Goal: Contribute content: Add original content to the website for others to see

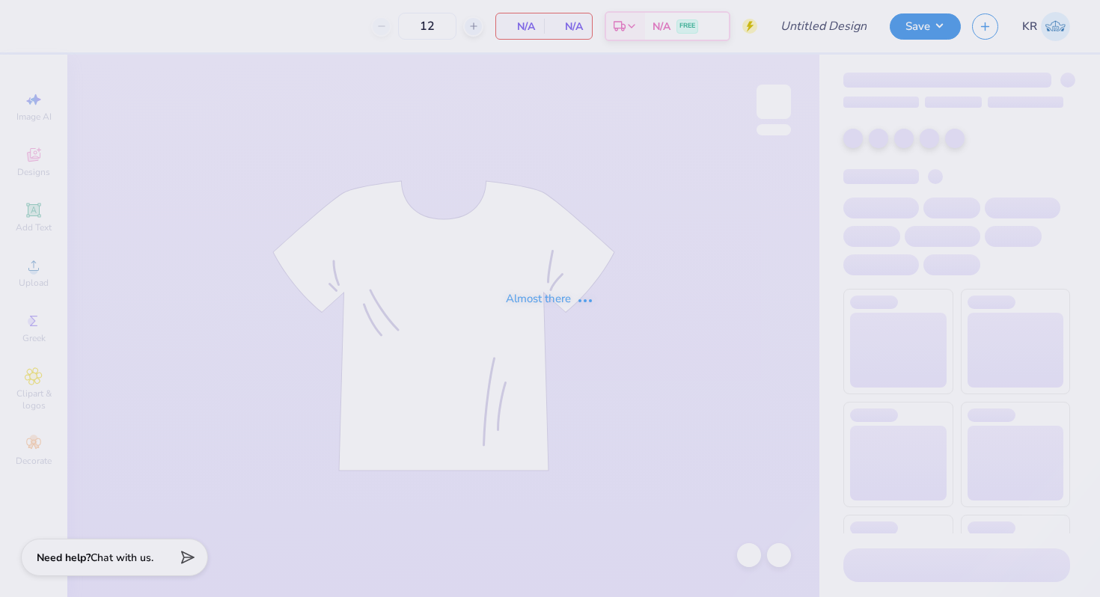
type input "Pike F25 Rush 2"
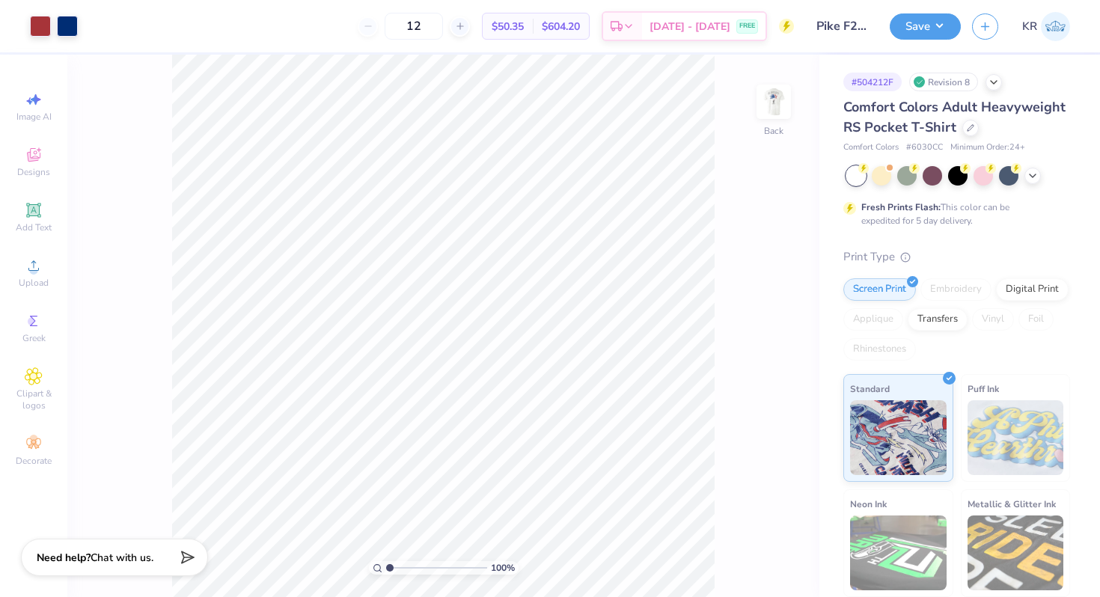
click at [798, 118] on div "100 % Back" at bounding box center [443, 326] width 752 height 543
click at [775, 121] on div at bounding box center [774, 101] width 69 height 69
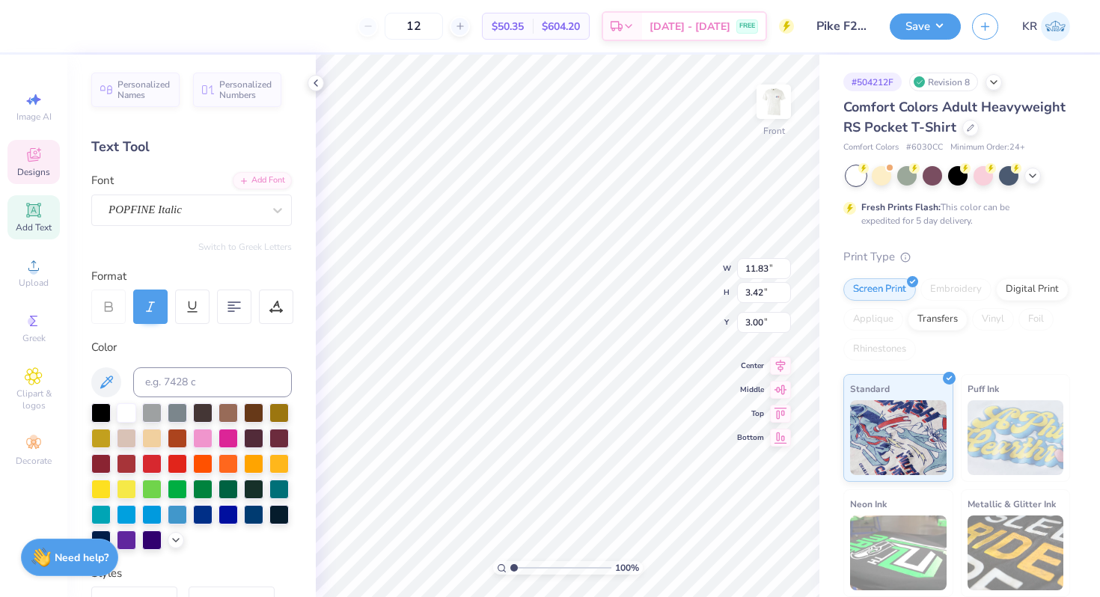
scroll to position [272, 0]
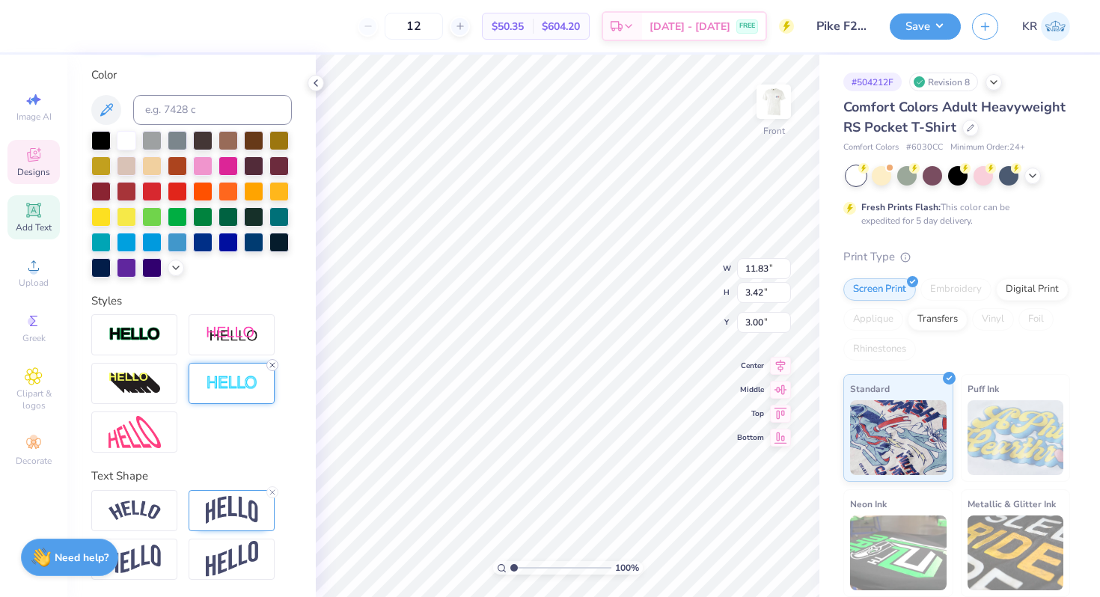
click at [274, 364] on icon at bounding box center [272, 365] width 9 height 9
type input "11.79"
type input "3.37"
type input "3.02"
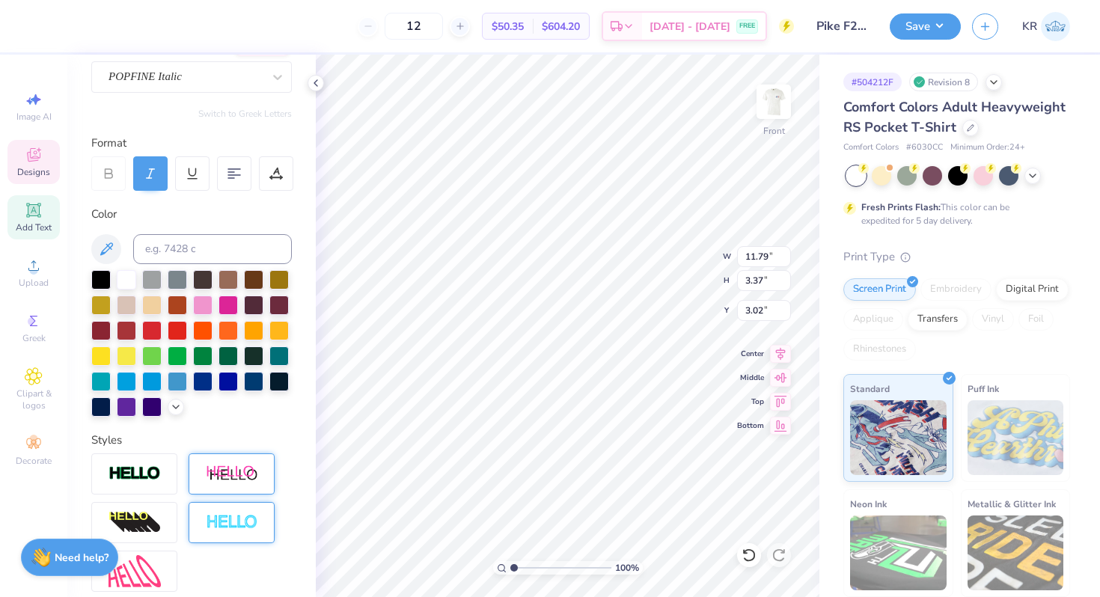
scroll to position [112, 0]
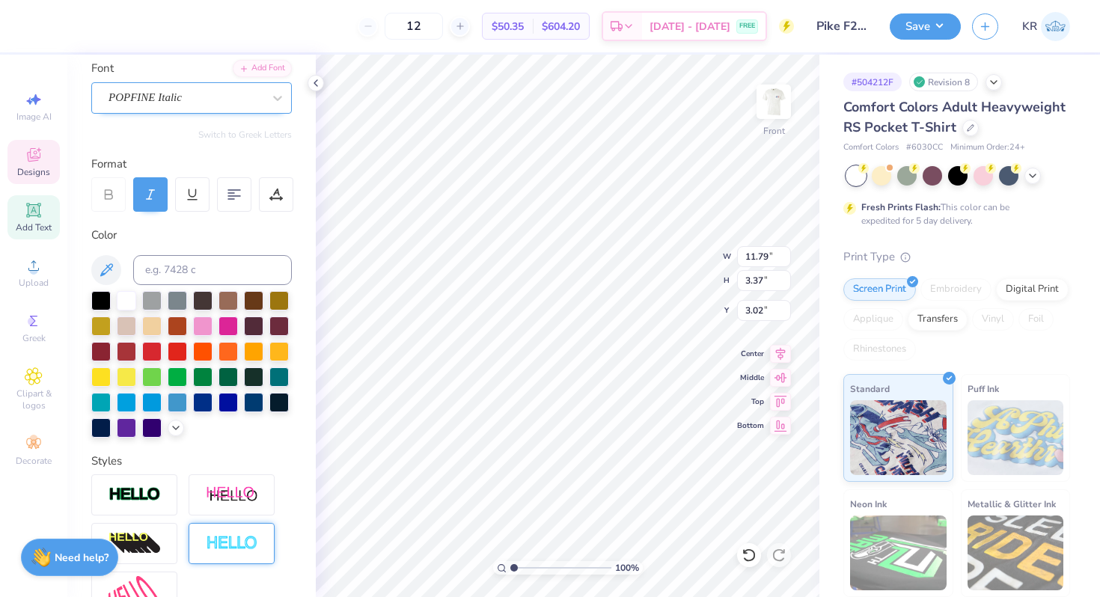
click at [194, 105] on div "POPFINE Italic" at bounding box center [185, 97] width 157 height 23
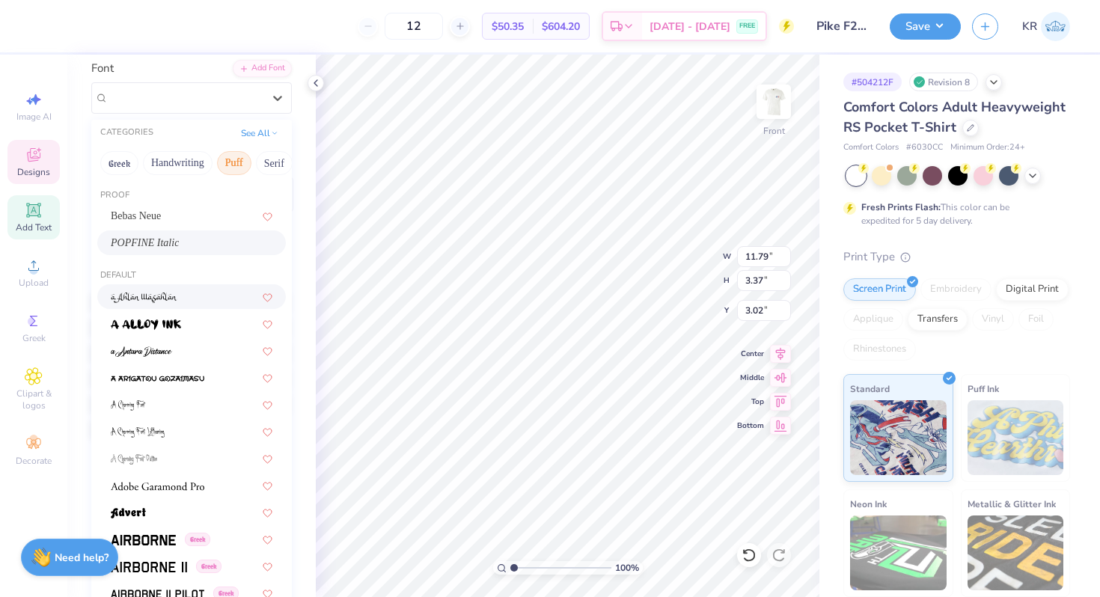
click at [243, 166] on button "Puff" at bounding box center [234, 163] width 34 height 24
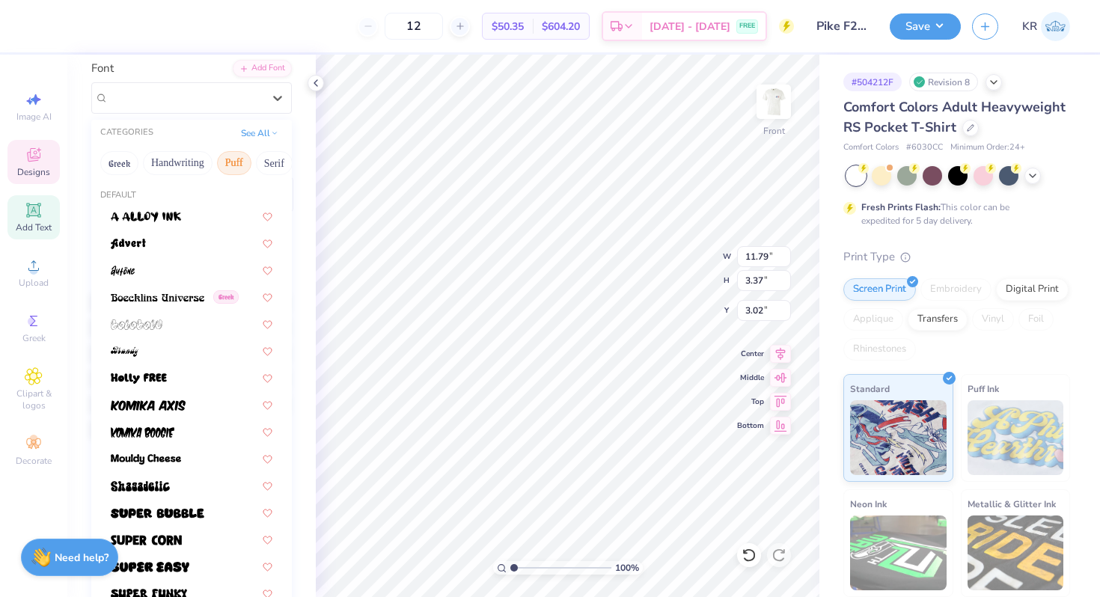
click at [242, 165] on button "Puff" at bounding box center [234, 163] width 34 height 24
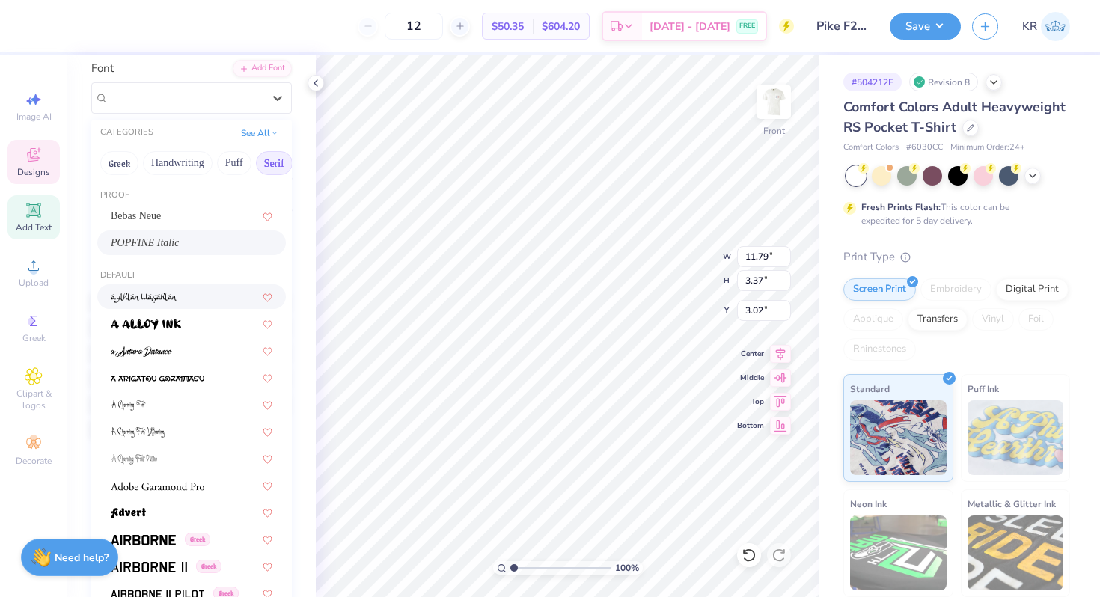
click at [272, 162] on button "Serif" at bounding box center [274, 163] width 37 height 24
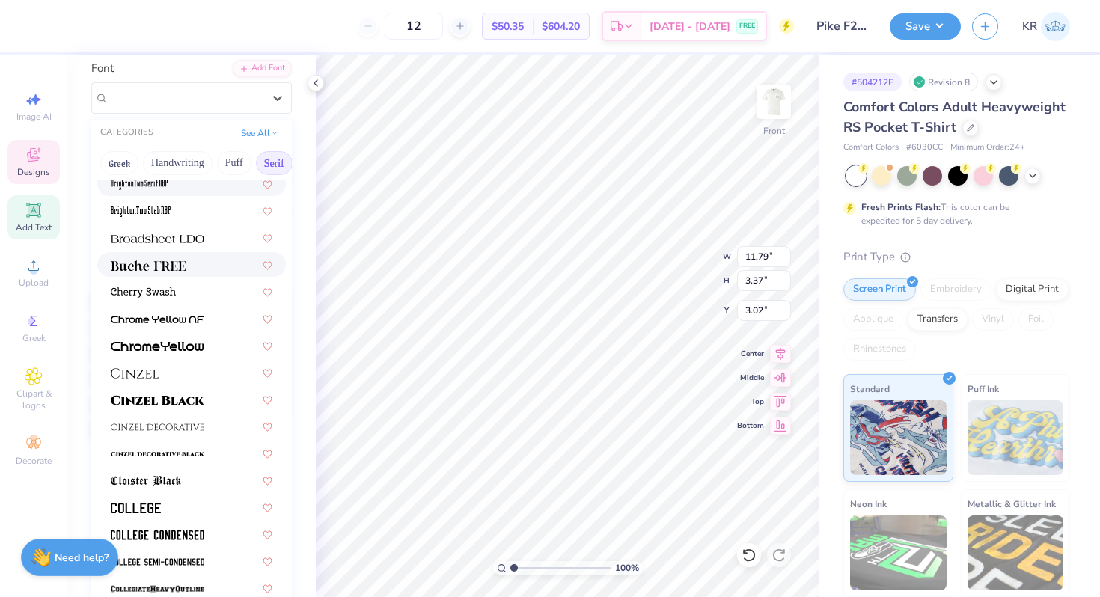
scroll to position [114, 0]
click at [183, 266] on img at bounding box center [148, 265] width 75 height 10
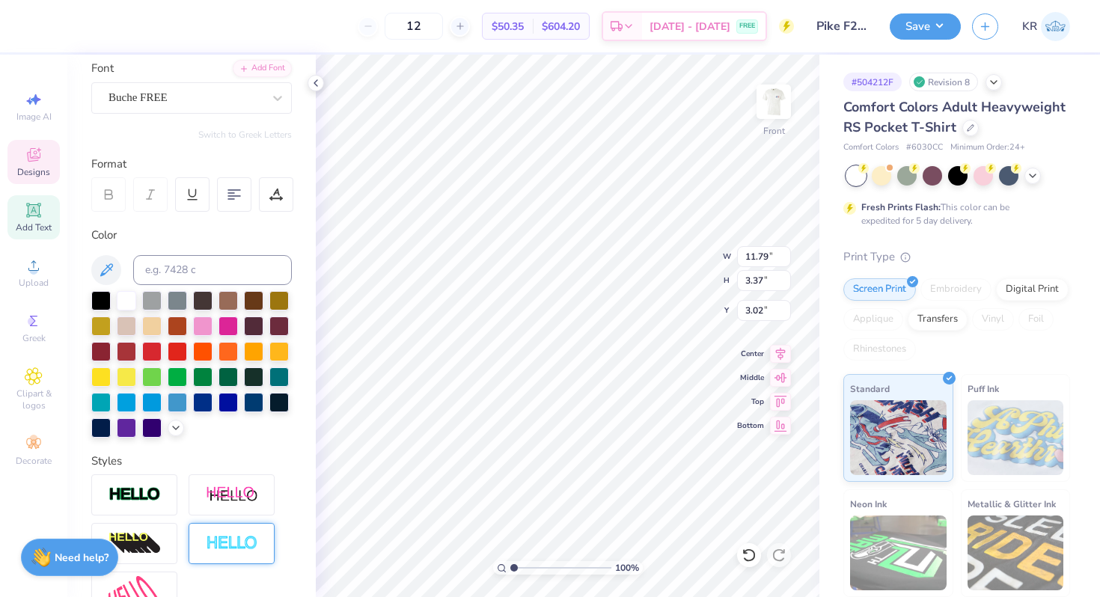
type input "14.32"
type input "2.66"
type input "3.39"
type textarea "P"
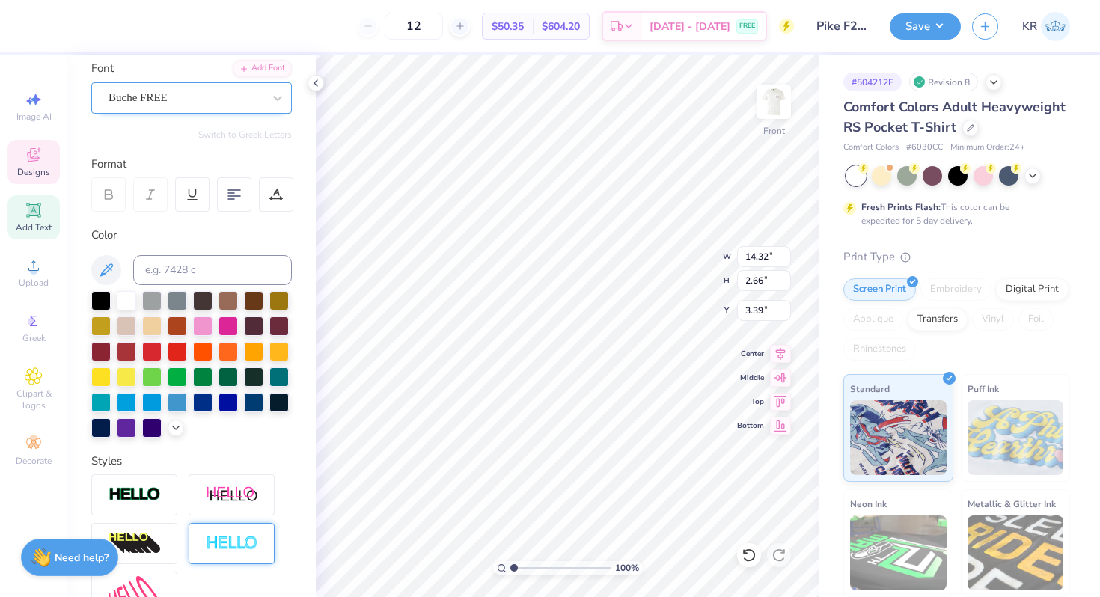
click at [193, 94] on div "Buche FREE" at bounding box center [185, 97] width 157 height 23
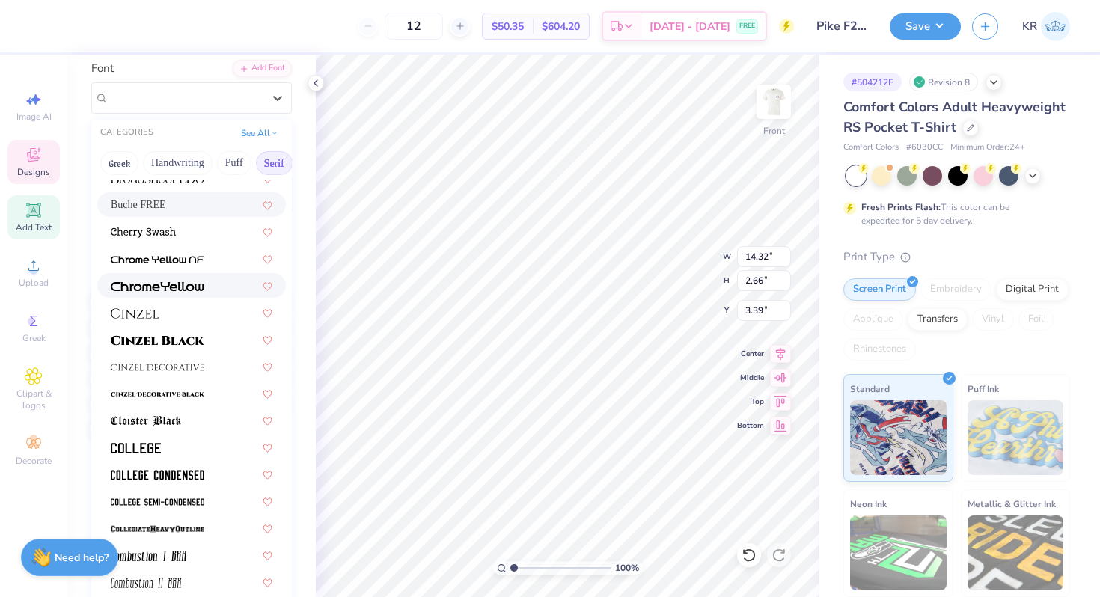
scroll to position [181, 0]
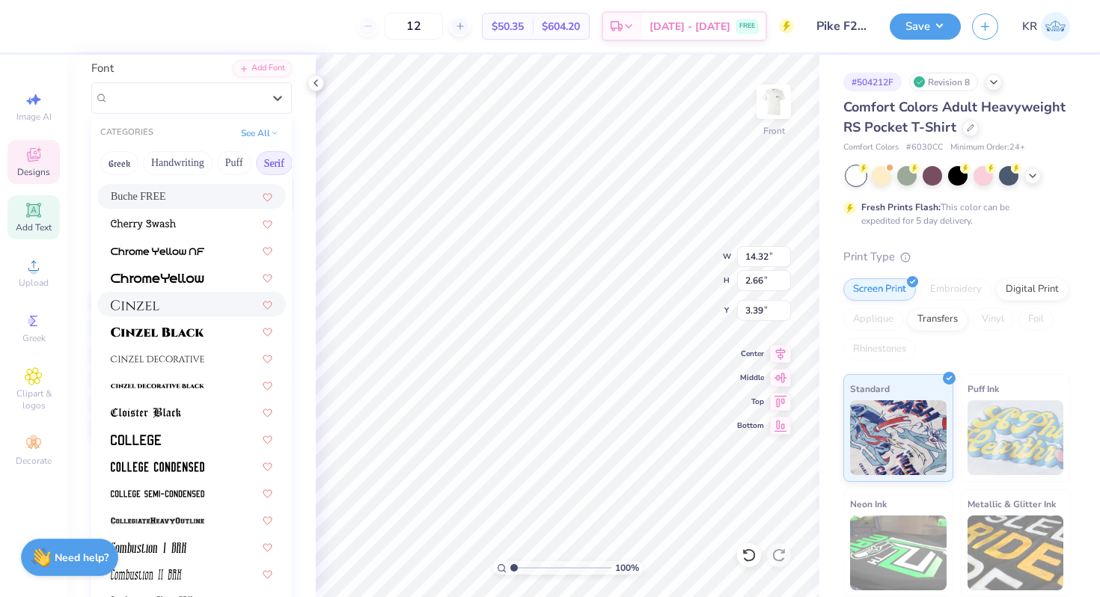
click at [160, 312] on div at bounding box center [191, 304] width 189 height 25
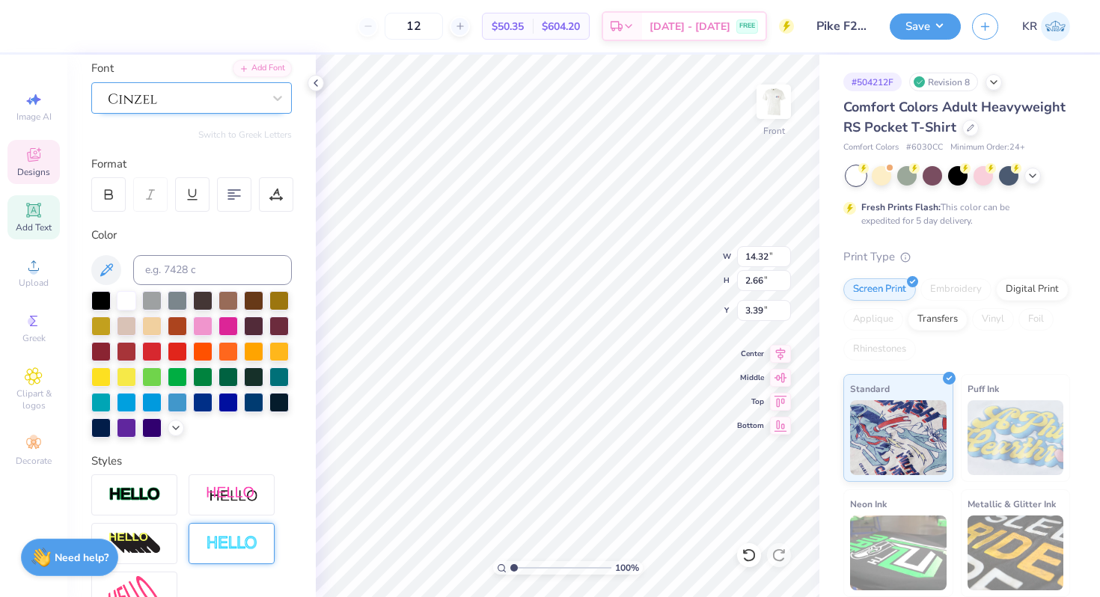
click at [198, 97] on div at bounding box center [185, 97] width 157 height 23
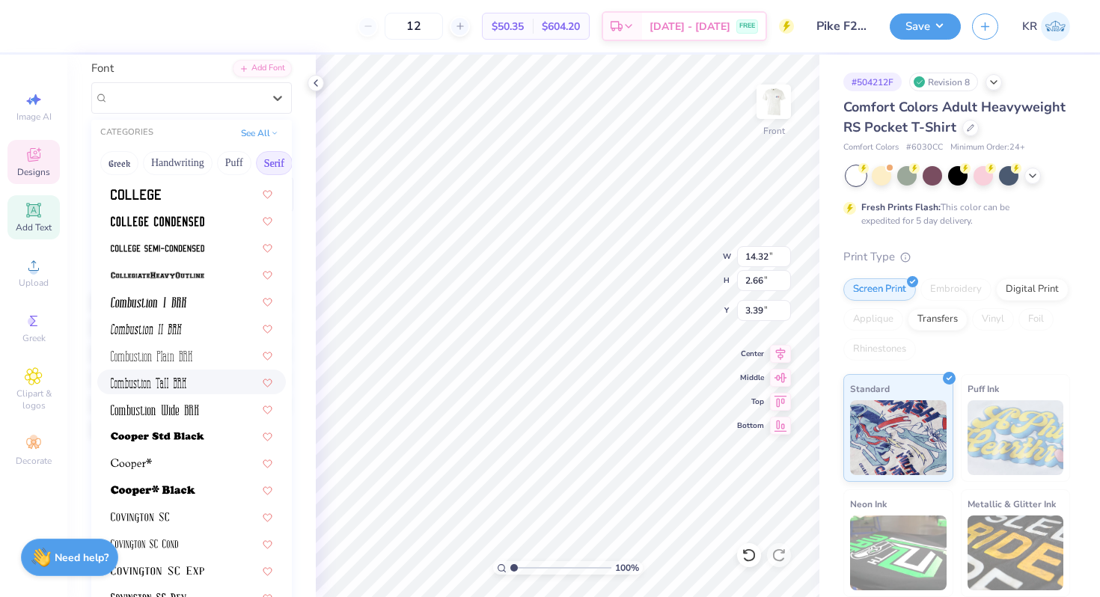
scroll to position [456, 0]
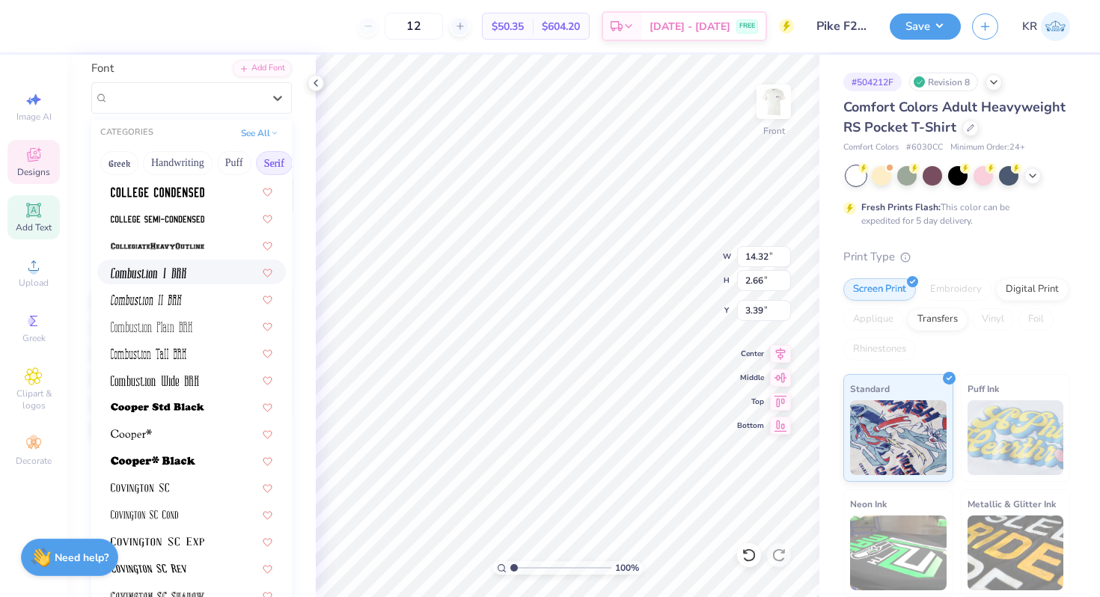
click at [169, 273] on img at bounding box center [149, 273] width 76 height 10
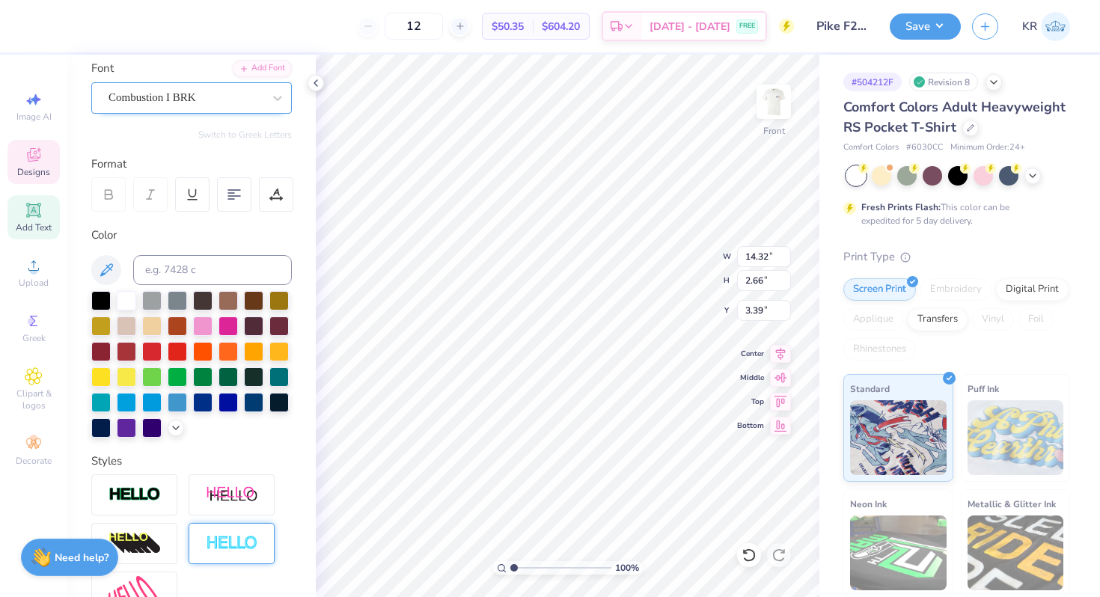
click at [189, 93] on div "Combustion I BRK" at bounding box center [185, 97] width 157 height 23
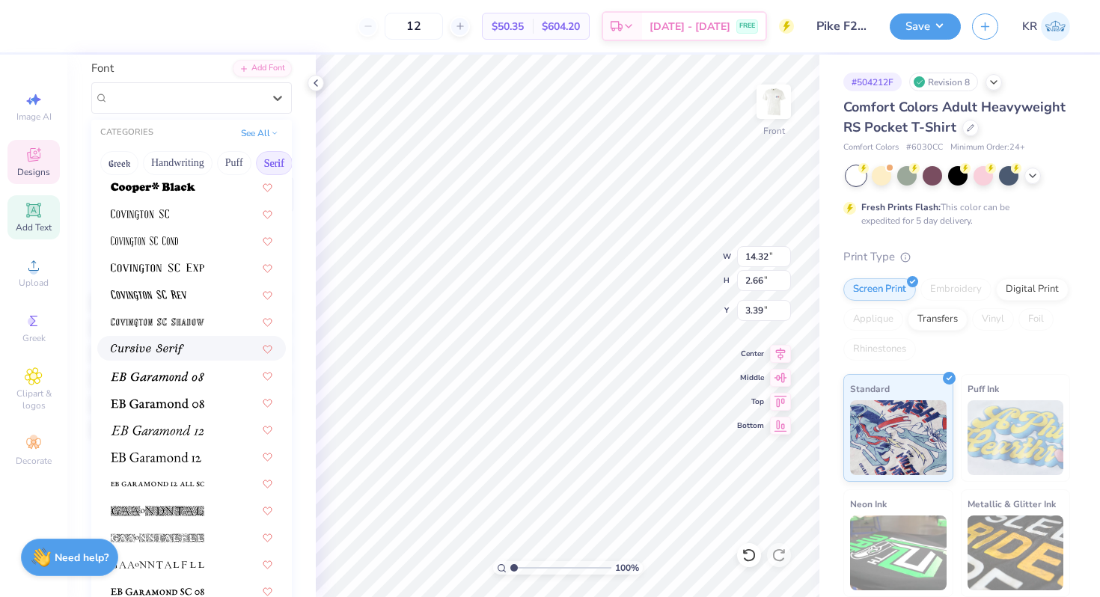
scroll to position [734, 0]
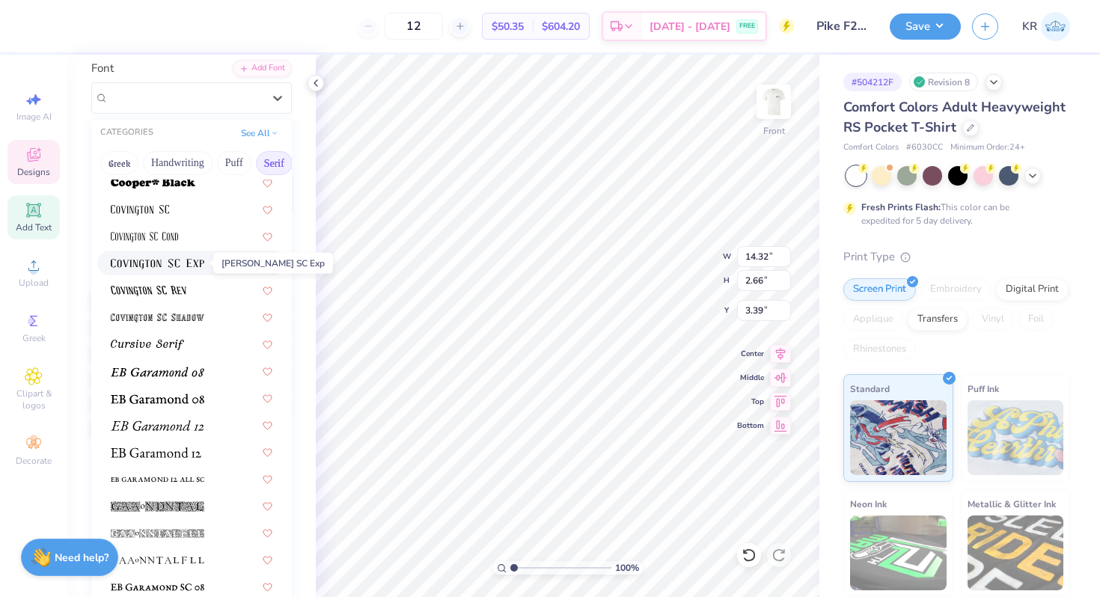
click at [196, 265] on img at bounding box center [158, 264] width 94 height 10
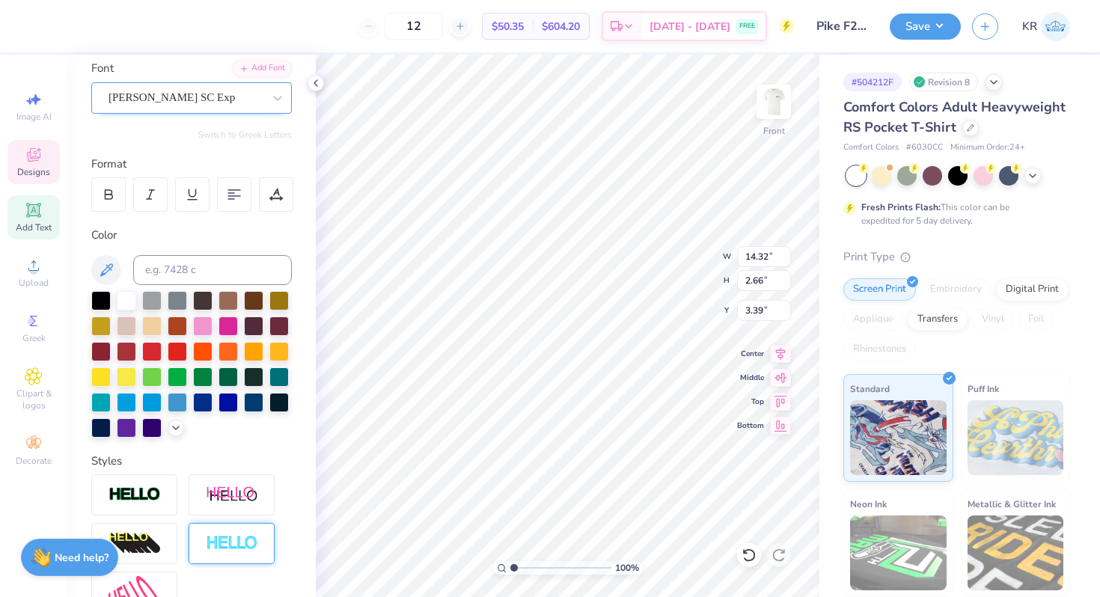
click at [175, 97] on div "[PERSON_NAME] SC Exp" at bounding box center [185, 97] width 157 height 23
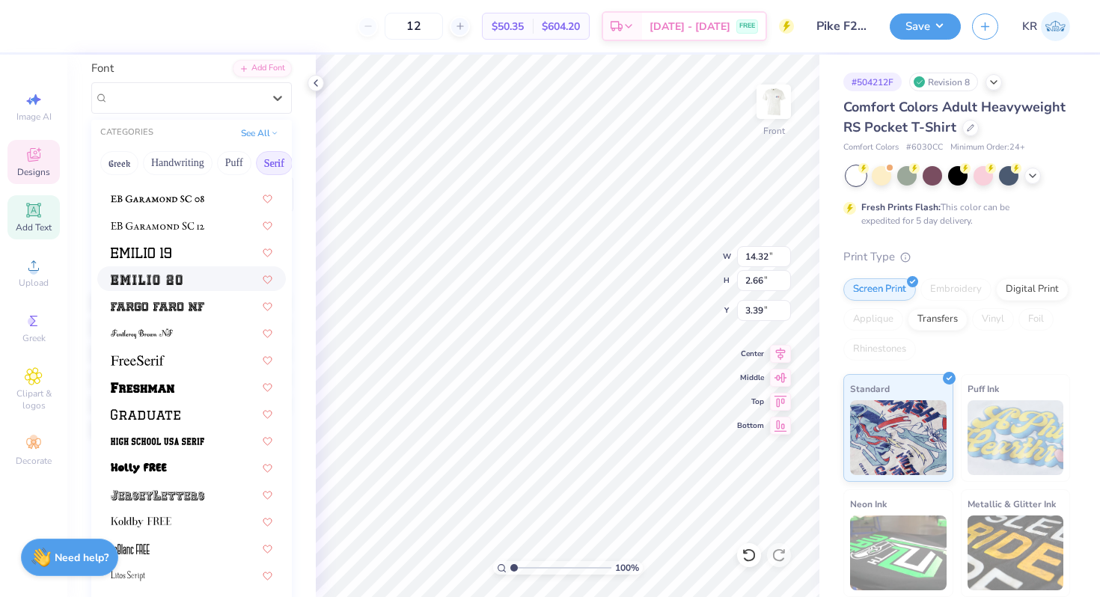
scroll to position [1125, 0]
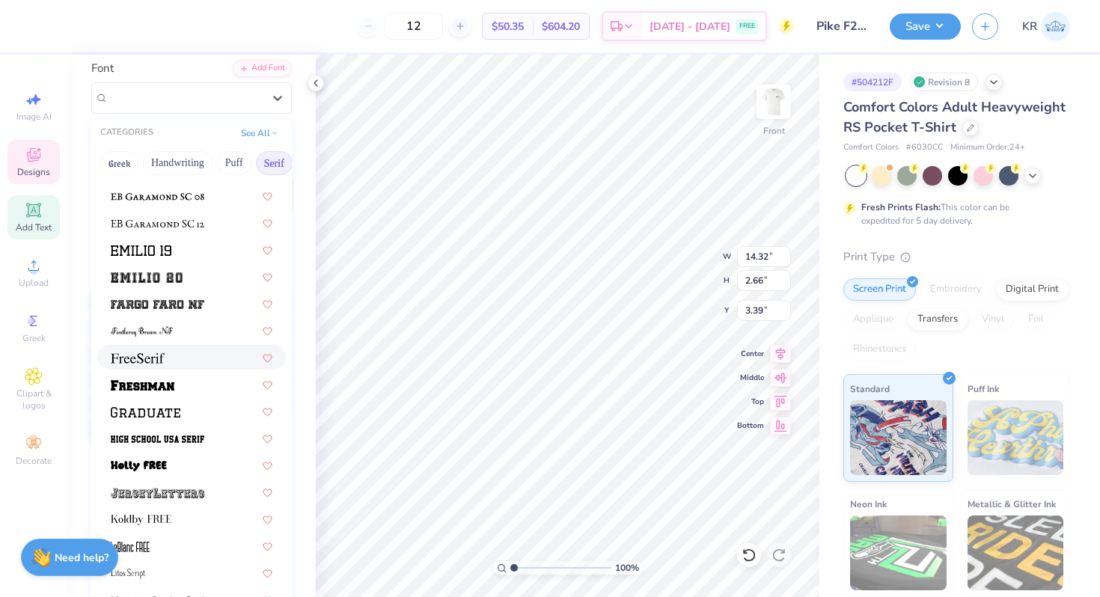
click at [188, 369] on div at bounding box center [191, 357] width 189 height 25
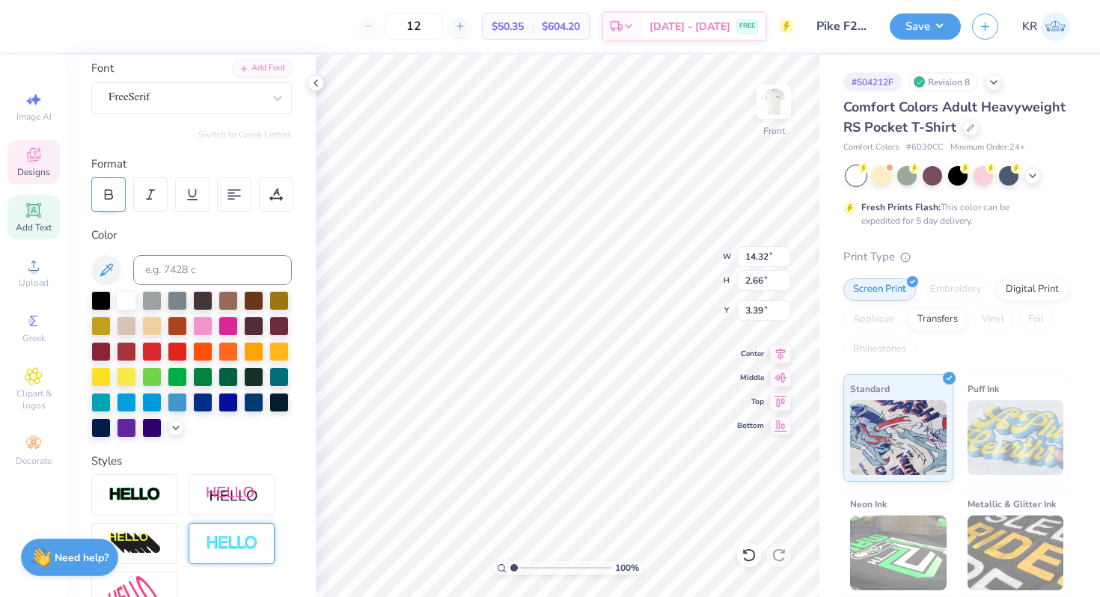
click at [107, 198] on icon at bounding box center [109, 197] width 7 height 4
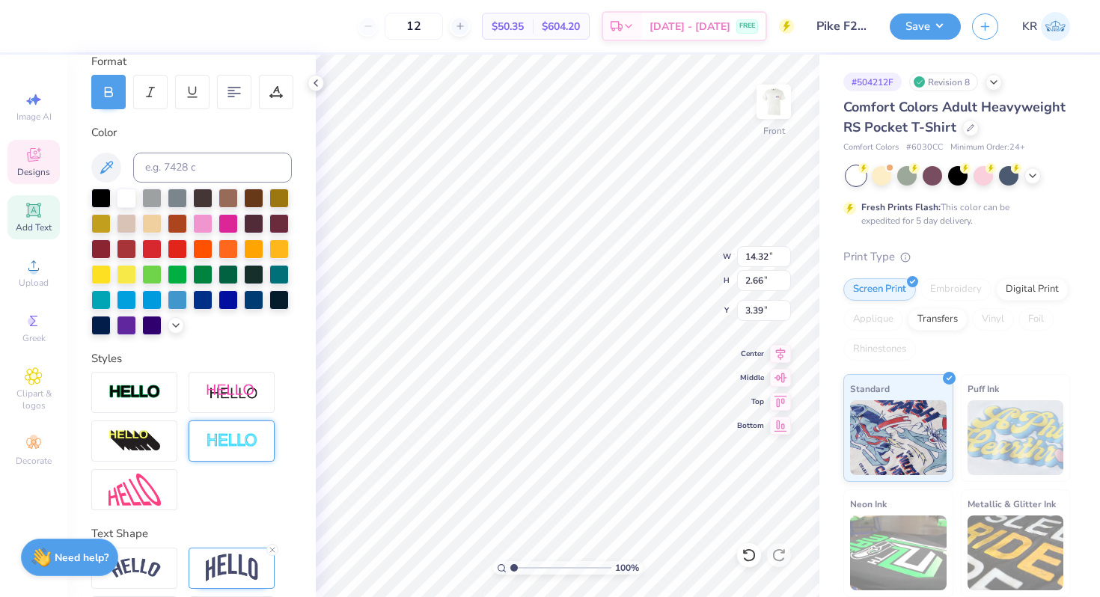
scroll to position [219, 0]
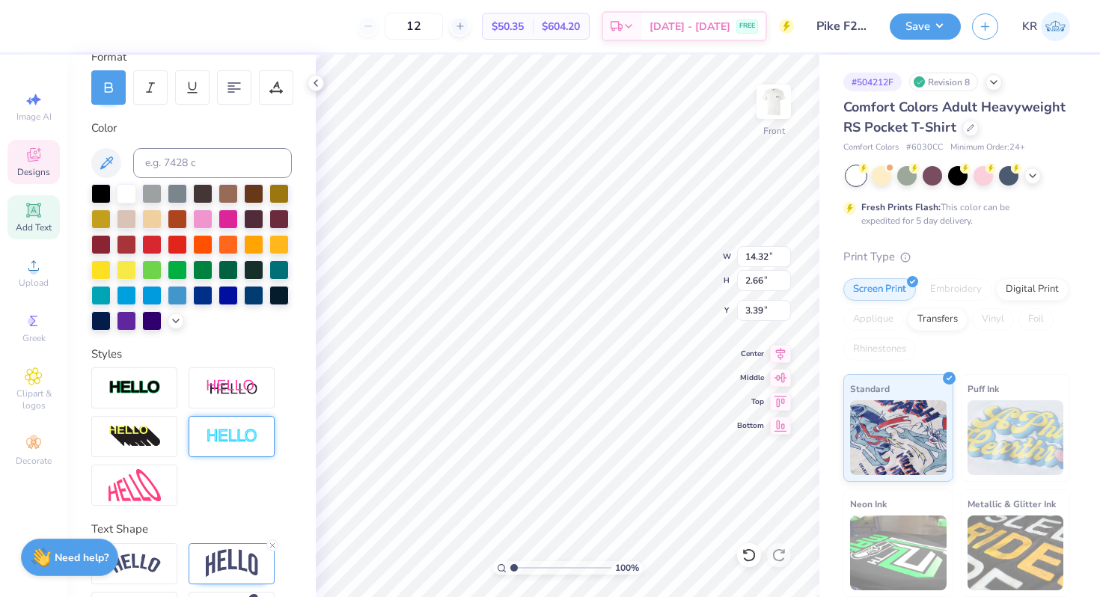
type textarea "Pi Kappa Alpha"
click at [231, 446] on div at bounding box center [232, 436] width 86 height 41
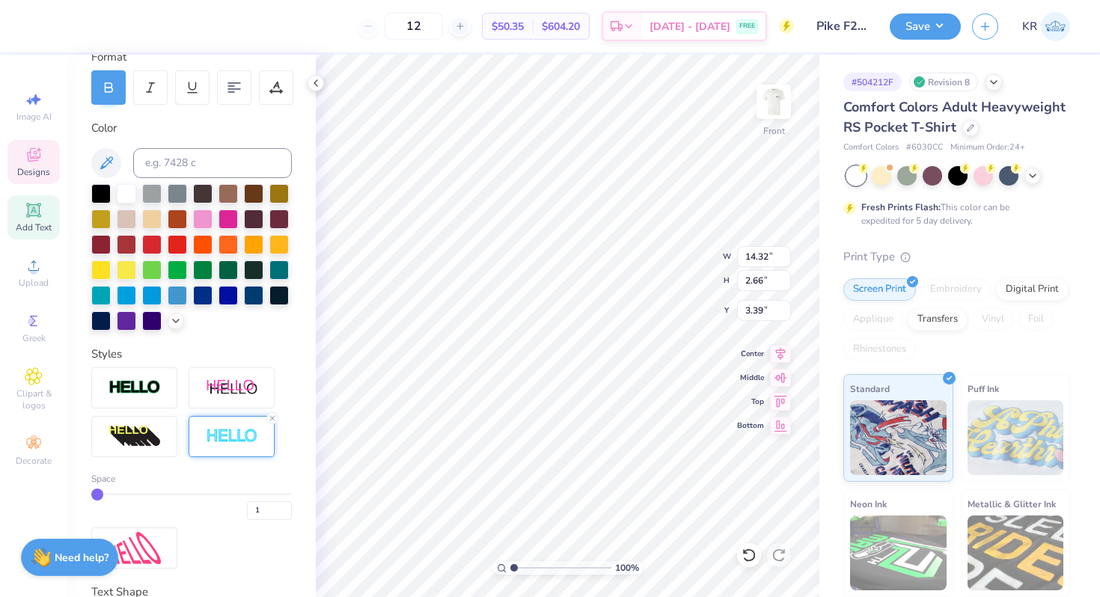
click at [231, 448] on div at bounding box center [232, 436] width 86 height 41
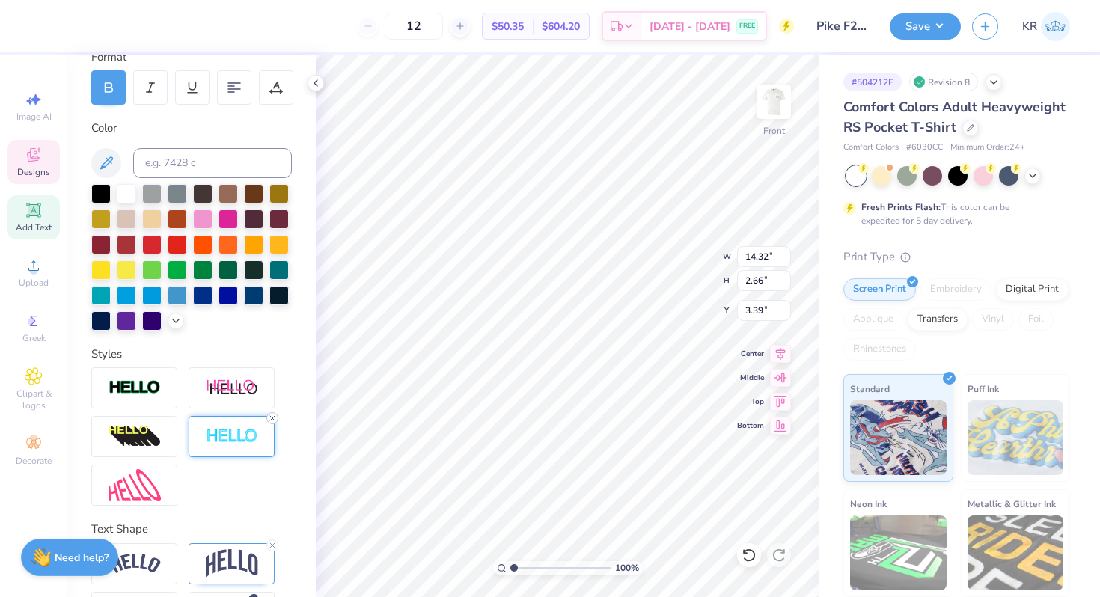
click at [272, 421] on icon at bounding box center [272, 418] width 9 height 9
click at [158, 403] on div at bounding box center [134, 388] width 86 height 41
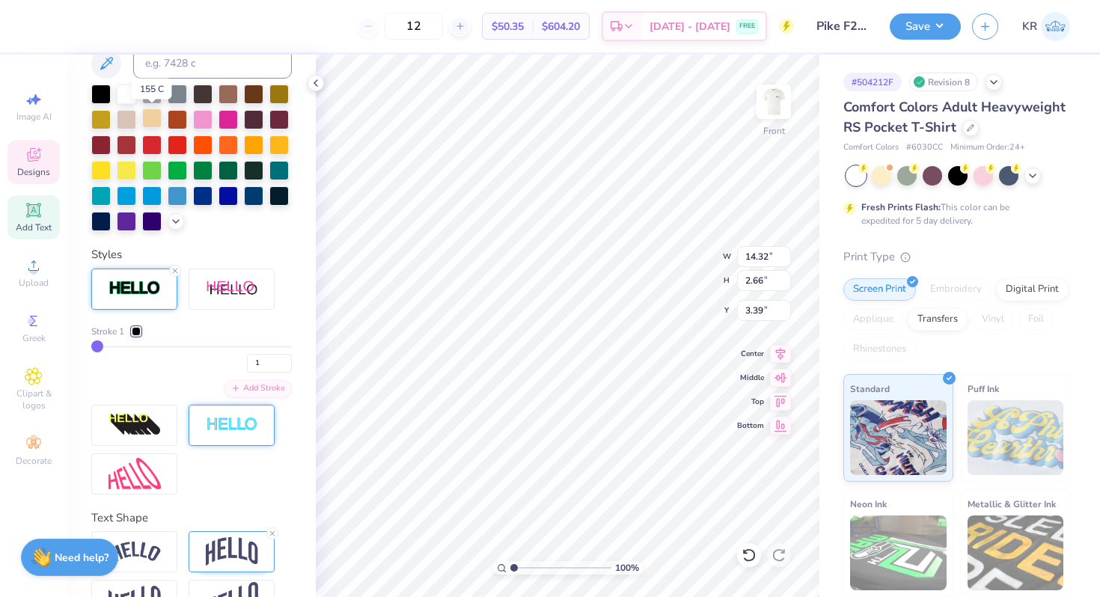
scroll to position [418, 0]
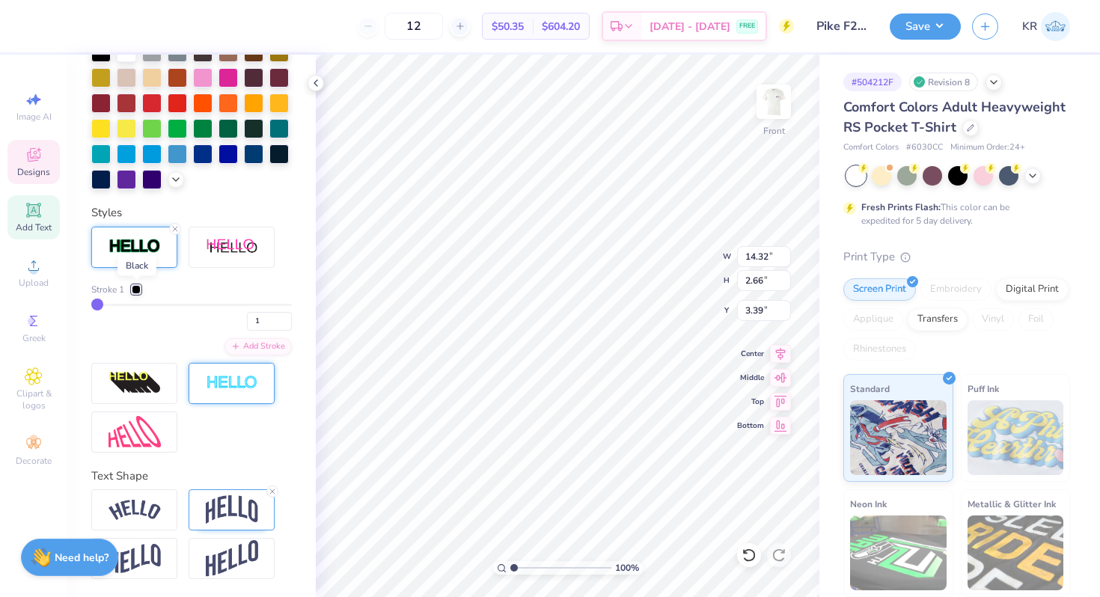
click at [140, 290] on div at bounding box center [136, 289] width 9 height 9
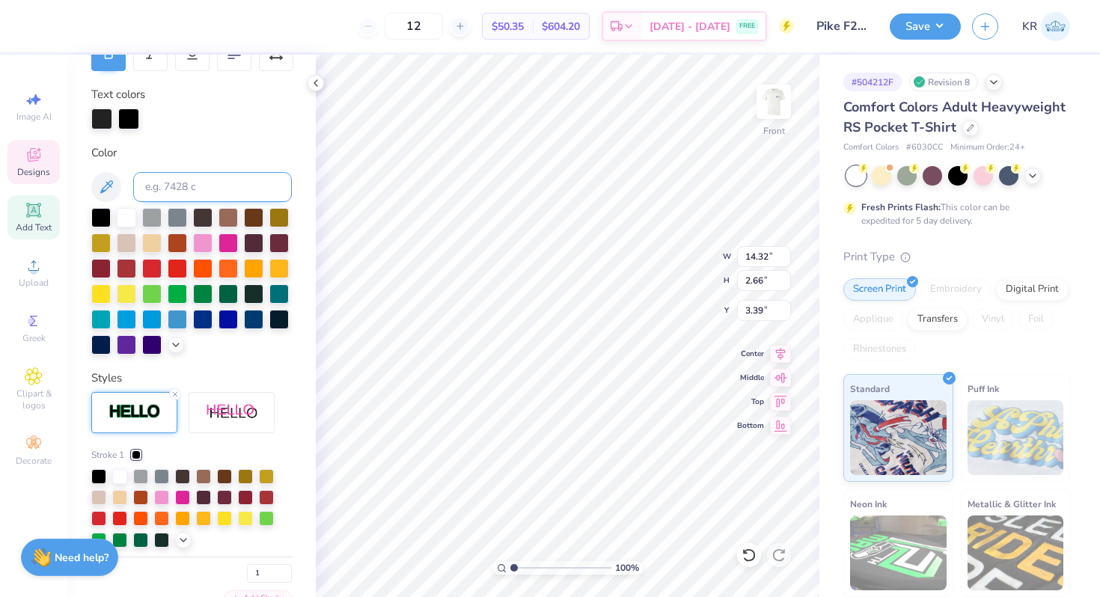
scroll to position [247, 0]
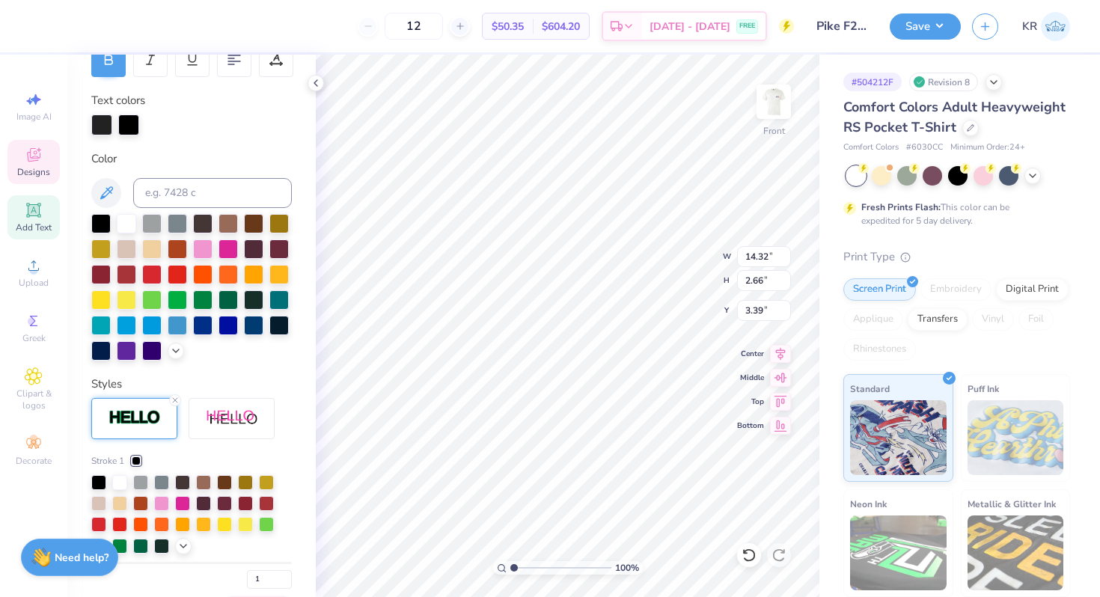
click at [102, 132] on div at bounding box center [101, 125] width 21 height 21
click at [202, 330] on div at bounding box center [202, 323] width 19 height 19
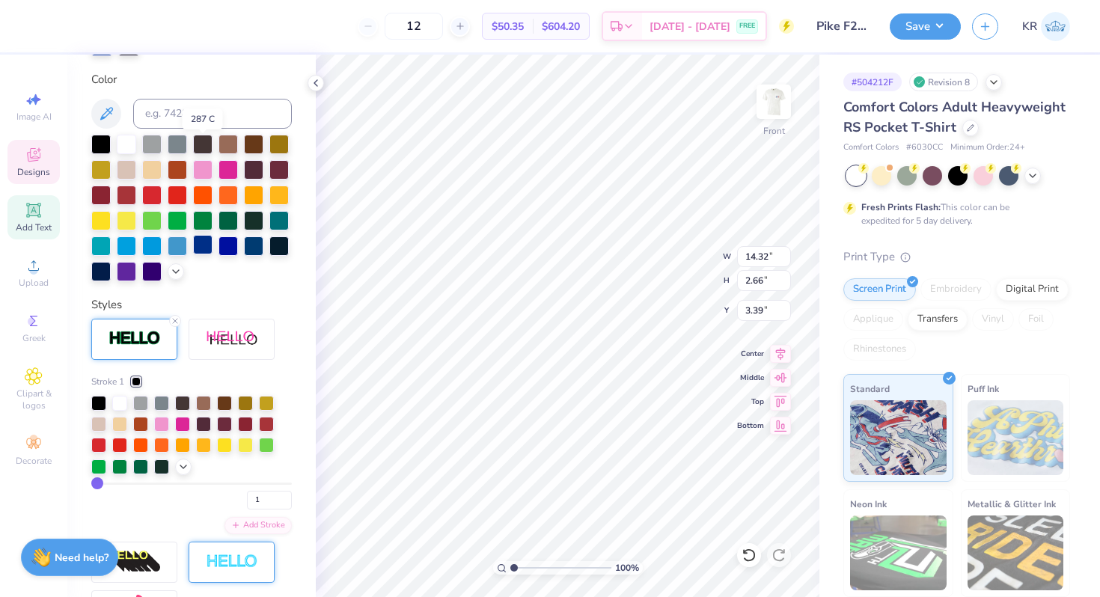
scroll to position [440, 0]
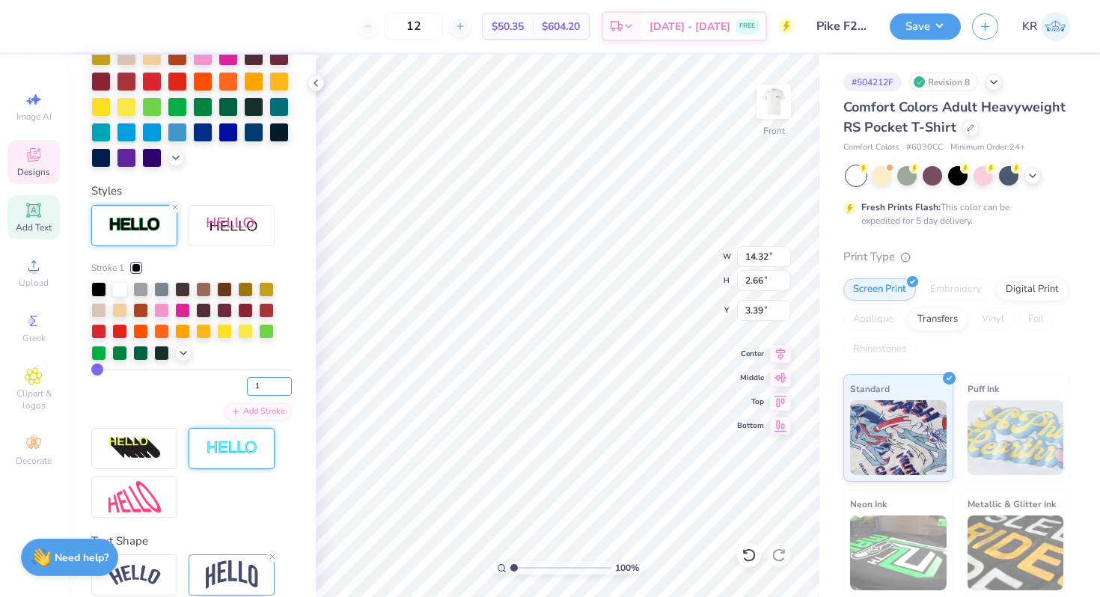
click at [266, 386] on input "1" at bounding box center [269, 386] width 45 height 19
type input "2"
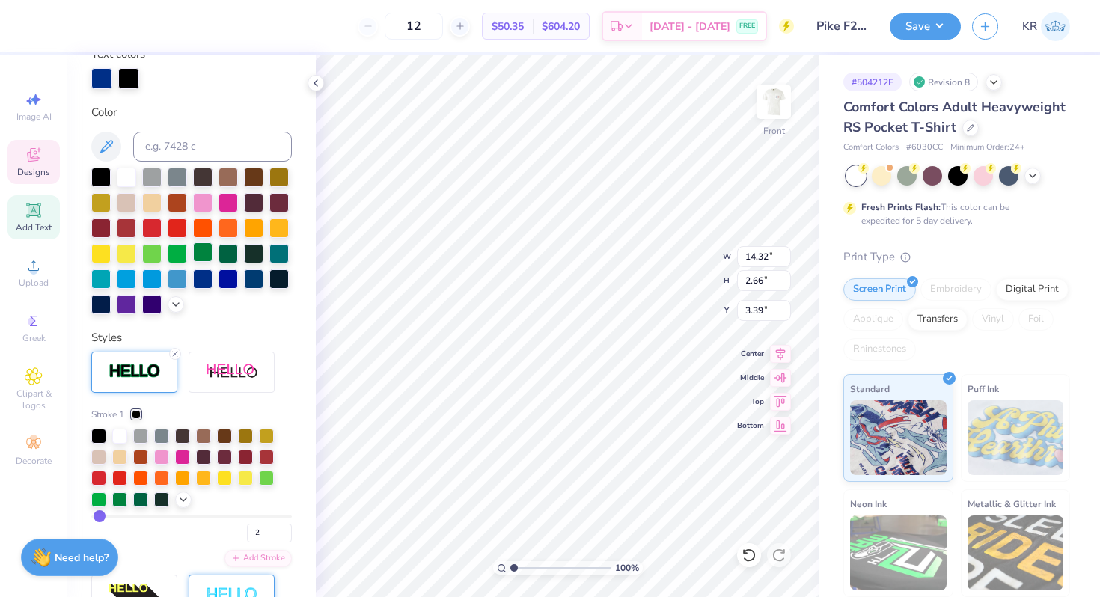
scroll to position [290, 0]
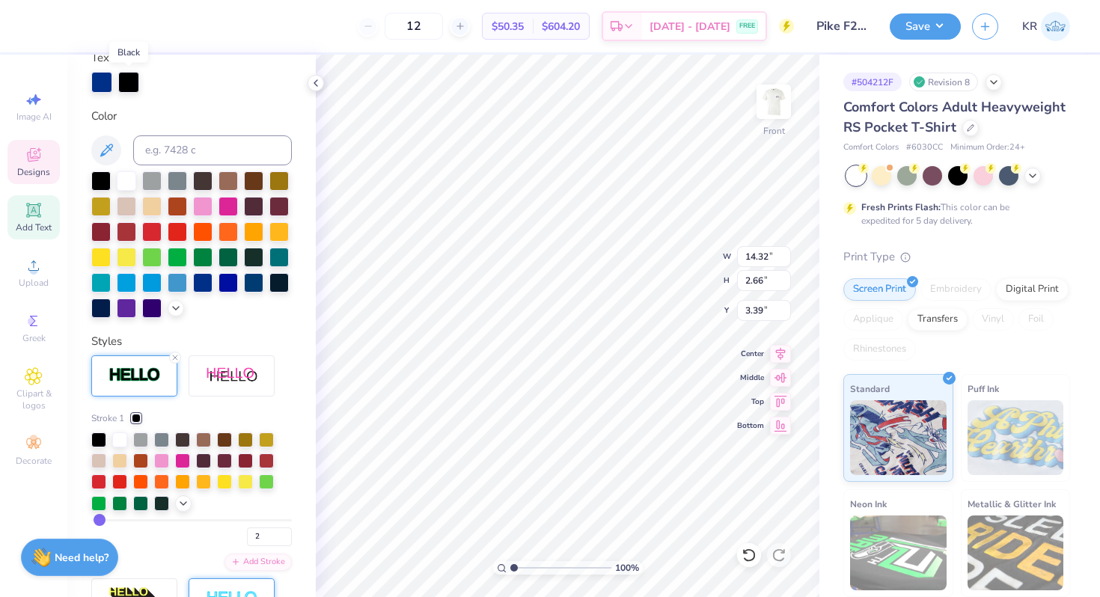
click at [127, 88] on div at bounding box center [128, 82] width 21 height 21
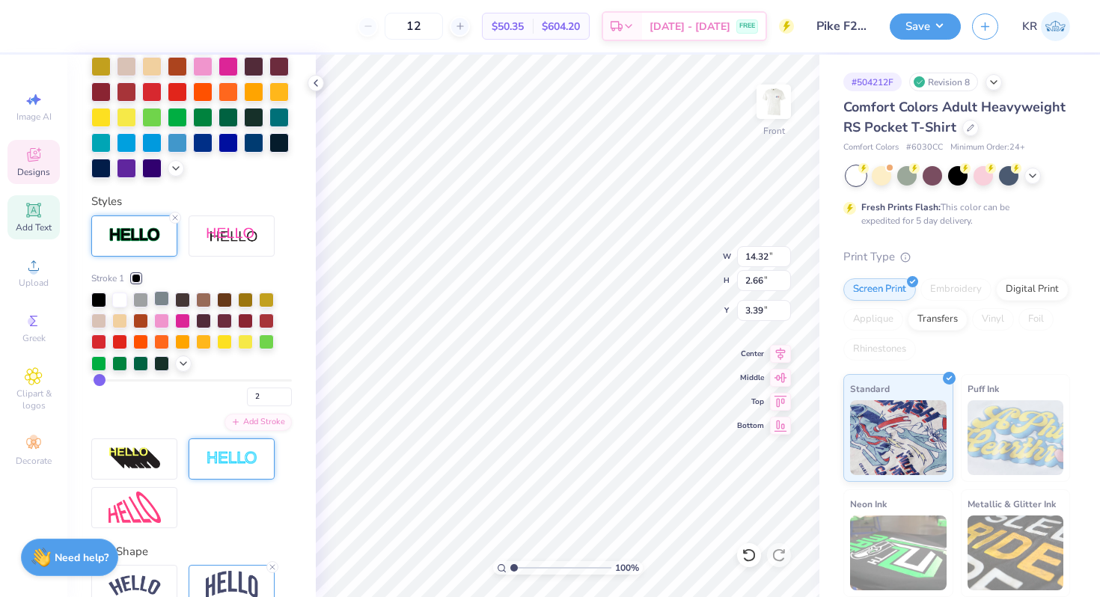
scroll to position [468, 0]
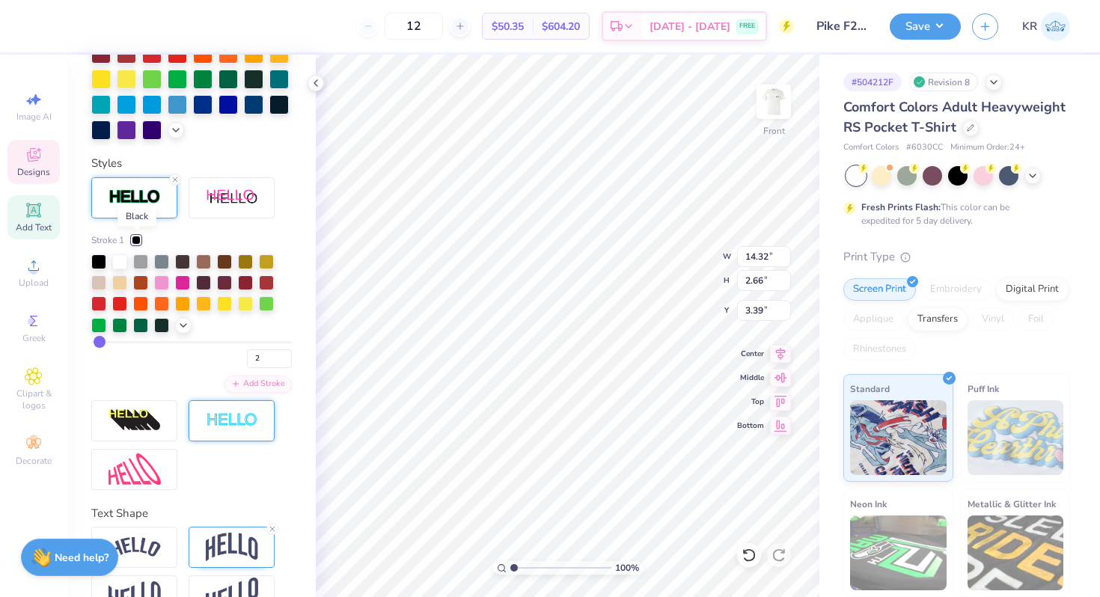
click at [136, 239] on div at bounding box center [136, 240] width 9 height 9
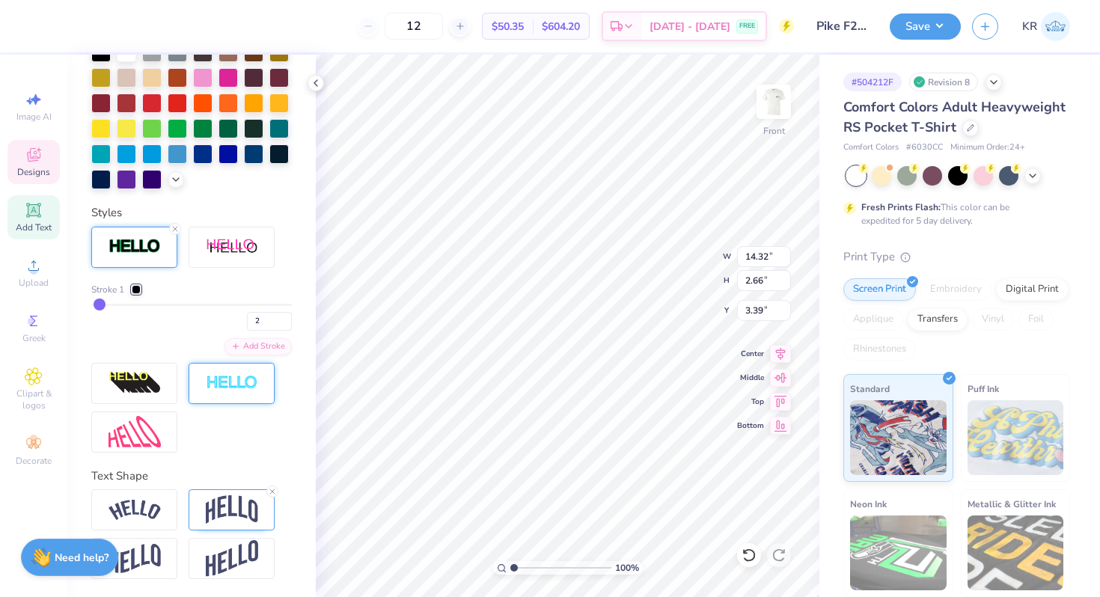
scroll to position [418, 0]
click at [140, 292] on div at bounding box center [136, 289] width 9 height 9
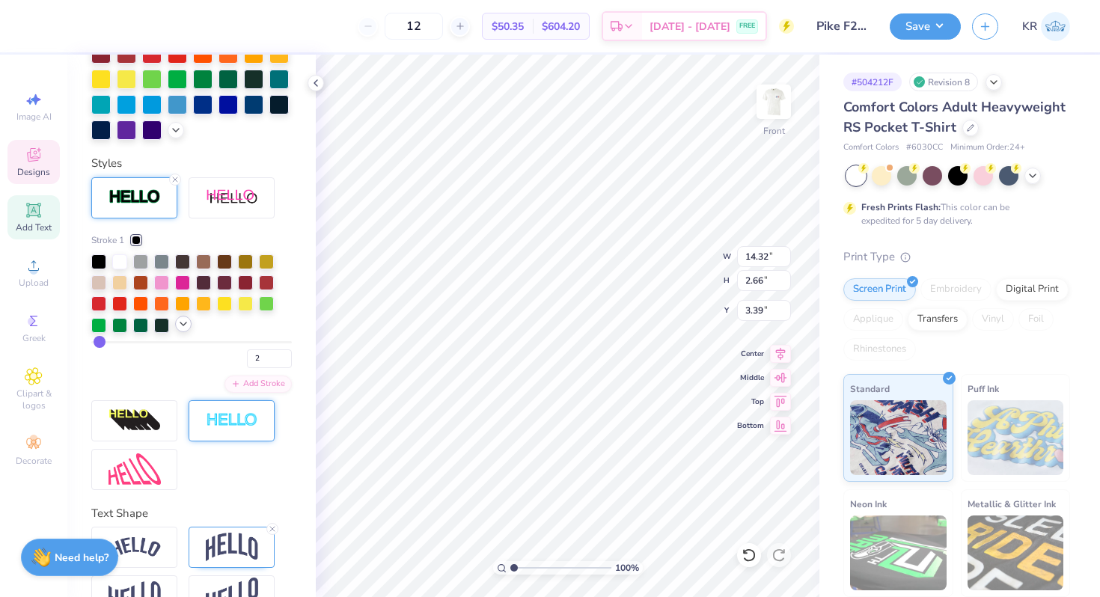
click at [184, 329] on icon at bounding box center [183, 324] width 12 height 12
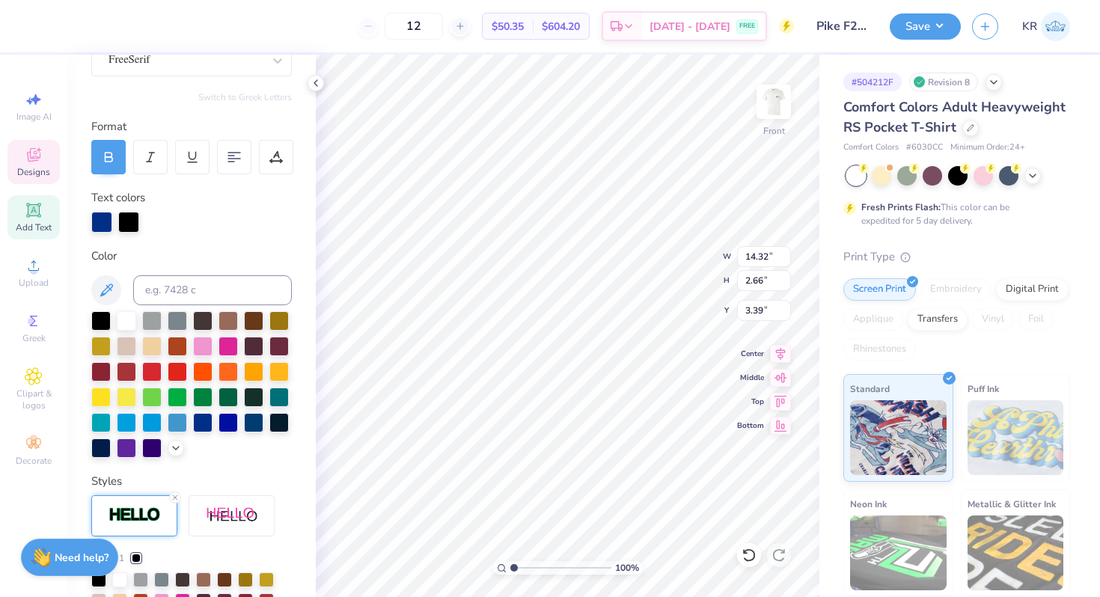
scroll to position [167, 0]
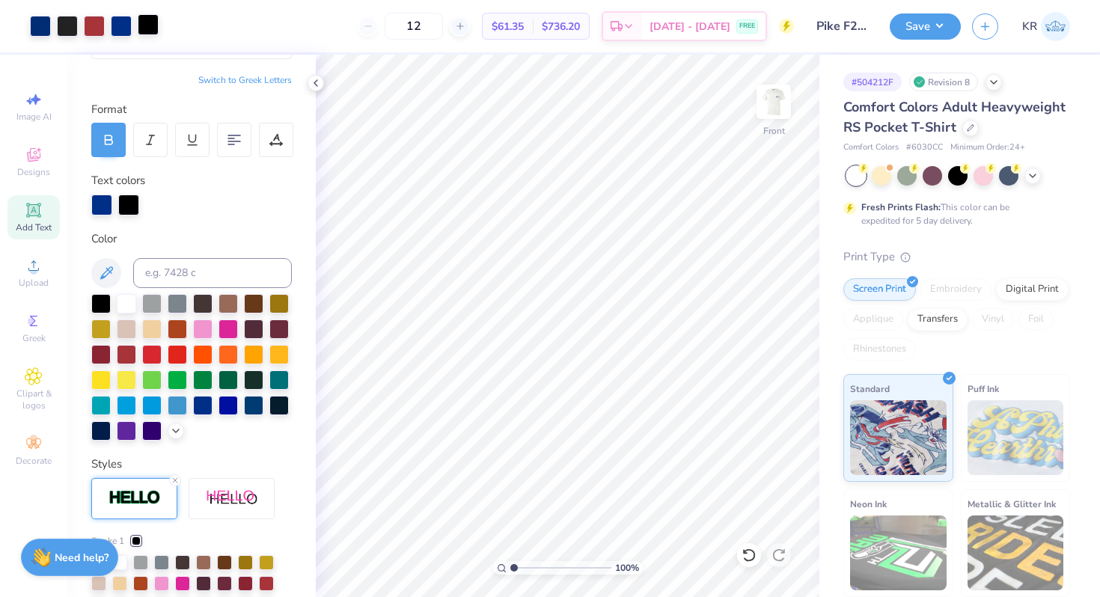
click at [149, 24] on div at bounding box center [148, 24] width 21 height 21
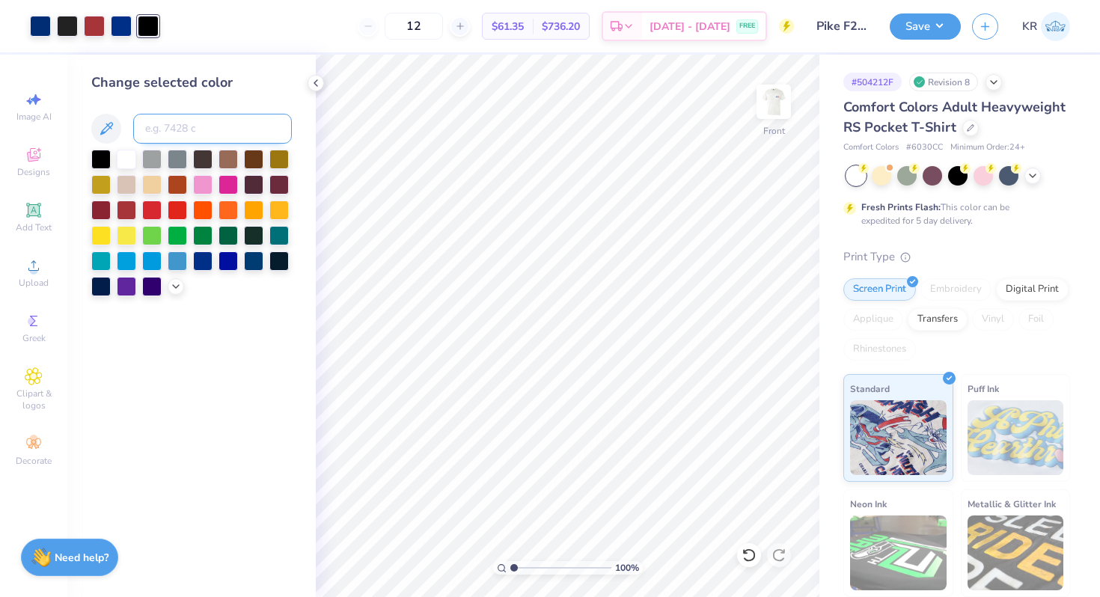
click at [180, 132] on input at bounding box center [212, 129] width 159 height 30
type input "neutral black"
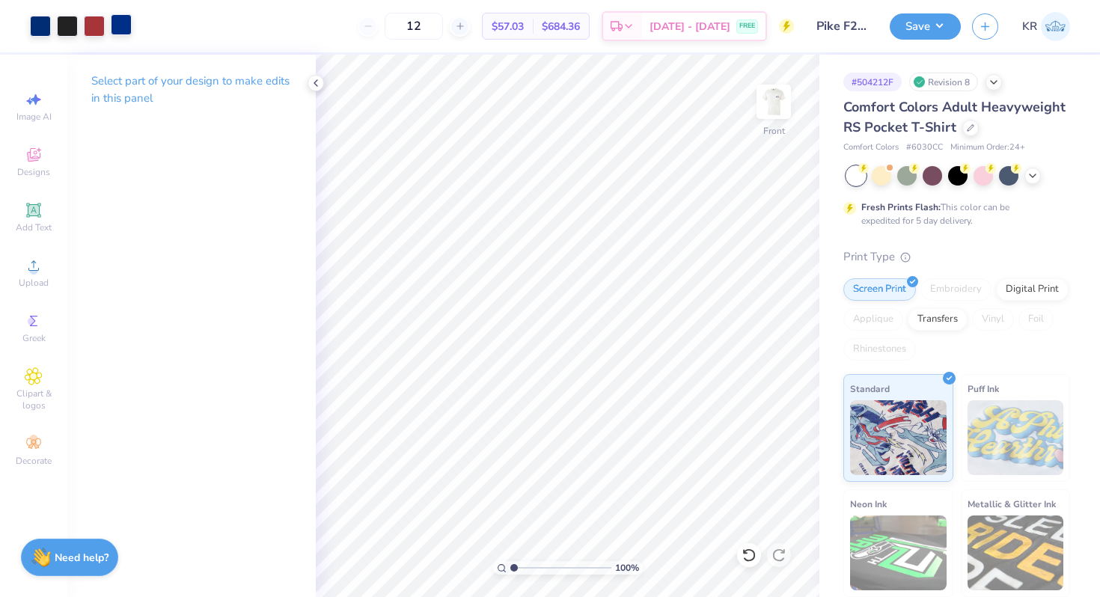
click at [125, 27] on div at bounding box center [121, 24] width 21 height 21
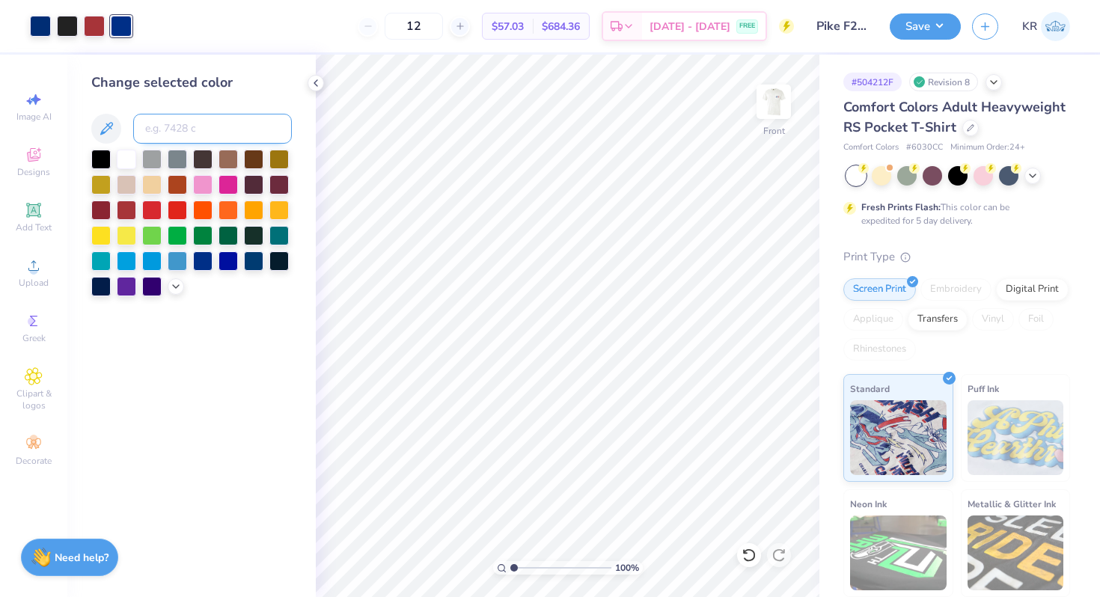
click at [156, 132] on input at bounding box center [212, 129] width 159 height 30
type input "288"
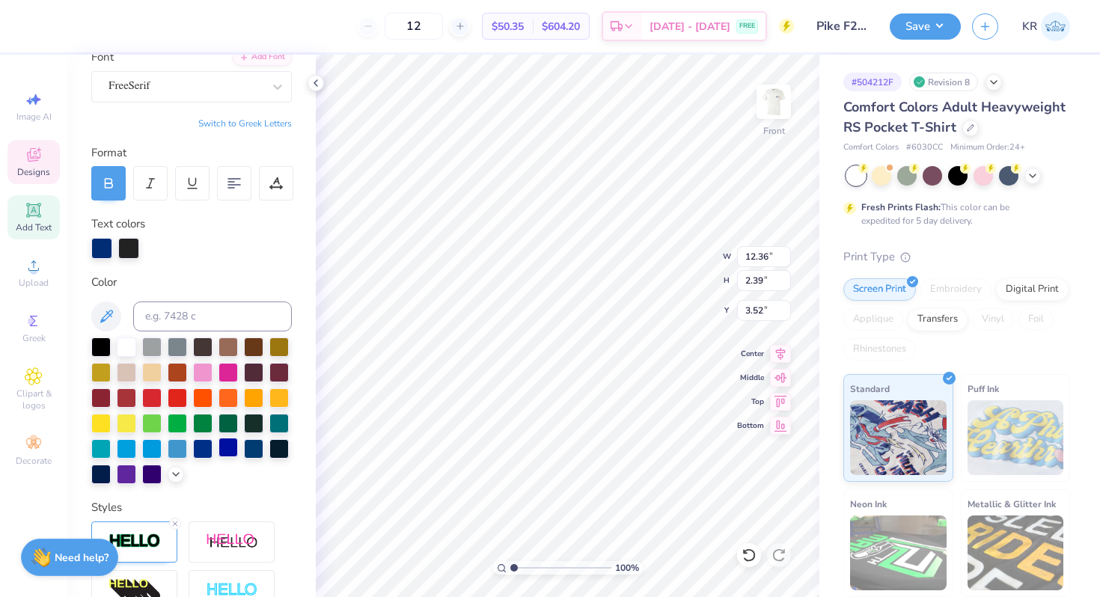
scroll to position [155, 0]
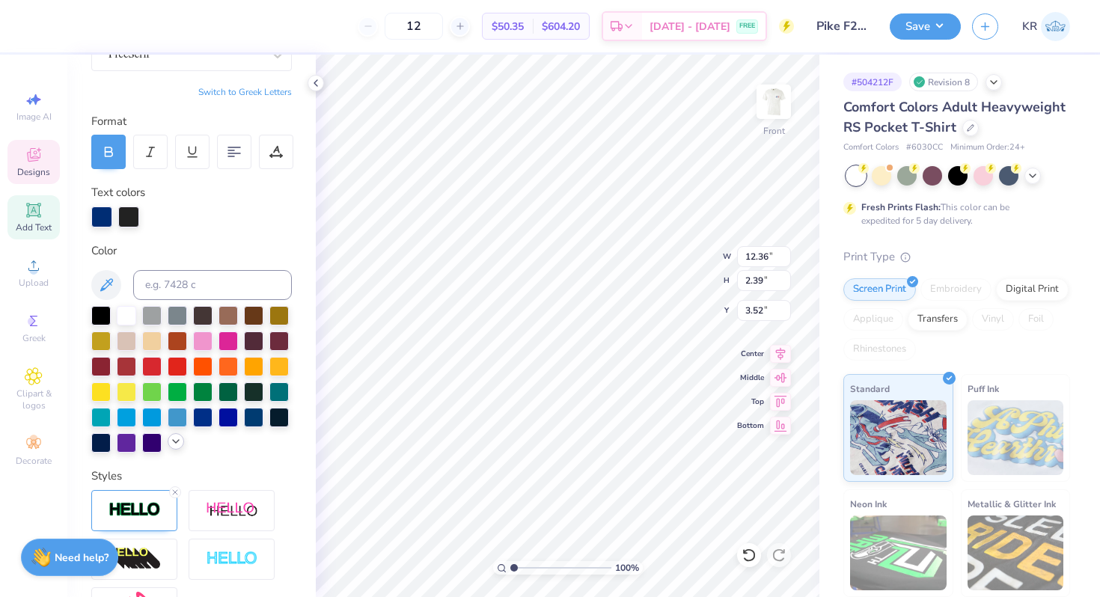
click at [178, 445] on icon at bounding box center [176, 442] width 12 height 12
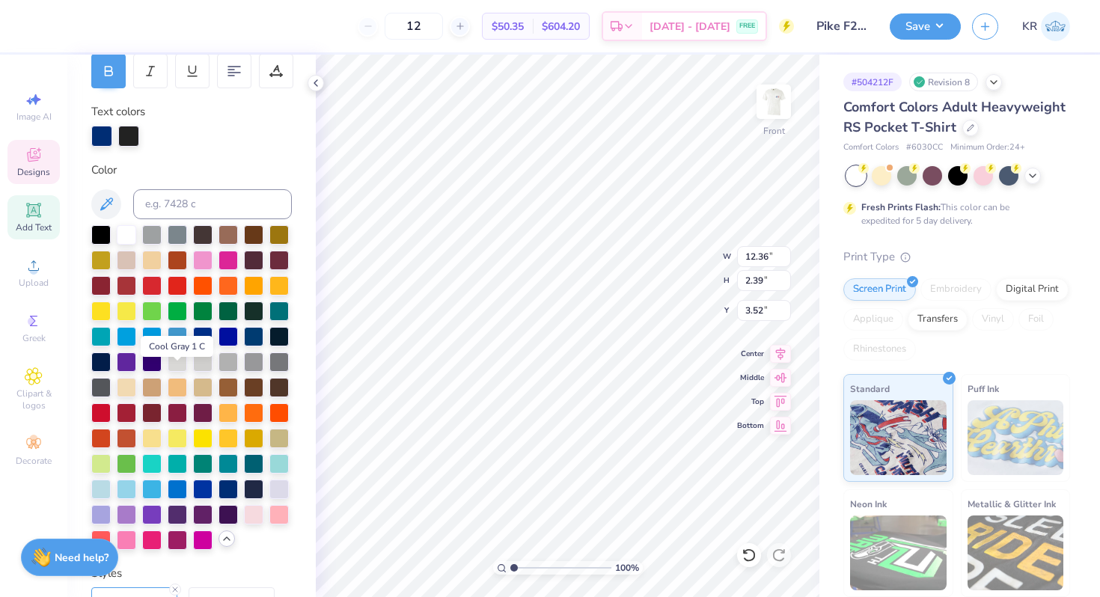
scroll to position [325, 0]
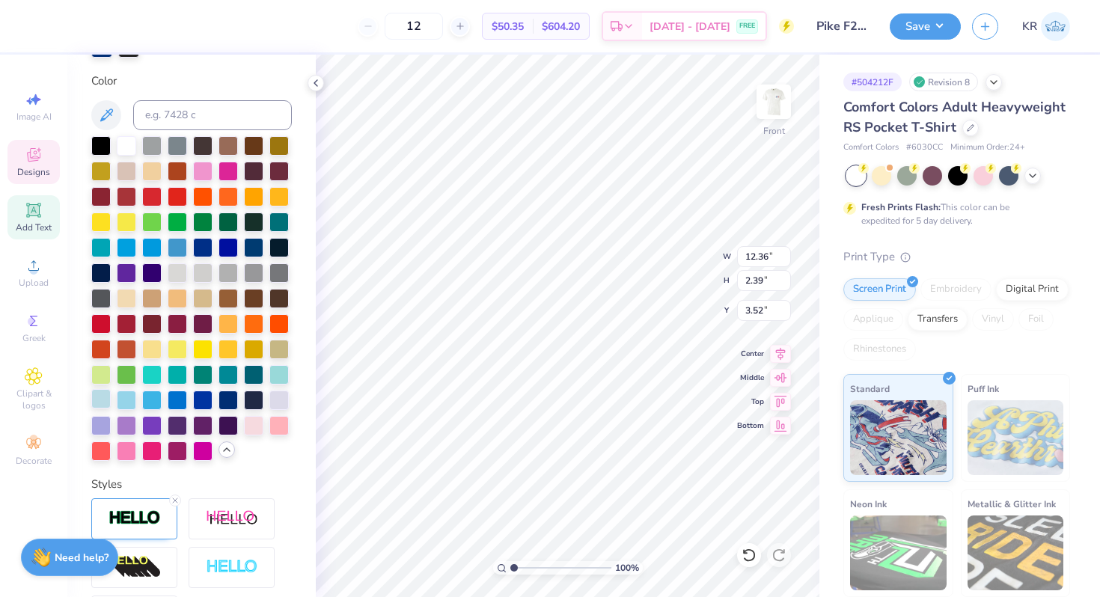
click at [100, 406] on div at bounding box center [100, 398] width 19 height 19
click at [231, 399] on div at bounding box center [228, 398] width 19 height 19
click at [251, 248] on div at bounding box center [253, 246] width 19 height 19
click at [234, 114] on input at bounding box center [212, 115] width 159 height 30
type input "288"
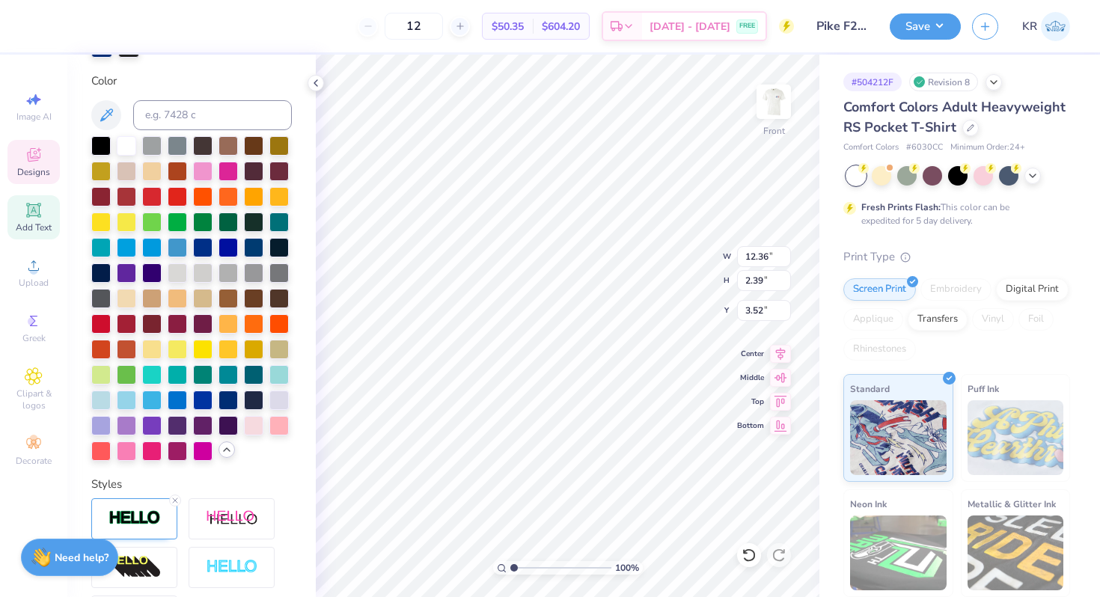
type input "13.20"
type input "2.55"
type input "3.00"
type input "3.57"
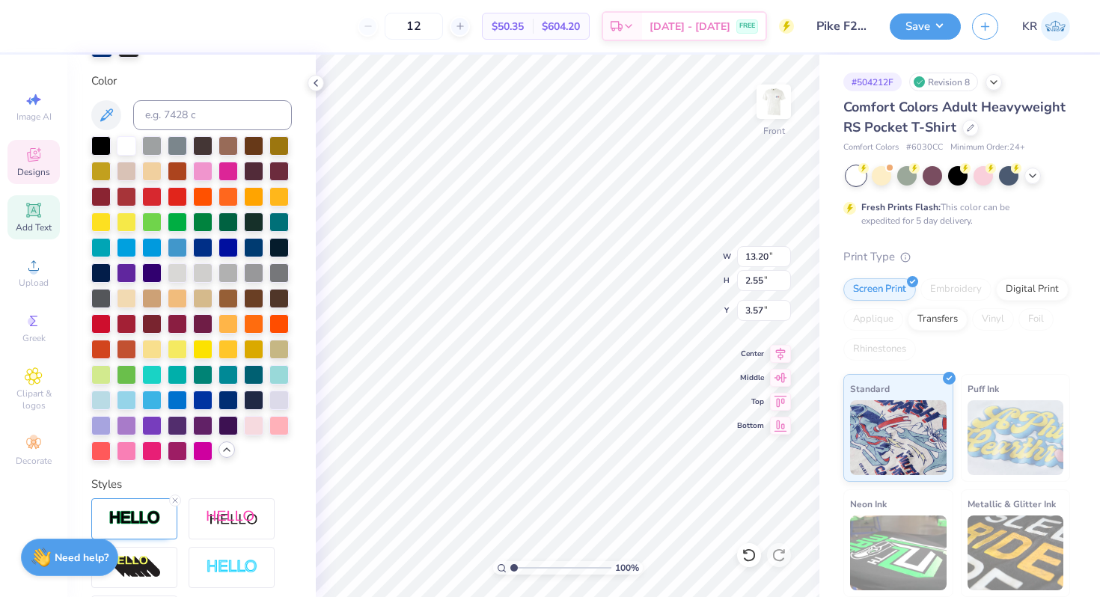
type textarea "PI KAPPA ALPHA"
type textarea "Pi Kappa Alpha"
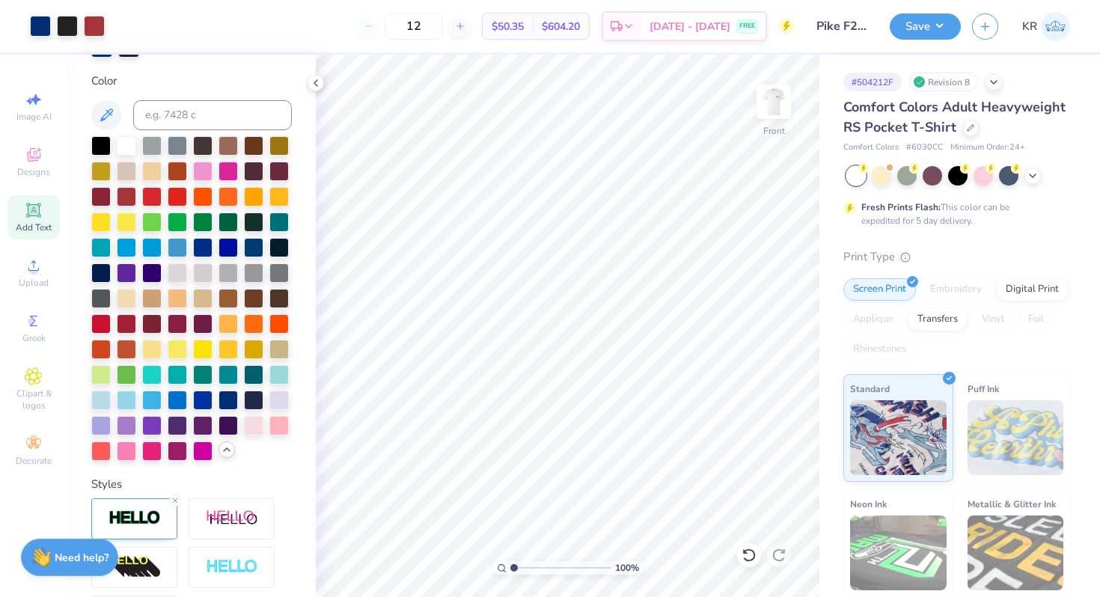
click at [226, 454] on icon at bounding box center [227, 450] width 12 height 12
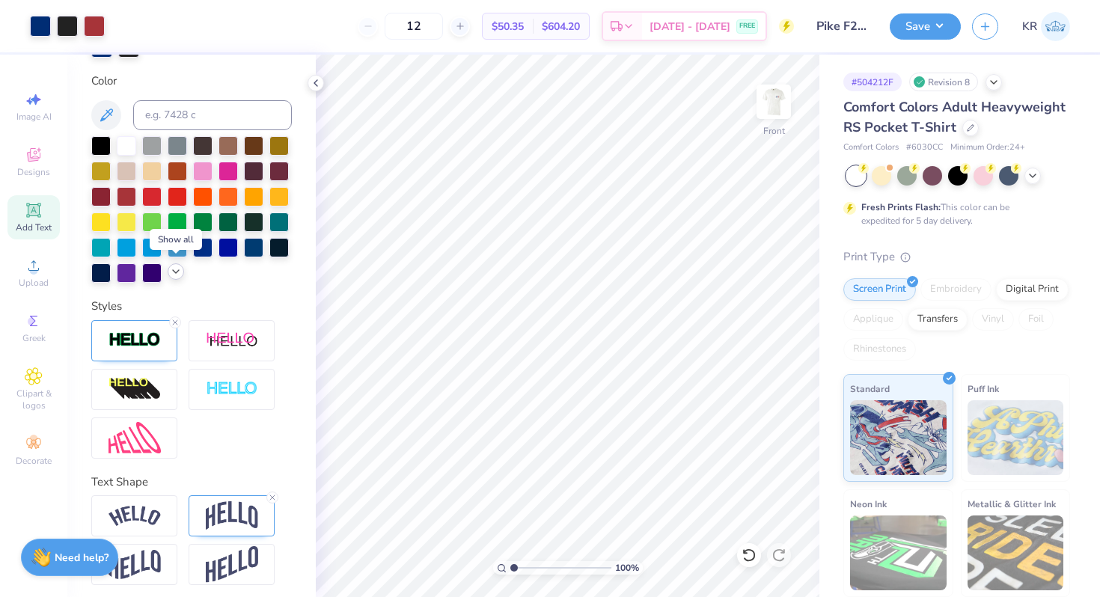
scroll to position [331, 0]
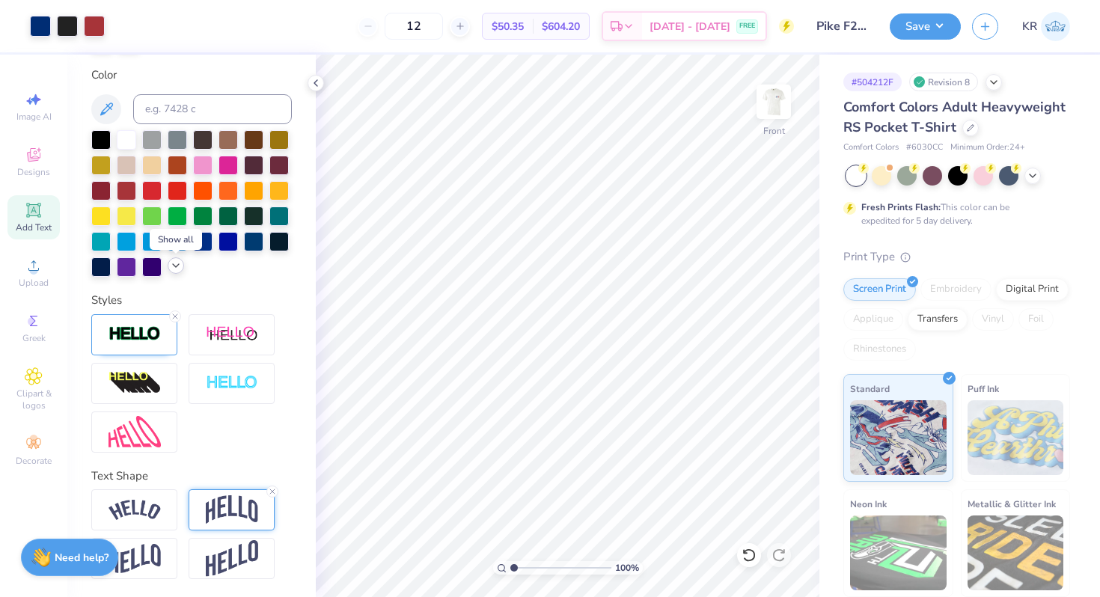
click at [207, 509] on img at bounding box center [232, 510] width 52 height 28
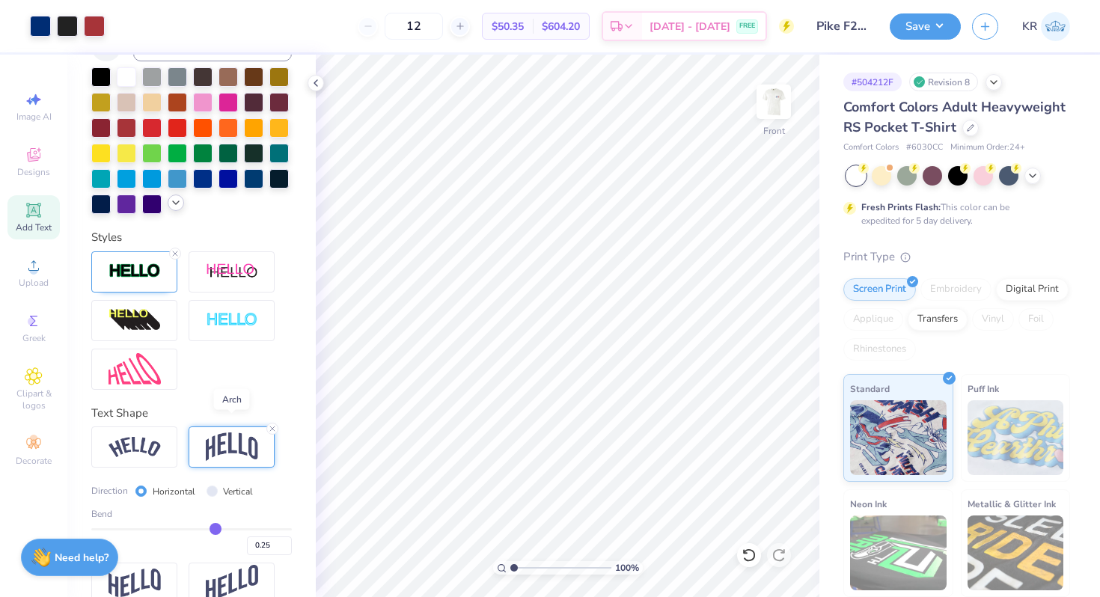
scroll to position [418, 0]
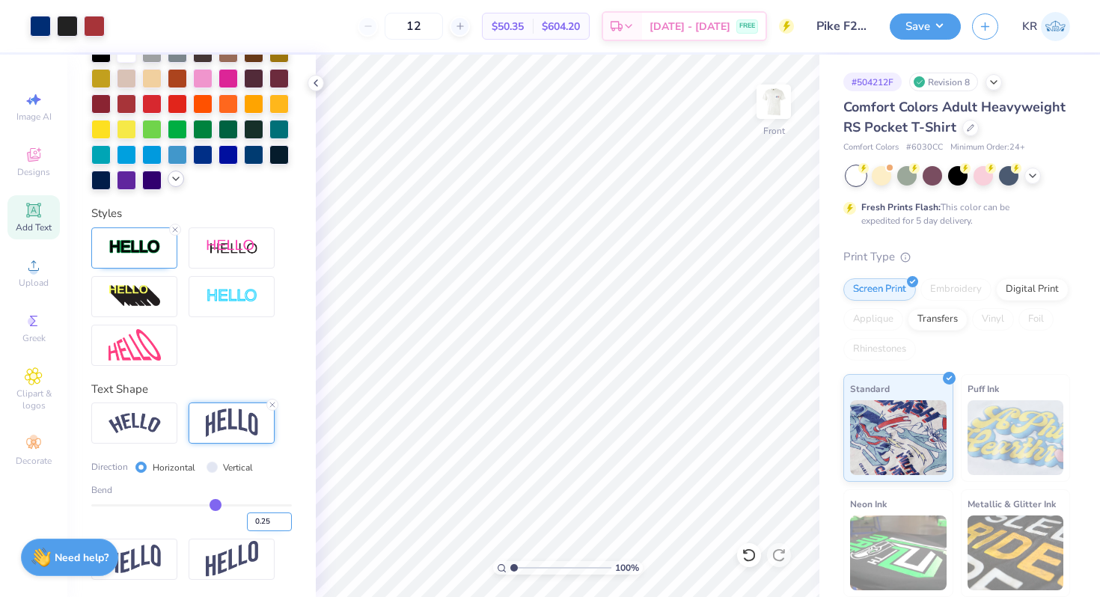
click at [272, 521] on input "0.25" at bounding box center [269, 522] width 45 height 19
type input "0.30"
type input "0.3"
click at [141, 344] on img at bounding box center [135, 345] width 52 height 32
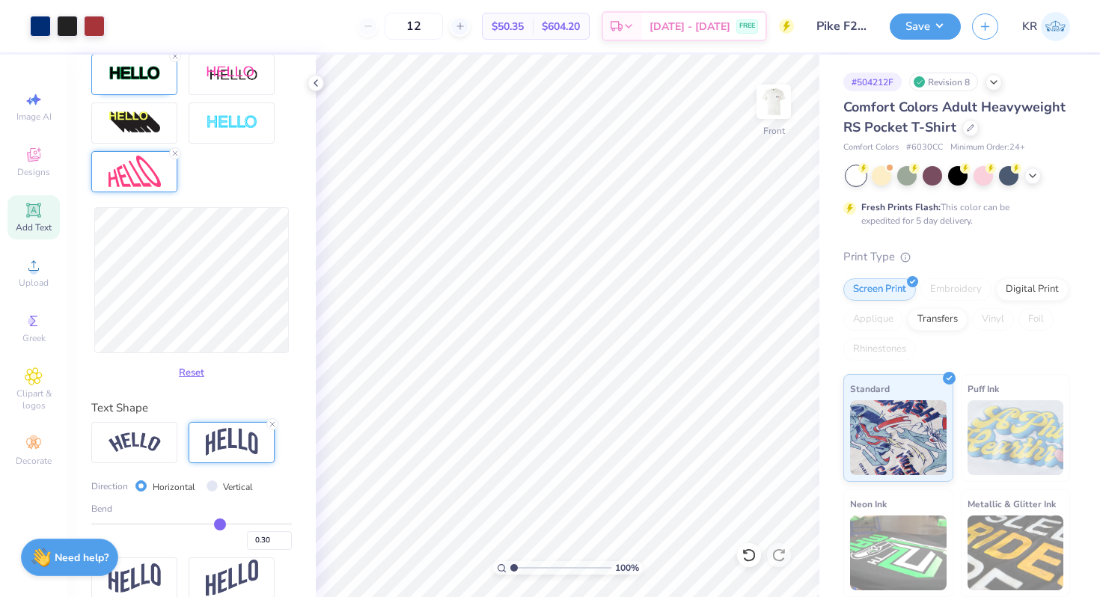
scroll to position [611, 0]
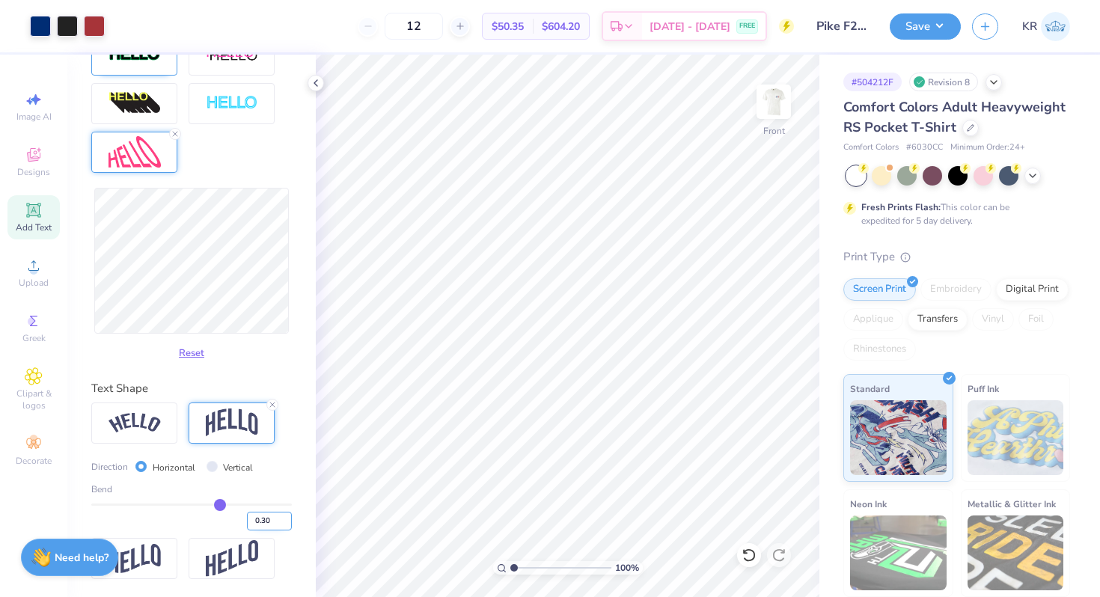
click at [277, 519] on input "0.30" at bounding box center [269, 521] width 45 height 19
type input "0.60"
type input "0.6"
type input "0.50"
type input "0.5"
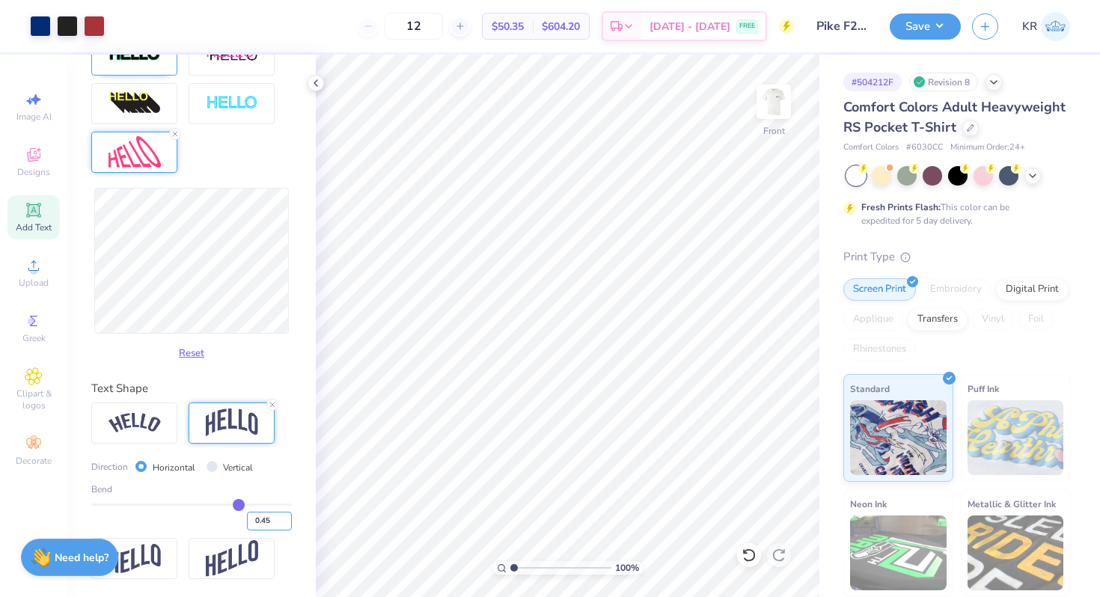
type input "0.45"
type input "0.40"
type input "0.4"
type input "0.30"
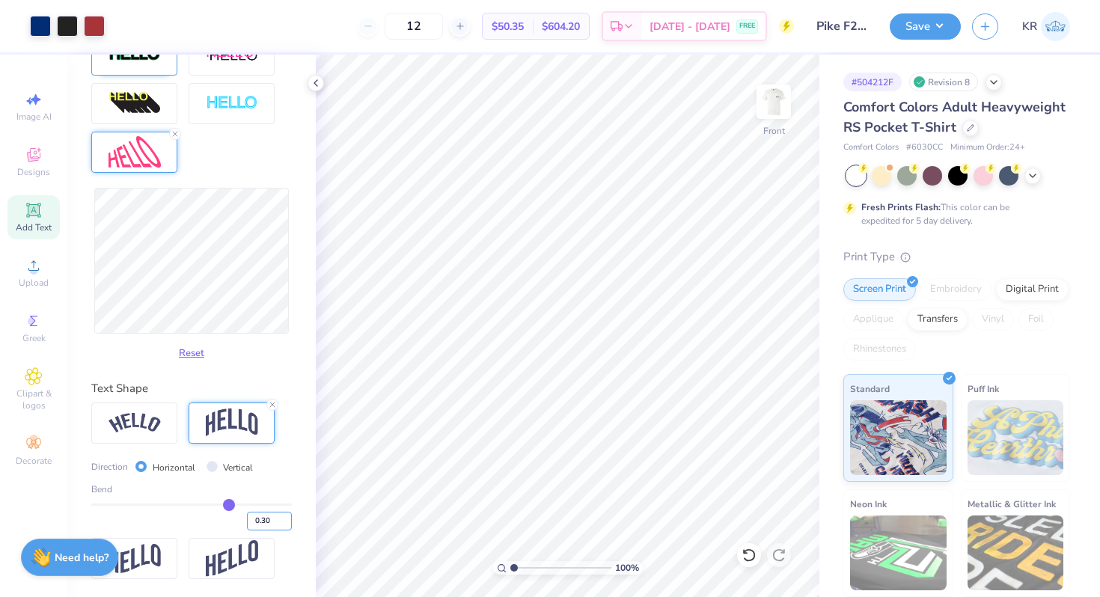
type input "0.3"
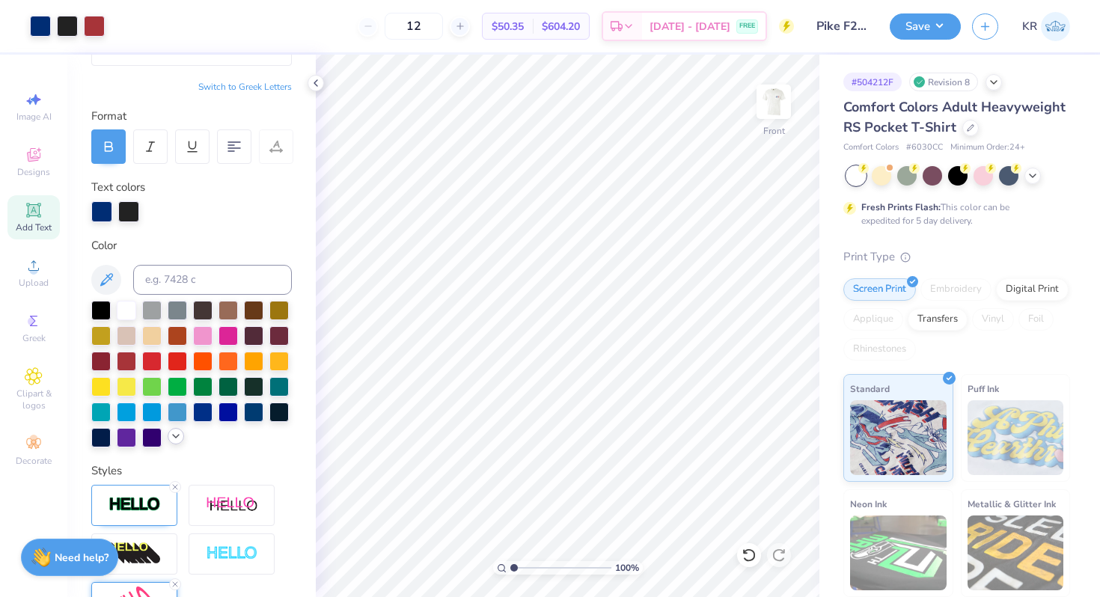
scroll to position [0, 0]
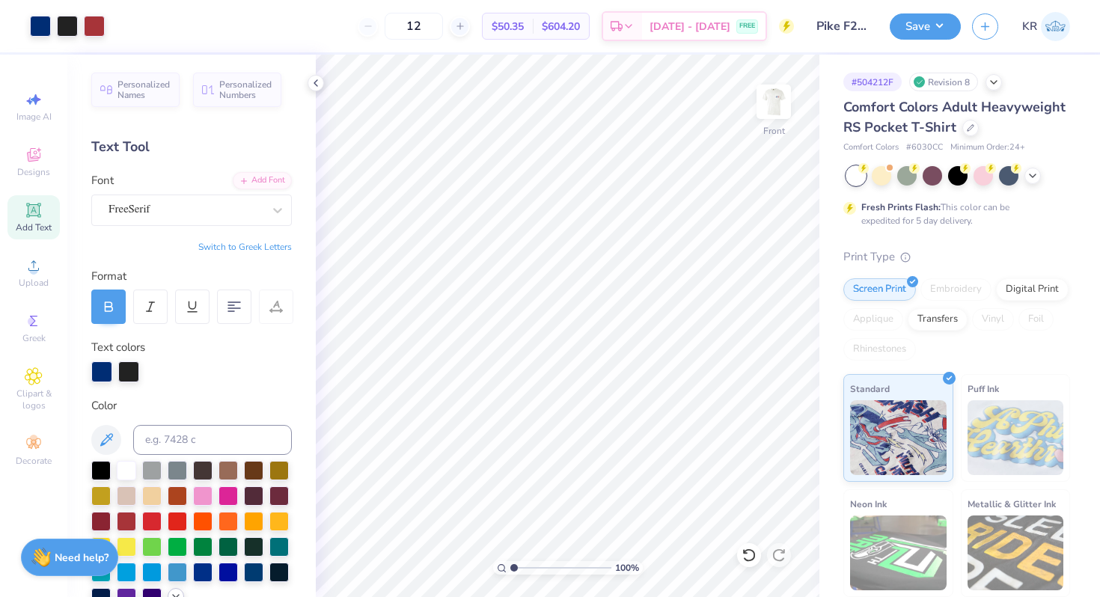
click at [272, 308] on icon at bounding box center [275, 306] width 13 height 13
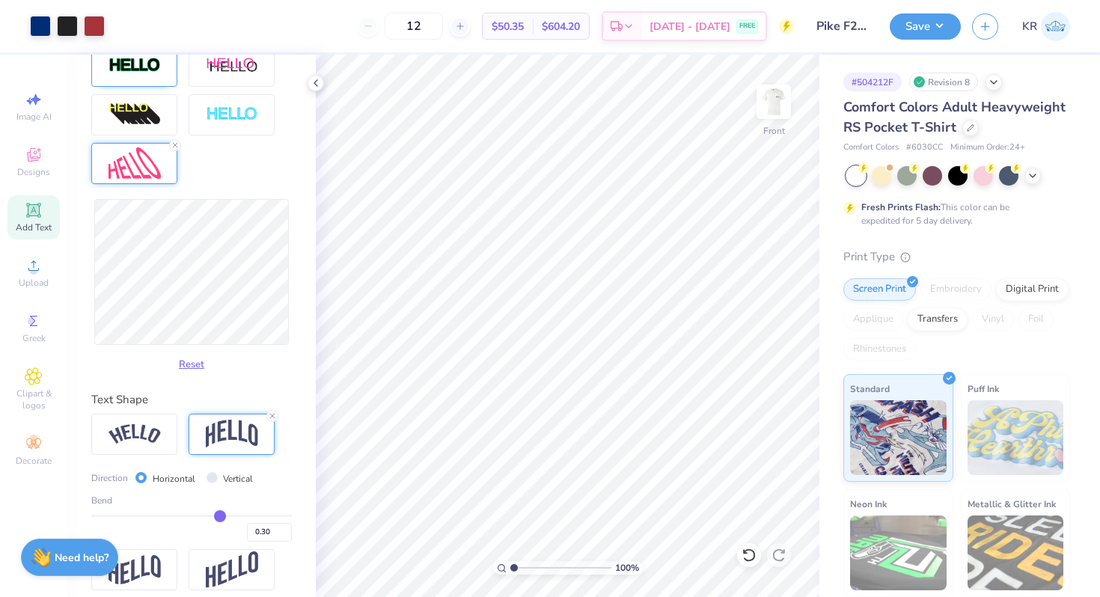
scroll to position [611, 0]
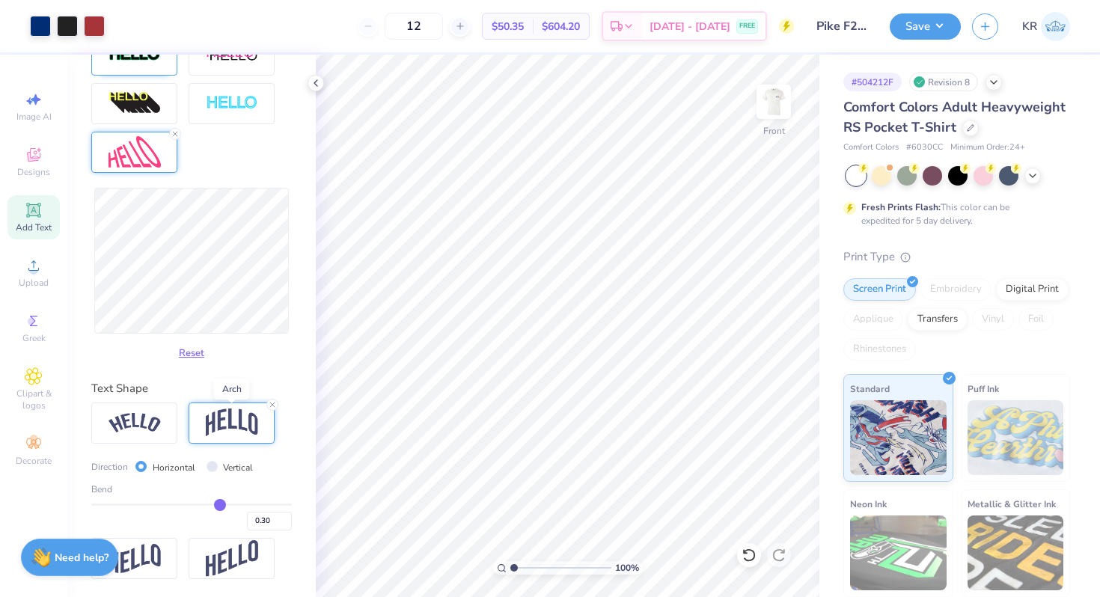
click at [241, 417] on img at bounding box center [232, 423] width 52 height 28
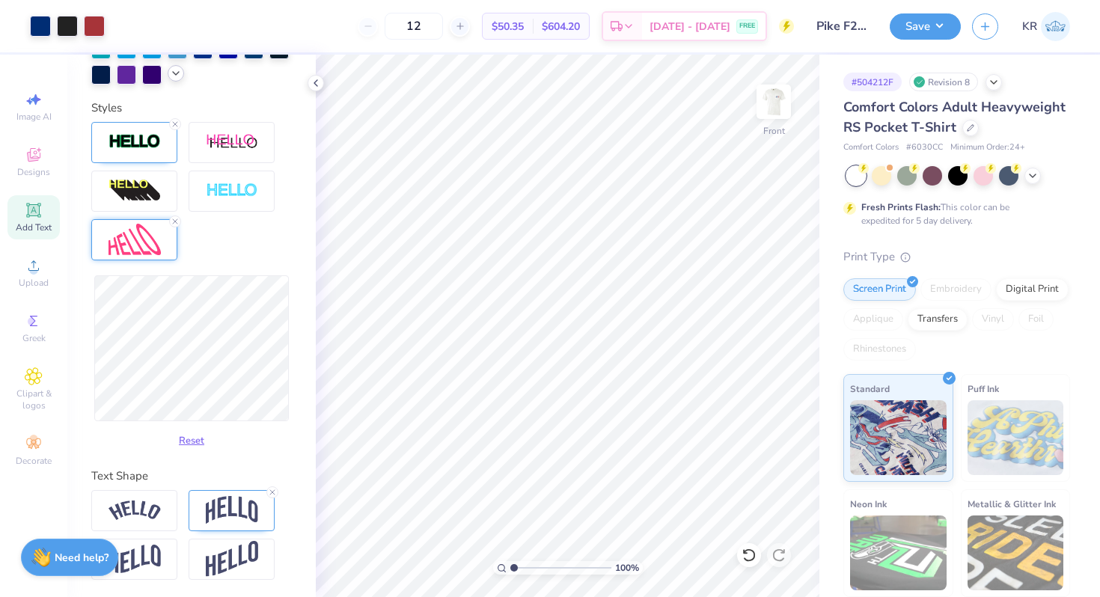
click at [126, 243] on img at bounding box center [135, 240] width 52 height 32
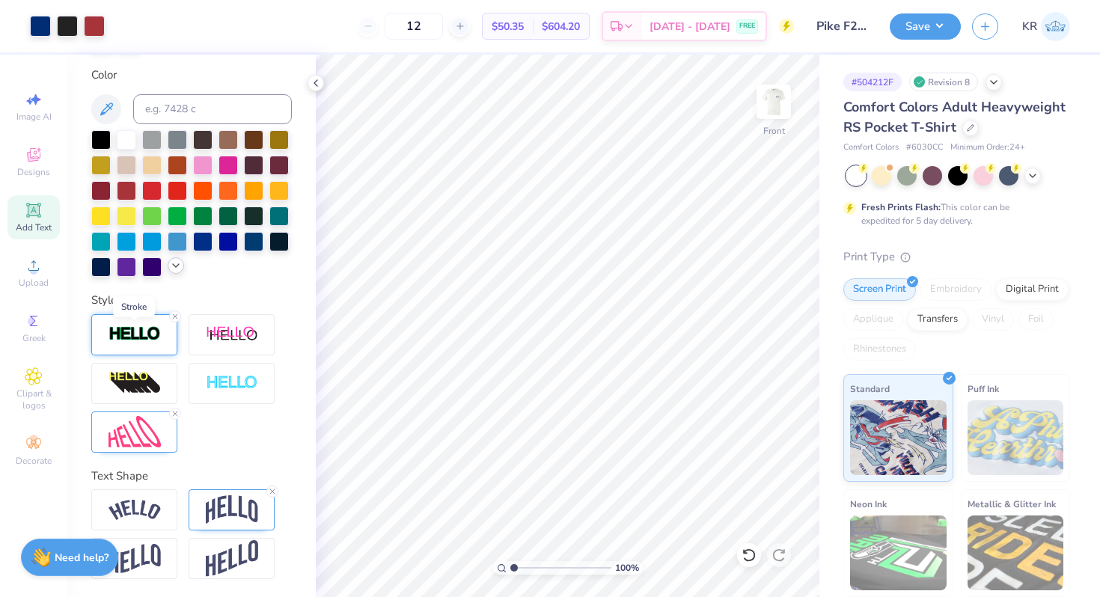
click at [153, 329] on img at bounding box center [135, 334] width 52 height 17
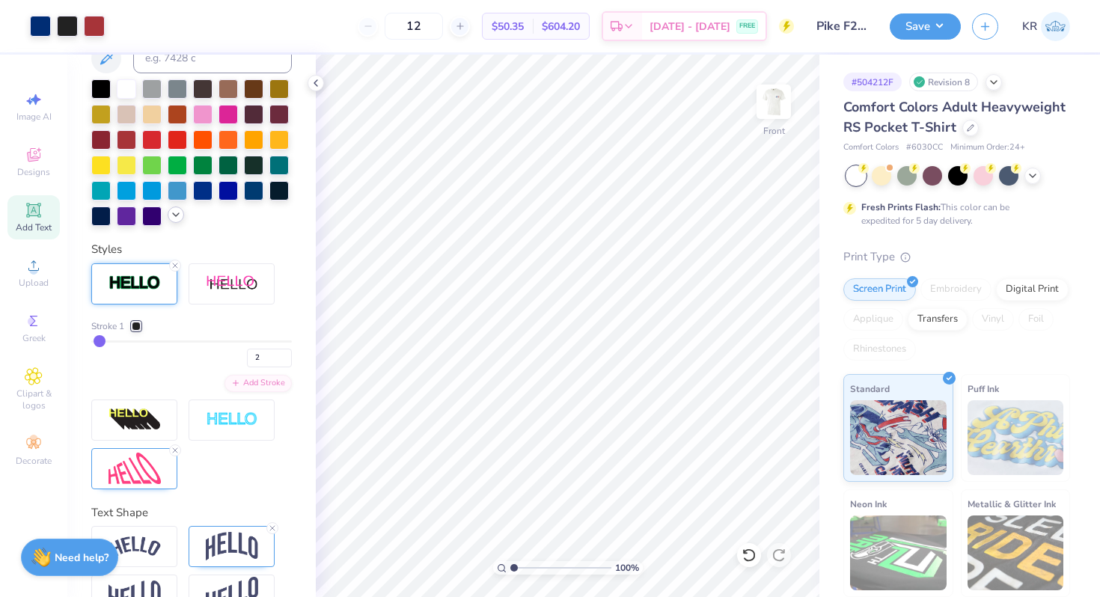
scroll to position [418, 0]
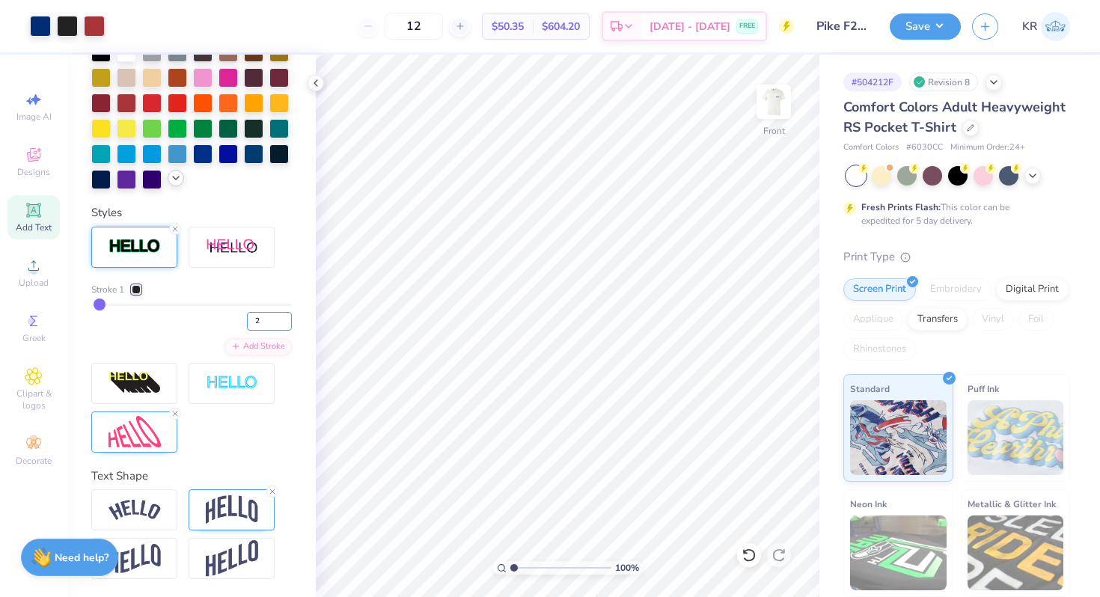
click at [269, 326] on input "2" at bounding box center [269, 321] width 45 height 19
type input "3"
click at [269, 319] on input "3" at bounding box center [269, 321] width 45 height 19
type input "2.5"
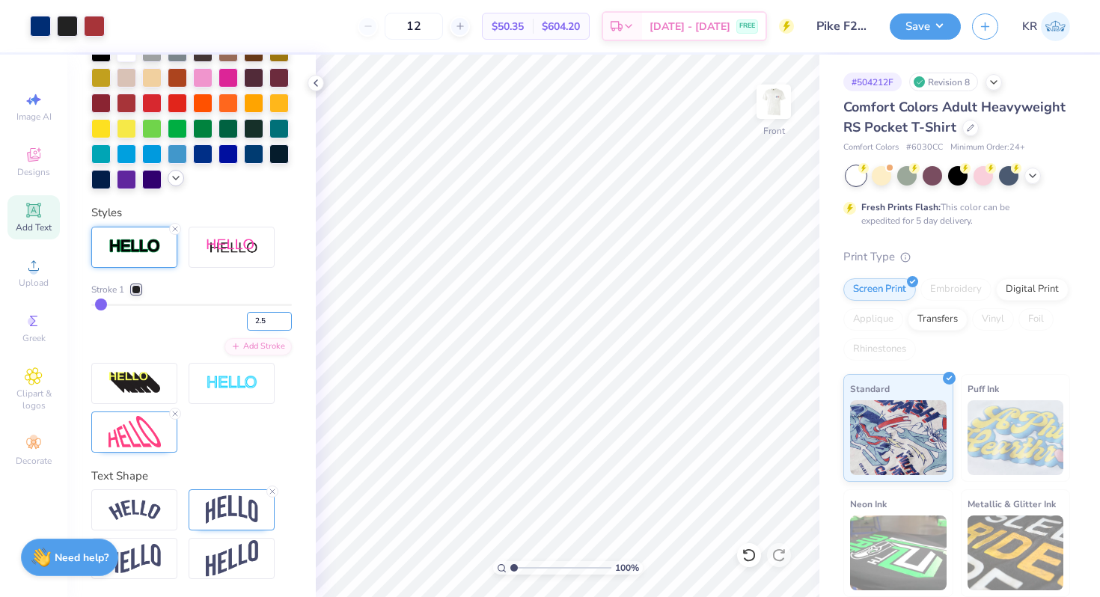
type input "3"
type input "2"
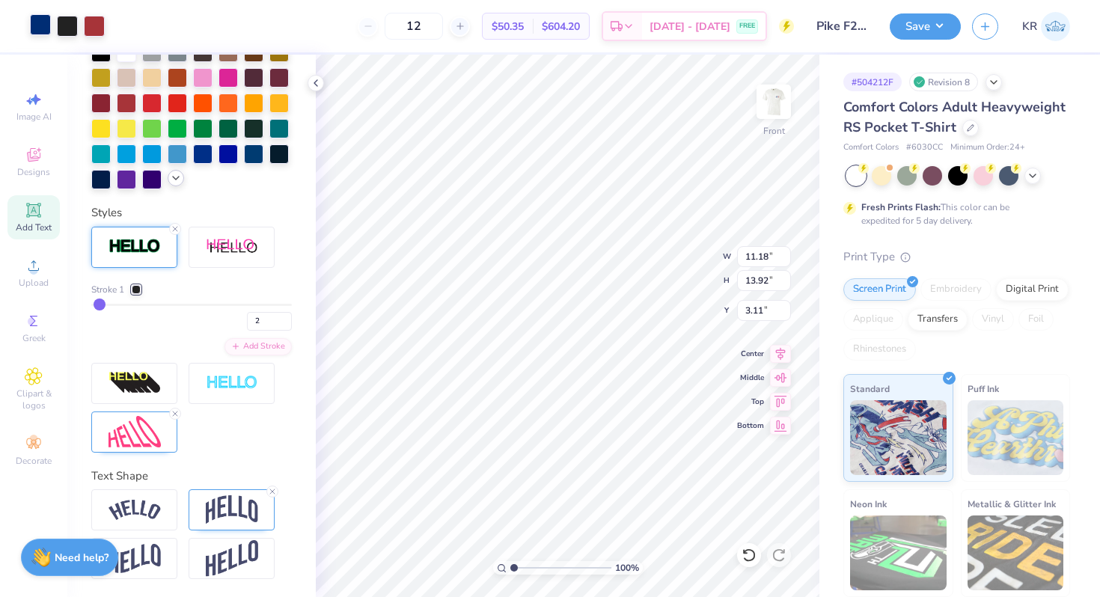
click at [38, 25] on div at bounding box center [40, 24] width 21 height 21
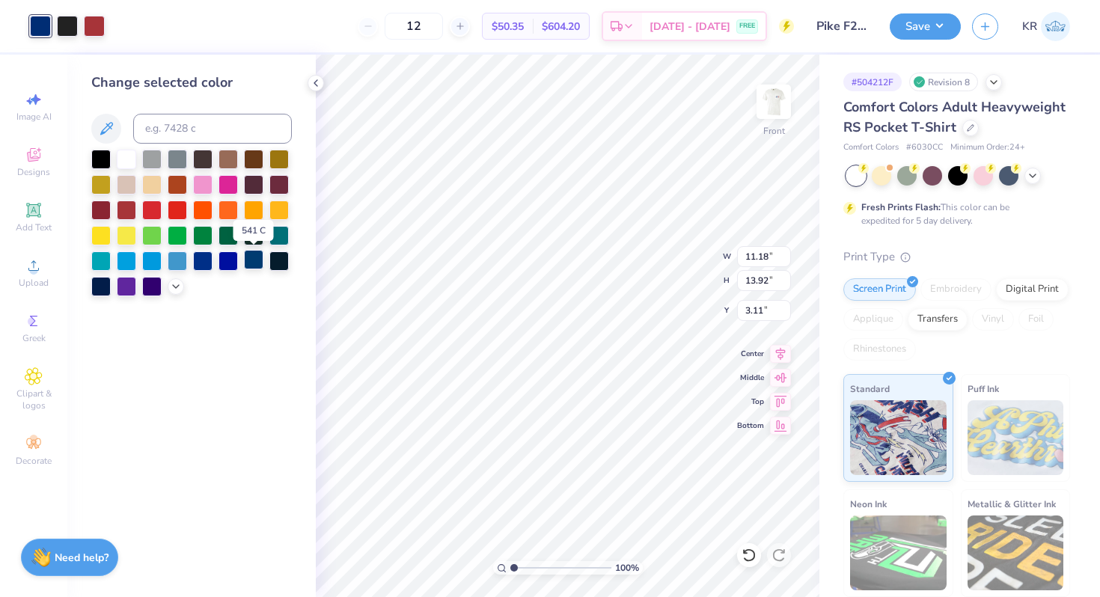
click at [252, 263] on div at bounding box center [253, 259] width 19 height 19
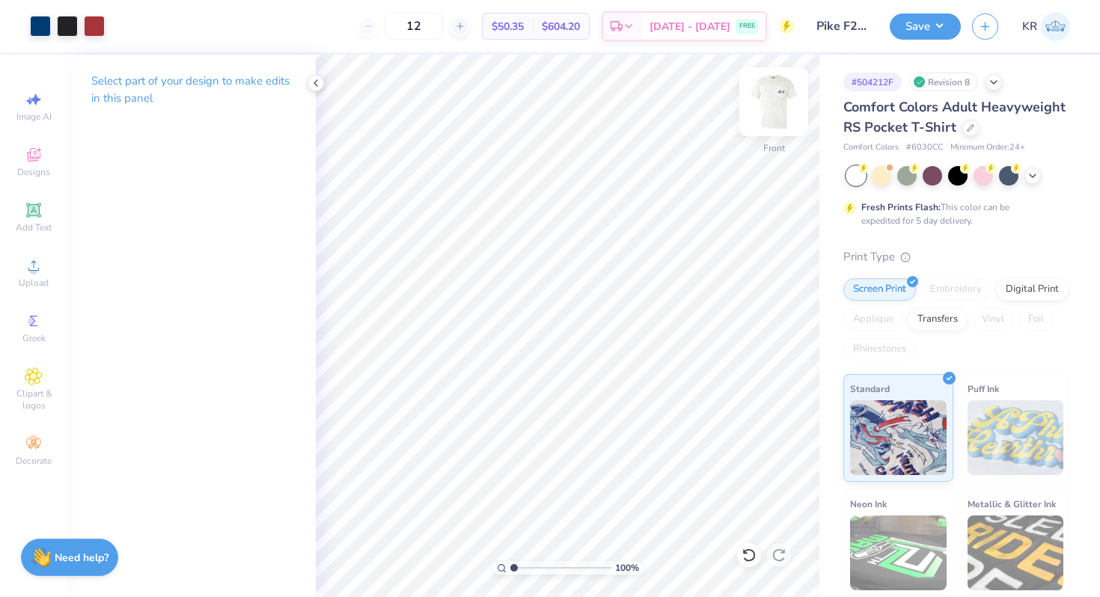
click at [773, 118] on img at bounding box center [774, 102] width 60 height 60
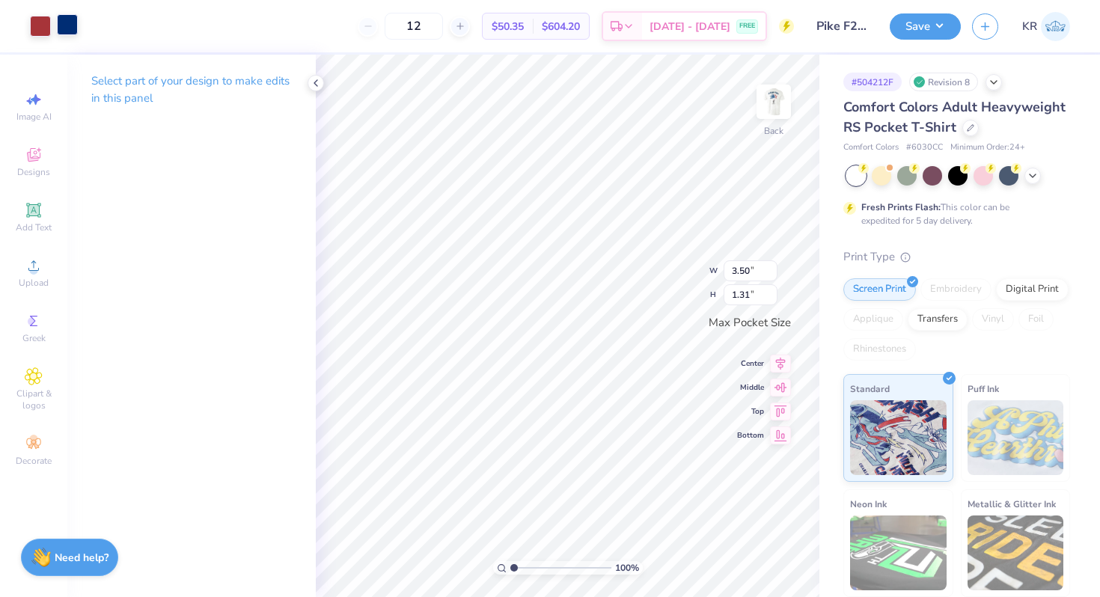
click at [70, 24] on div at bounding box center [67, 24] width 21 height 21
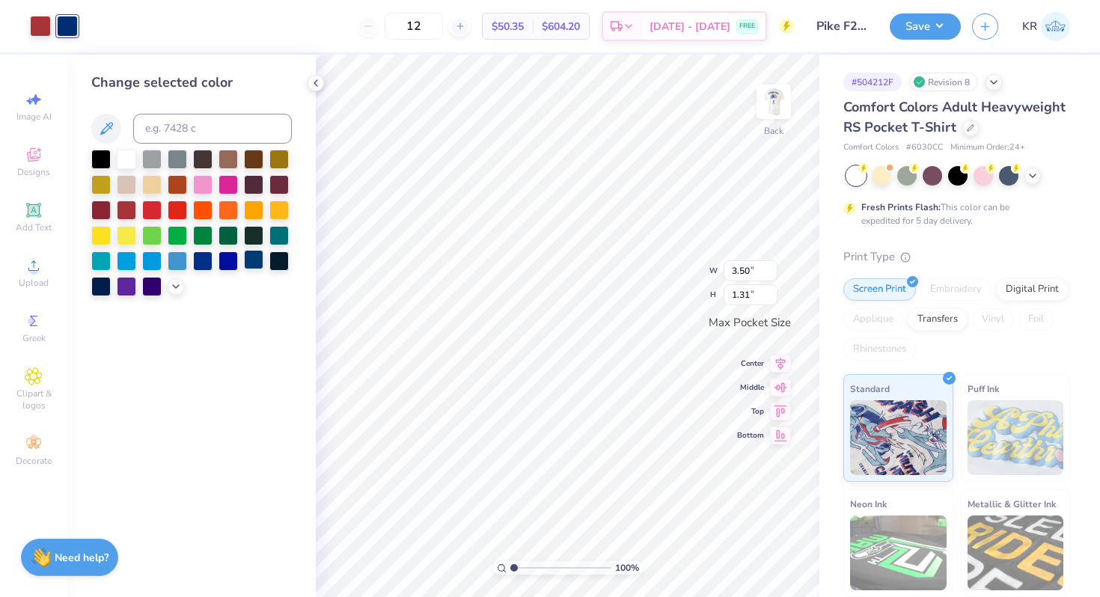
click at [255, 262] on div at bounding box center [253, 259] width 19 height 19
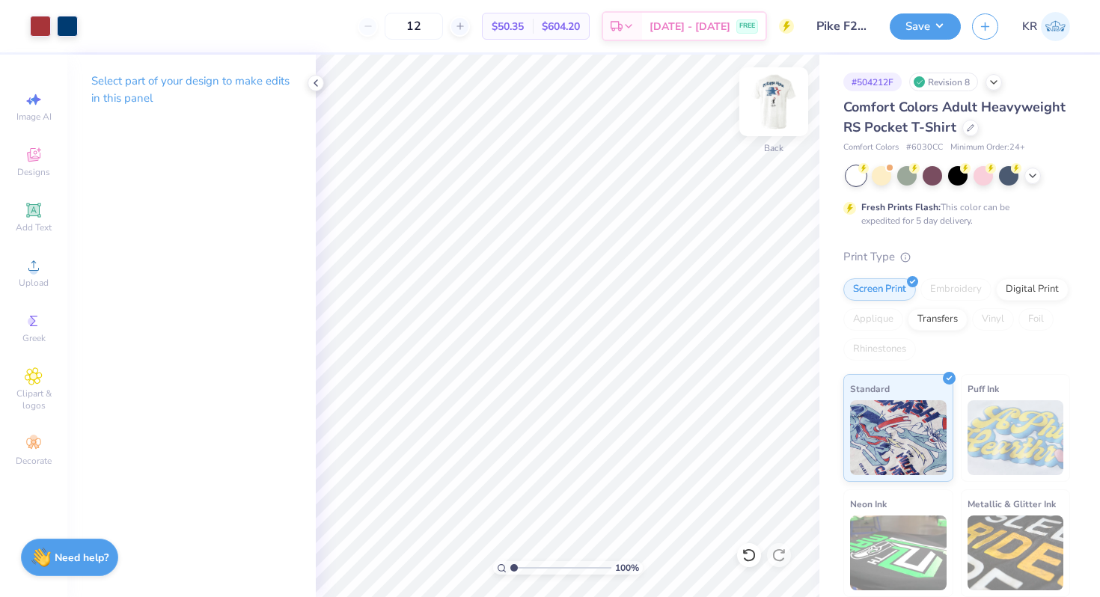
click at [766, 132] on div at bounding box center [774, 101] width 69 height 69
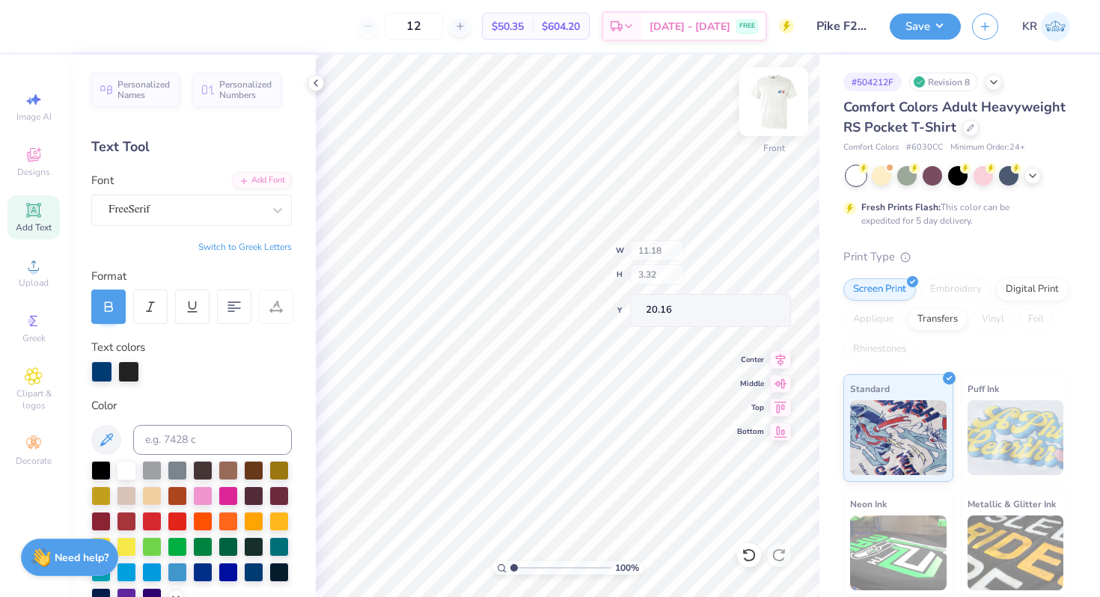
type input "20.16"
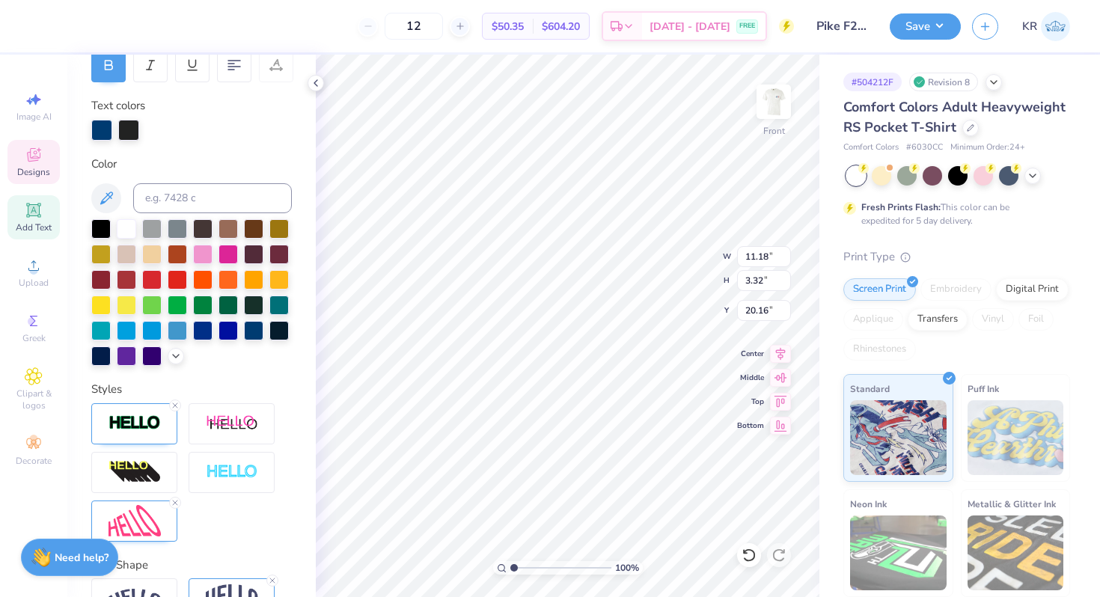
scroll to position [260, 0]
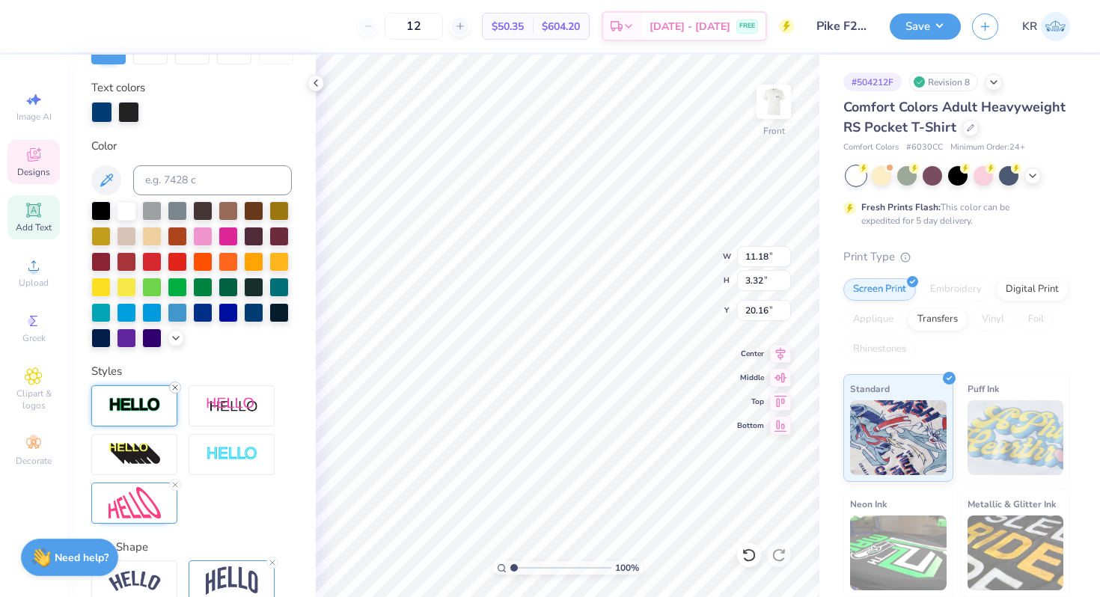
click at [174, 385] on icon at bounding box center [175, 387] width 9 height 9
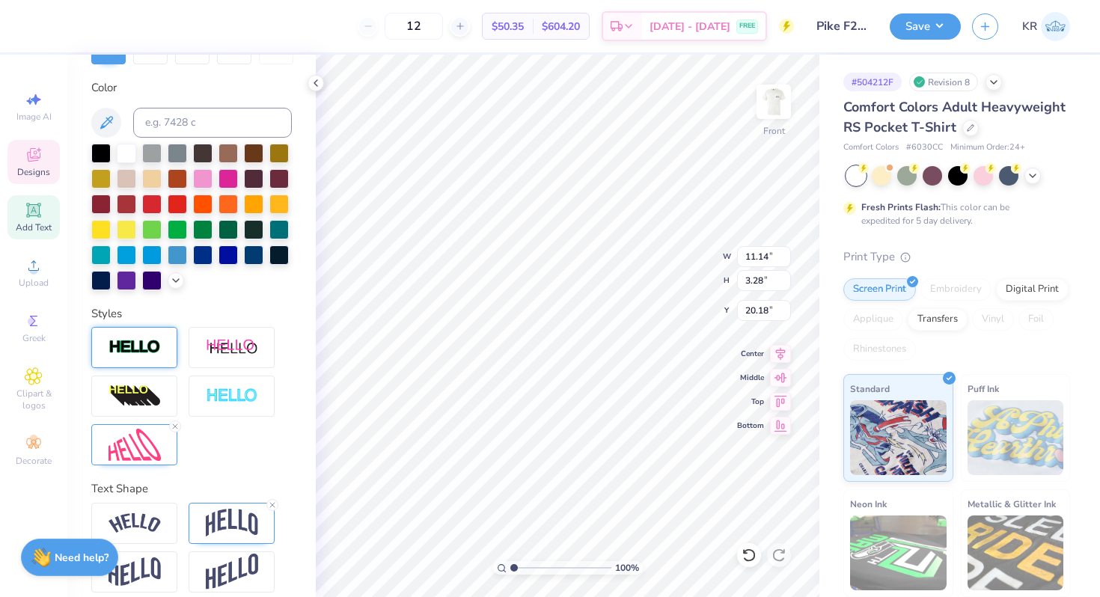
type input "11.14"
type input "3.28"
type input "20.18"
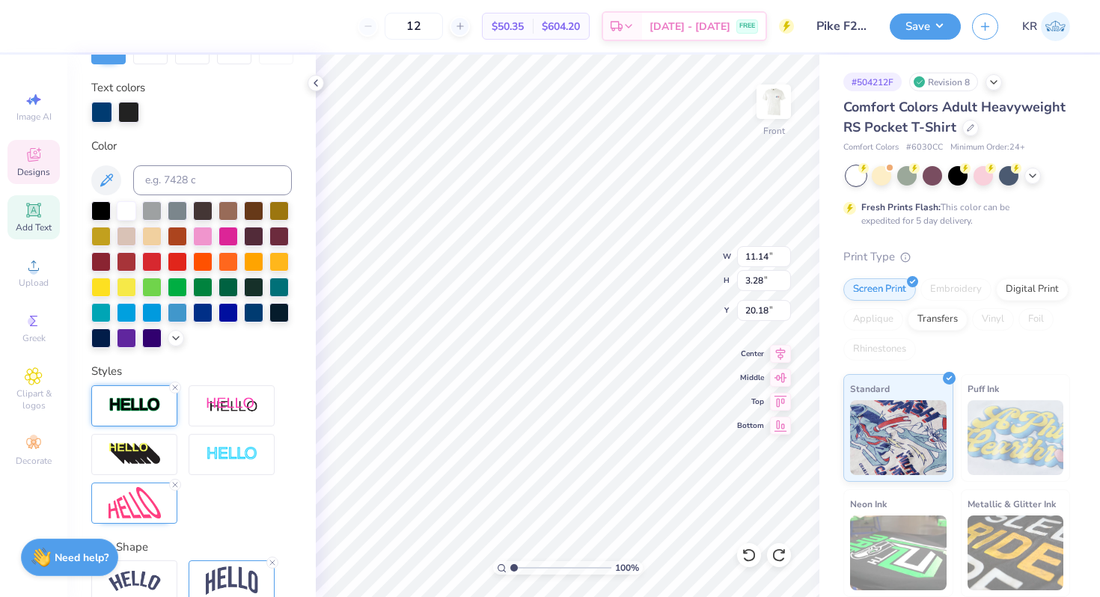
type input "11.18"
type input "3.32"
type input "20.16"
click at [173, 389] on icon at bounding box center [175, 387] width 9 height 9
type input "11.14"
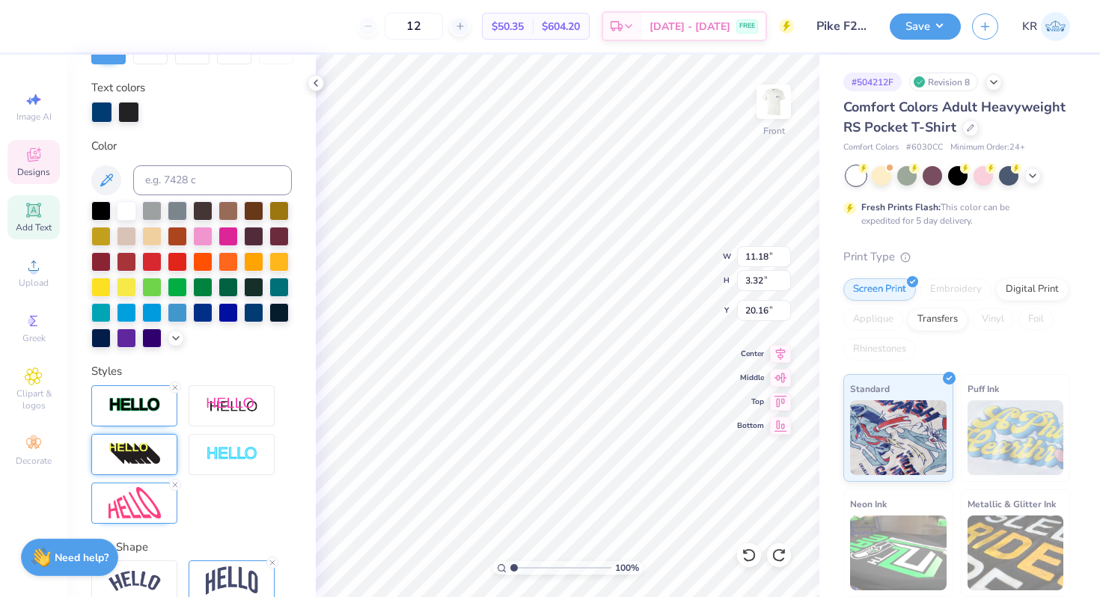
type input "3.28"
type input "20.18"
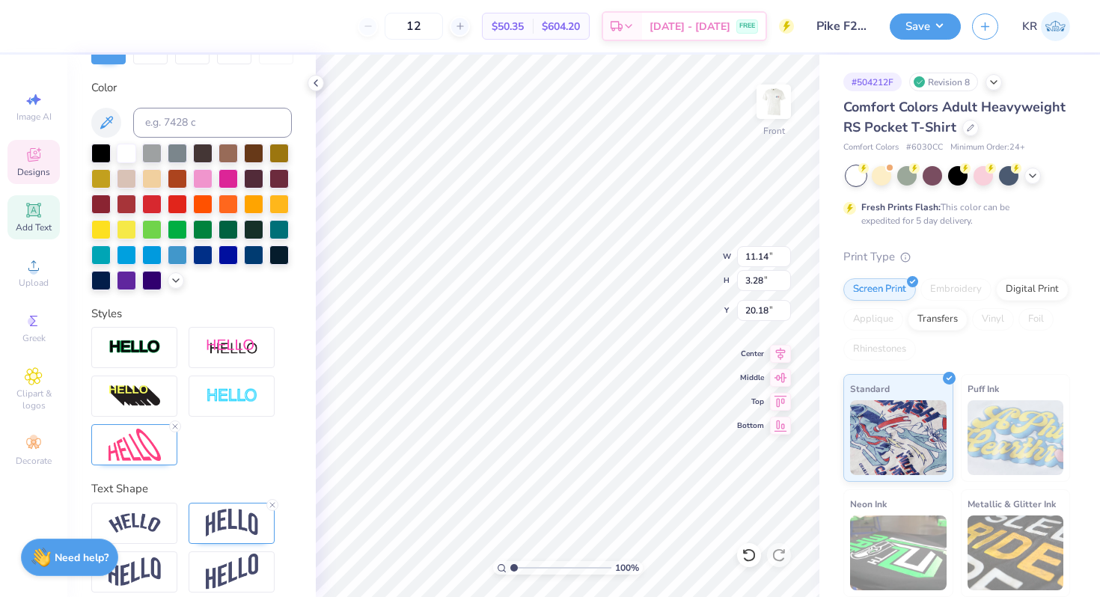
click at [175, 427] on line at bounding box center [175, 426] width 4 height 4
type input "11.68"
type input "2.44"
type input "20.60"
click at [272, 502] on icon at bounding box center [272, 505] width 9 height 9
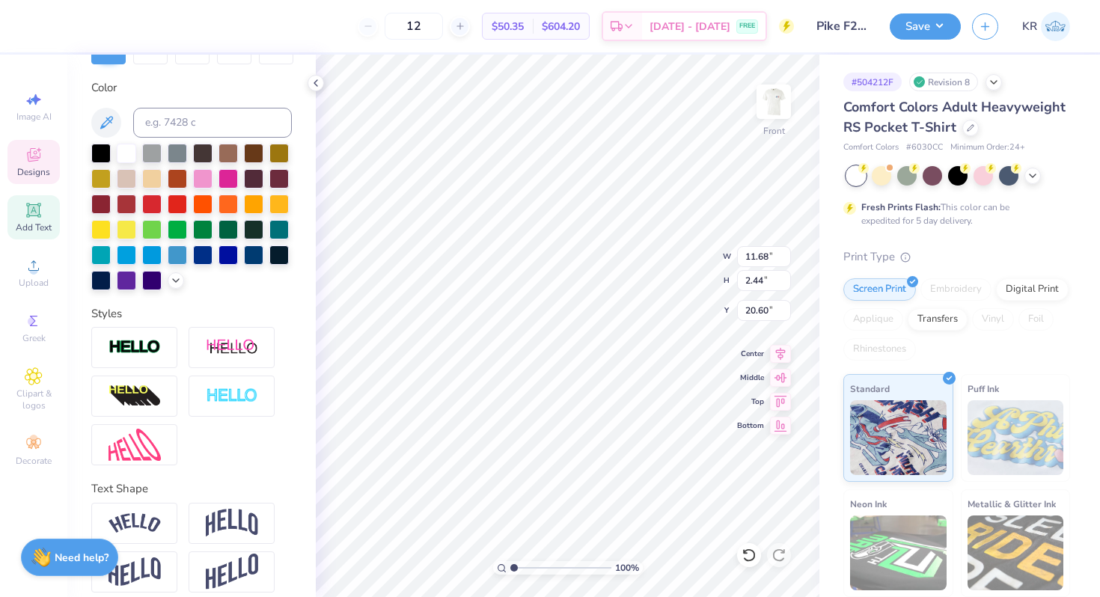
type input "1.57"
type input "21.03"
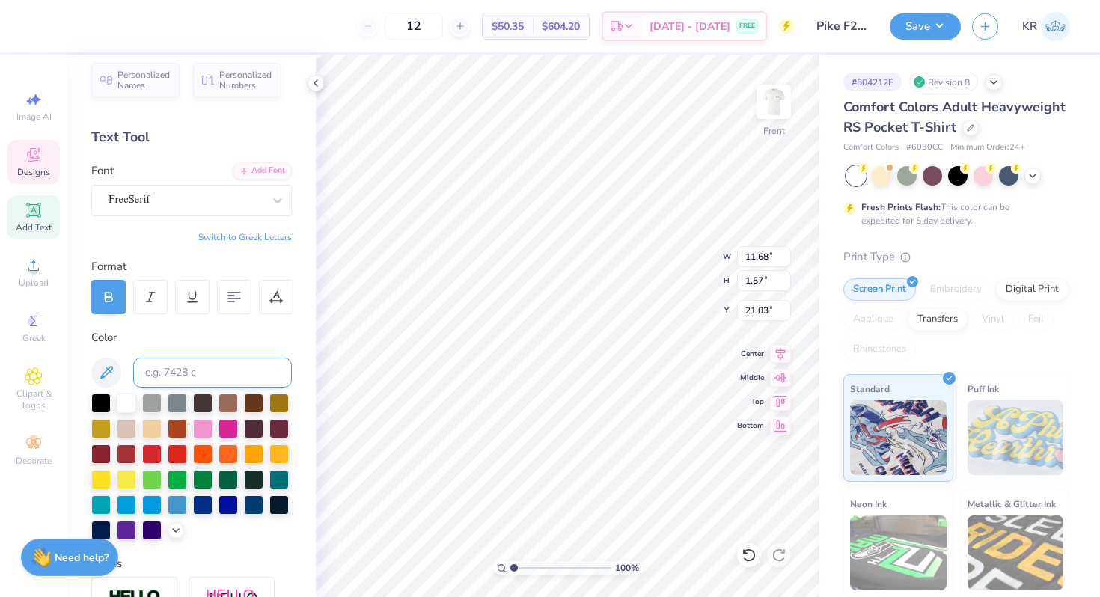
scroll to position [0, 0]
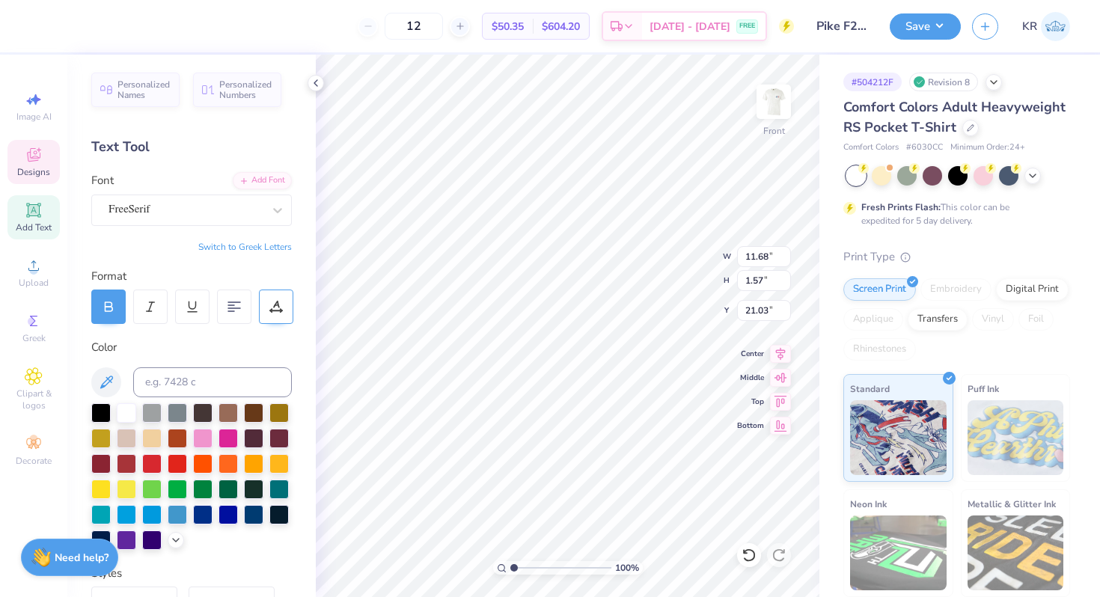
click at [273, 315] on div at bounding box center [276, 307] width 34 height 34
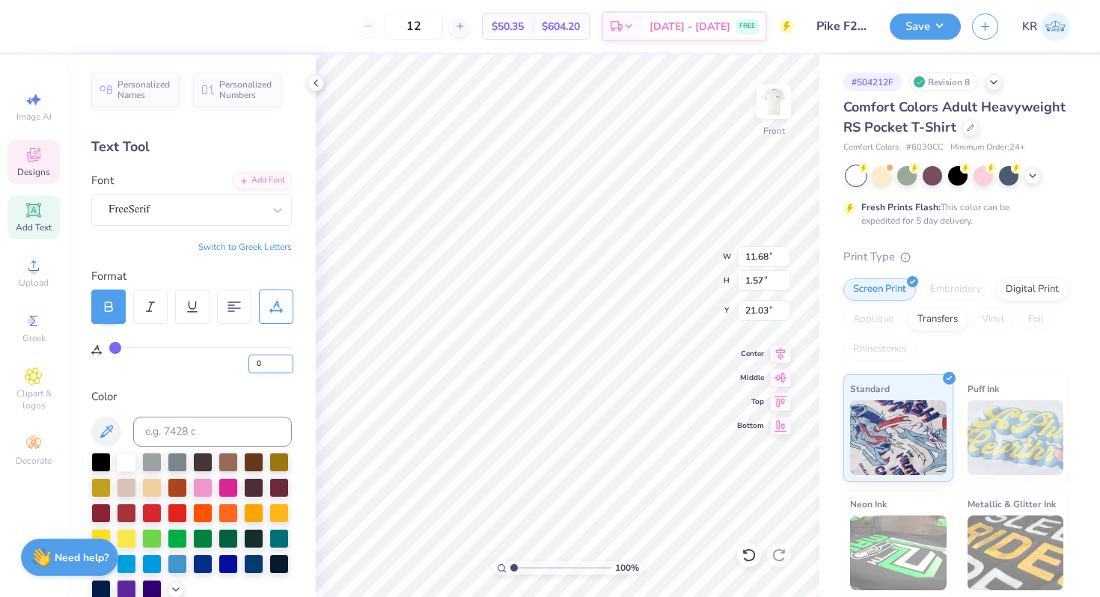
click at [275, 367] on input "0" at bounding box center [271, 364] width 45 height 19
type input "5"
type input "12.81"
type input "1.58"
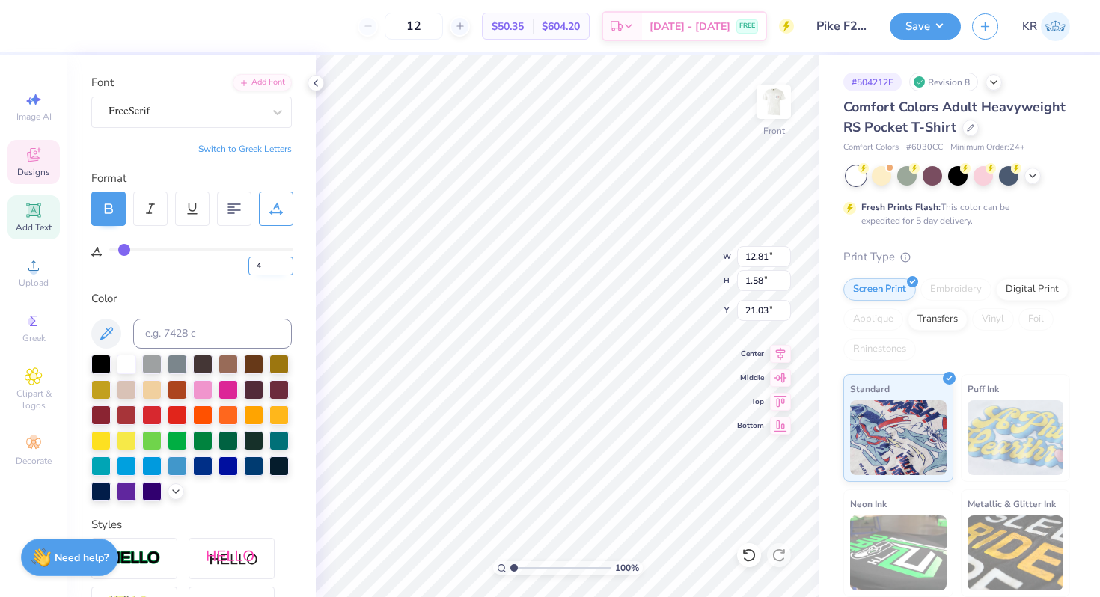
scroll to position [135, 0]
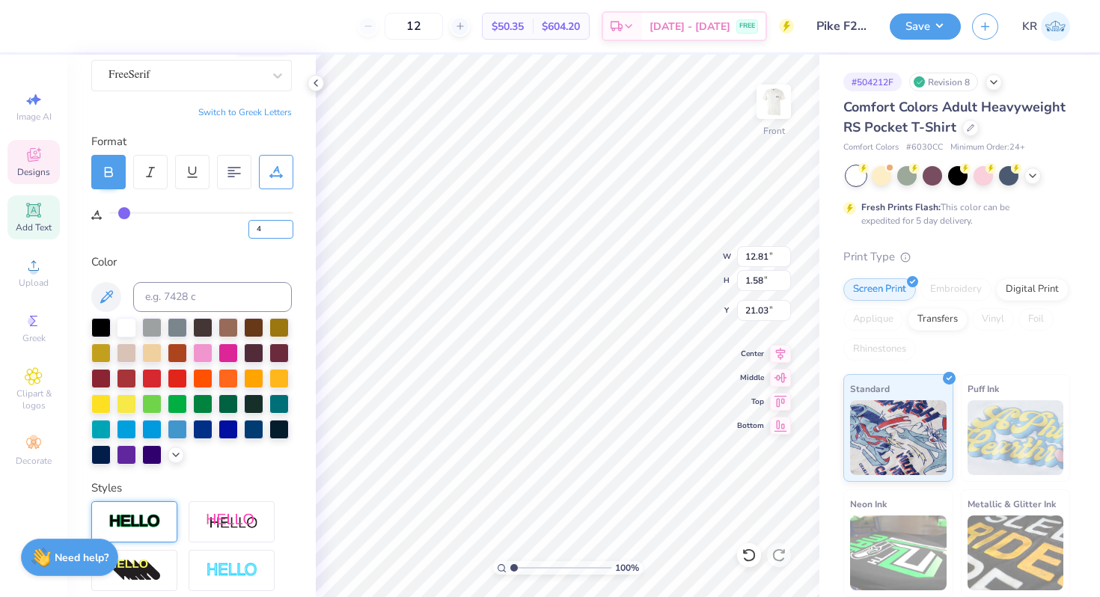
type input "4"
click at [153, 516] on img at bounding box center [135, 522] width 52 height 17
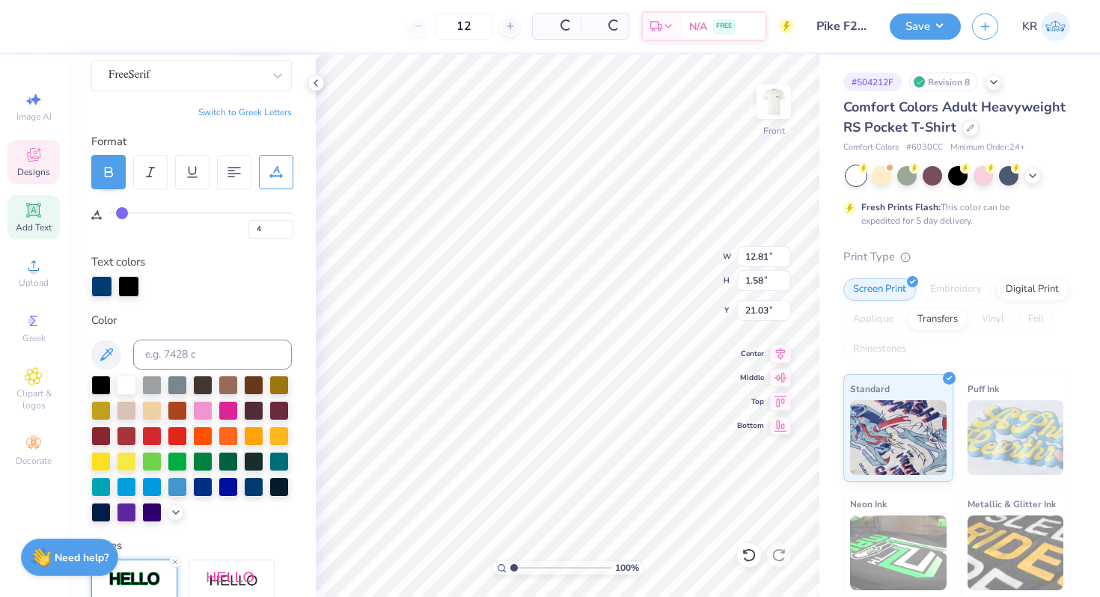
type input "12.84"
type input "1.60"
type input "21.02"
type input "12.61"
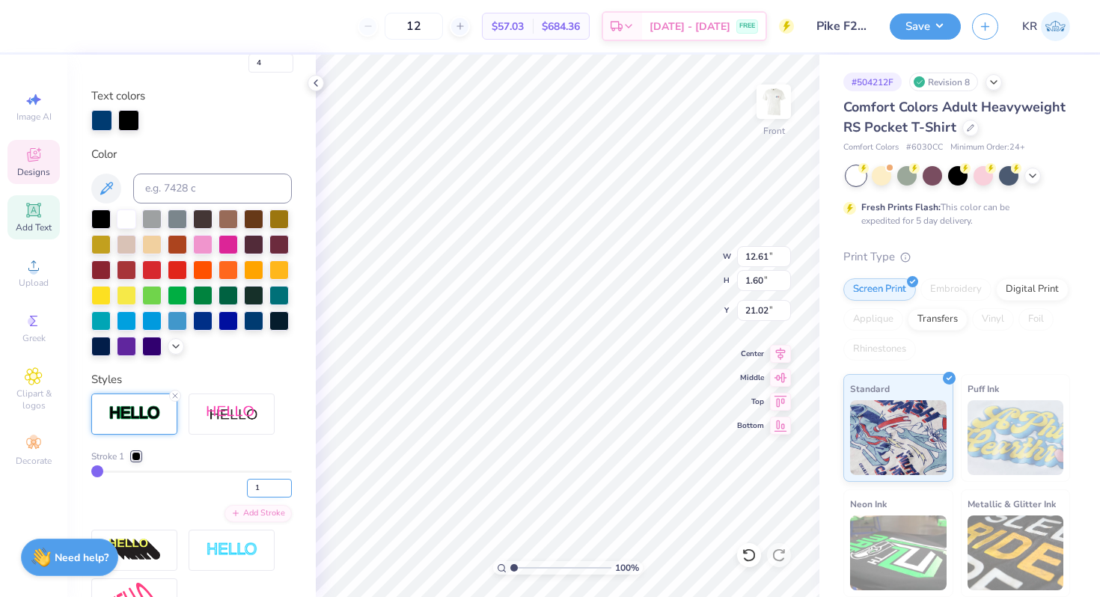
click at [265, 490] on input "1" at bounding box center [269, 488] width 45 height 19
type input "2"
type input "12.63"
type input "1.62"
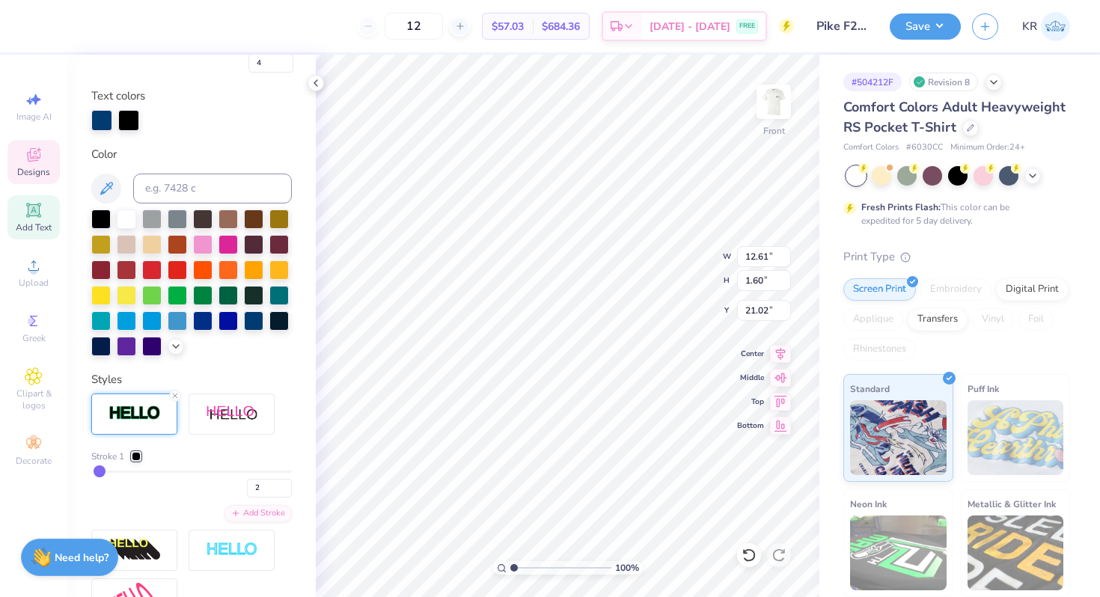
type input "21.01"
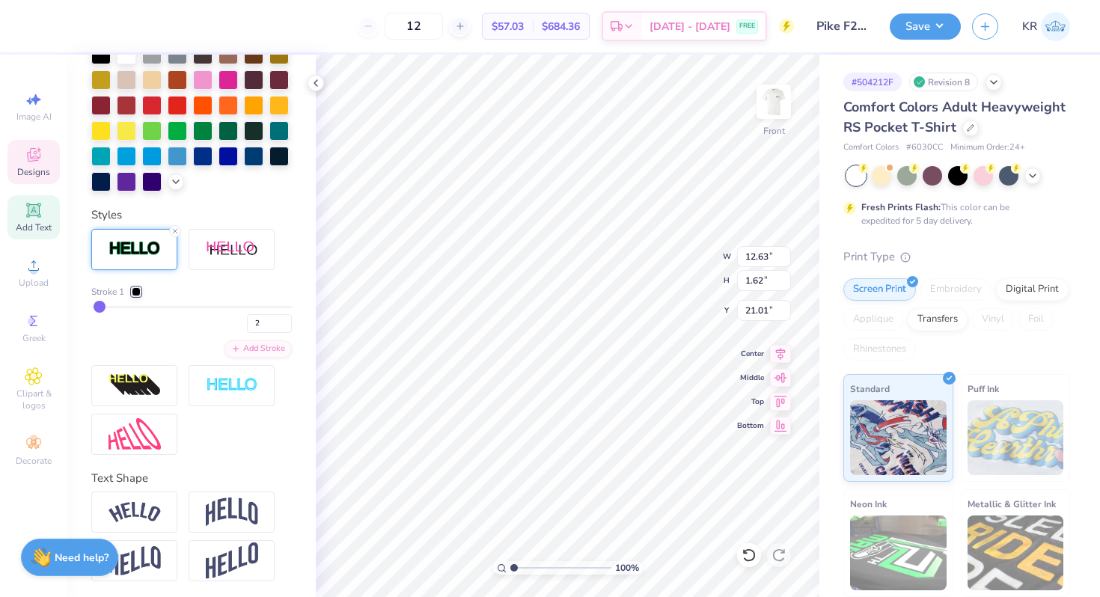
scroll to position [468, 0]
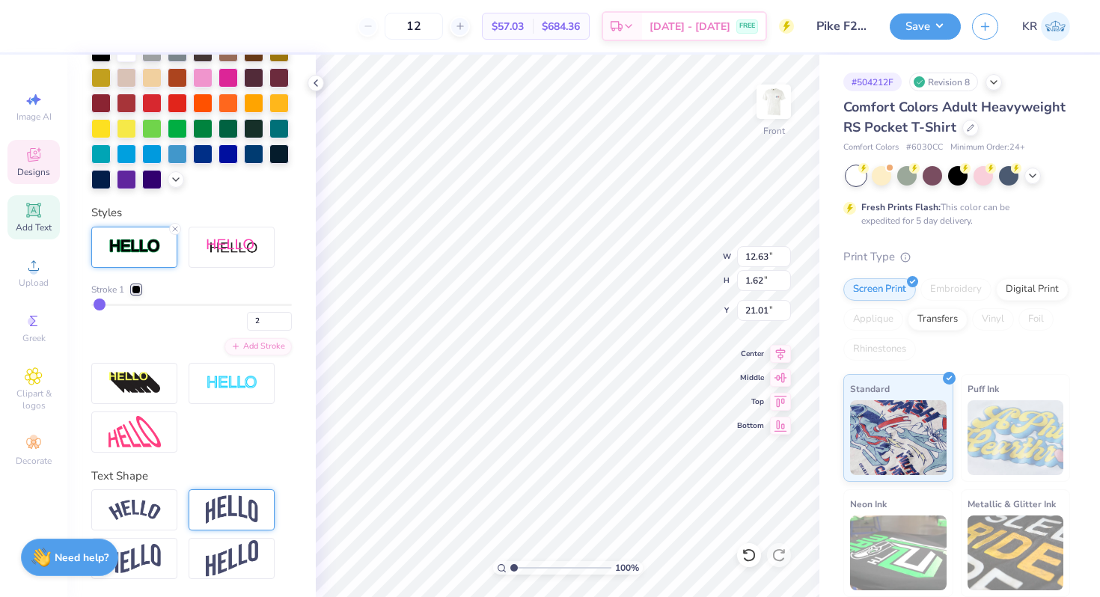
click at [225, 517] on img at bounding box center [232, 510] width 52 height 28
type input "3.57"
type input "20.03"
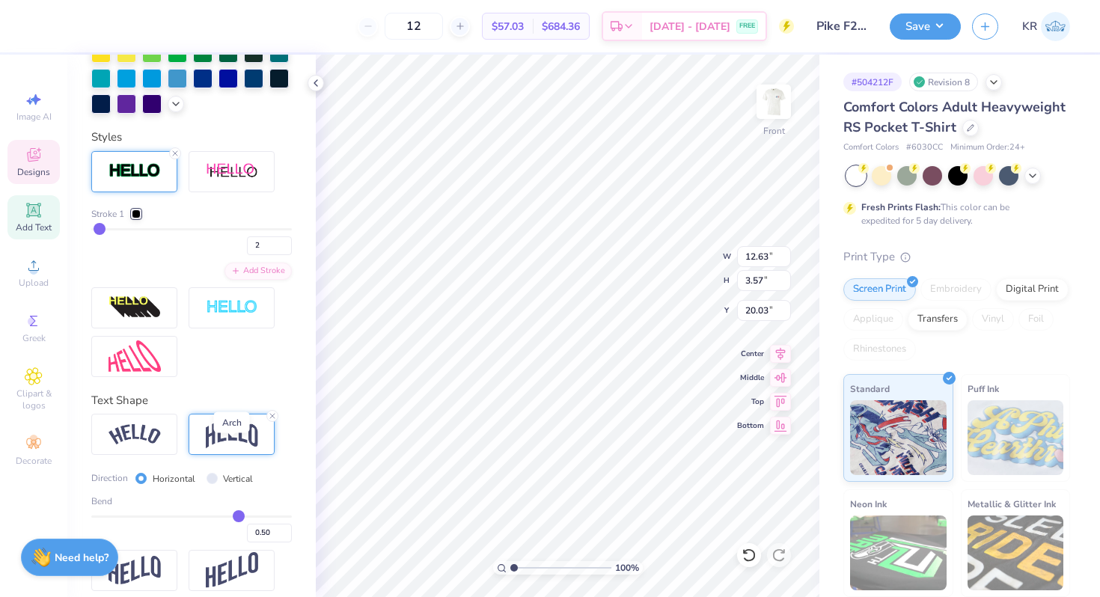
scroll to position [555, 0]
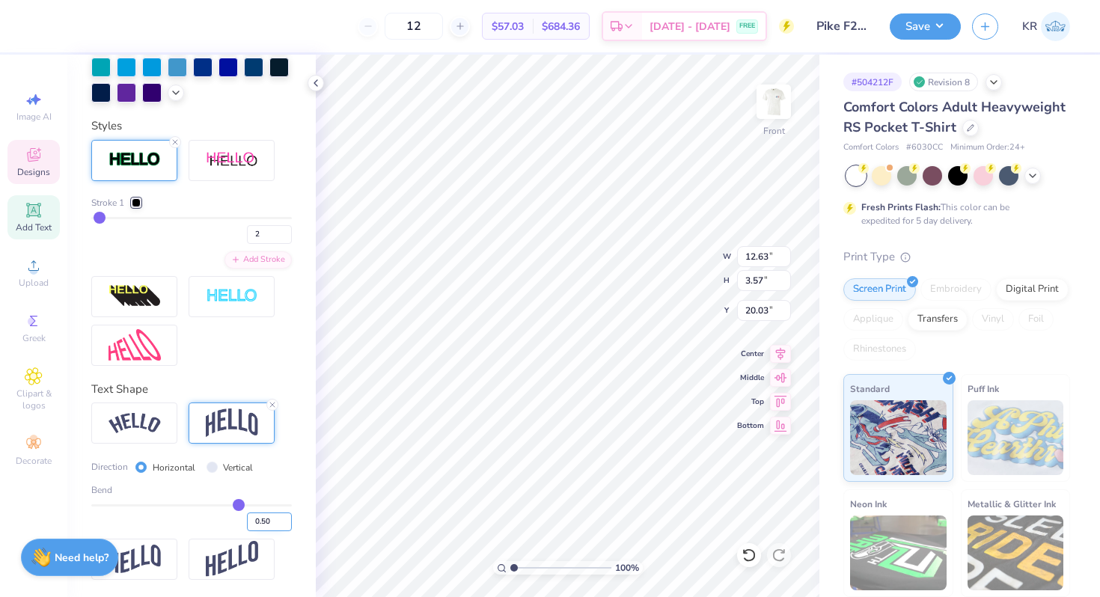
click at [271, 521] on input "0.50" at bounding box center [269, 522] width 45 height 19
type input "0.40"
type input "0.4"
type input "3.06"
type input "20.29"
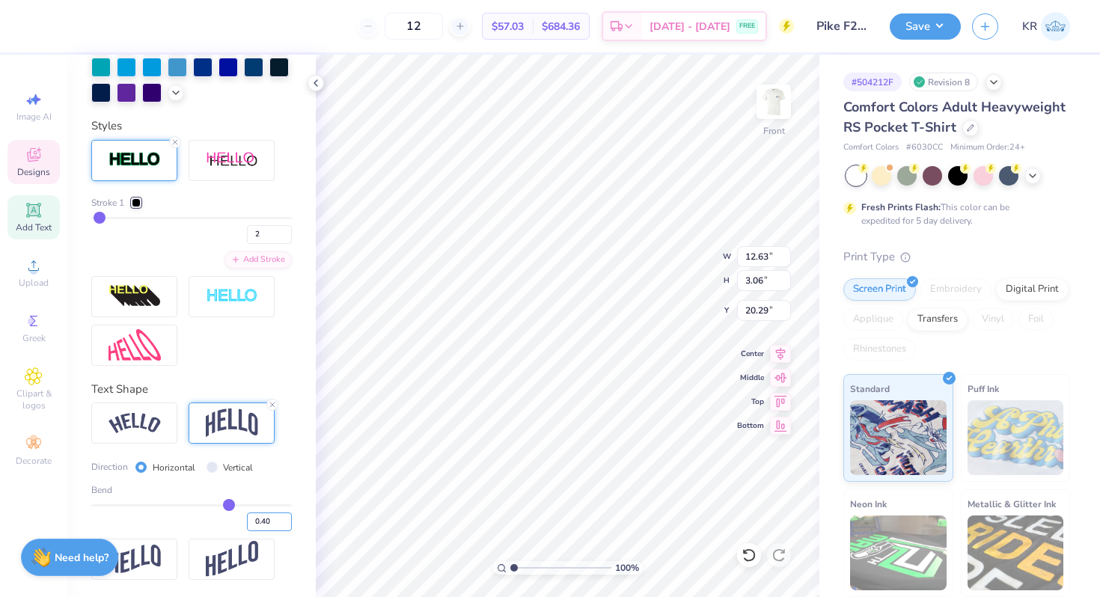
scroll to position [541, 0]
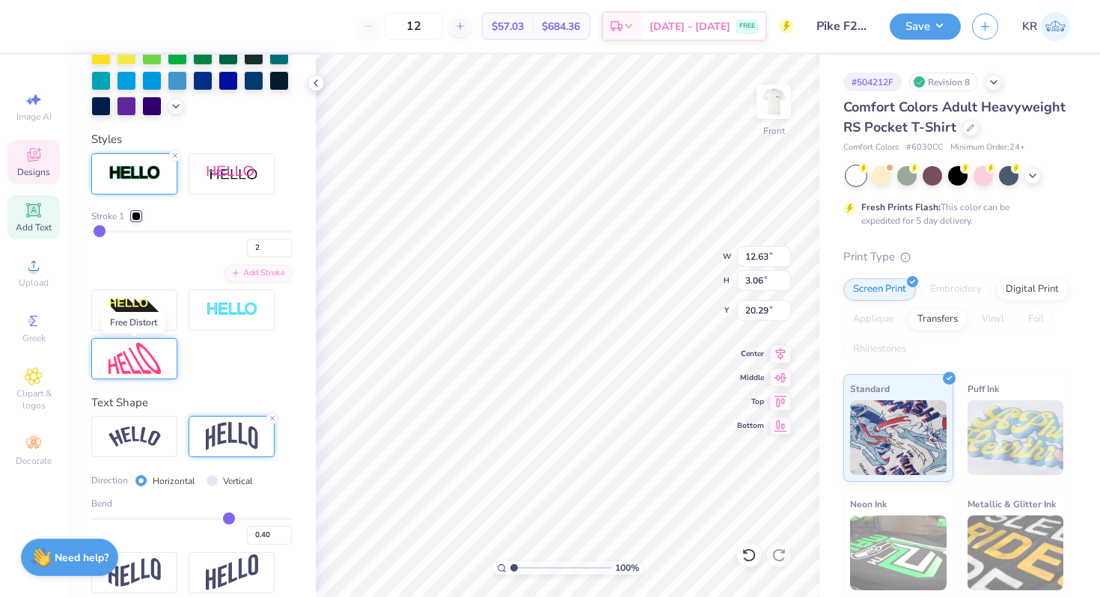
click at [150, 353] on img at bounding box center [135, 359] width 52 height 32
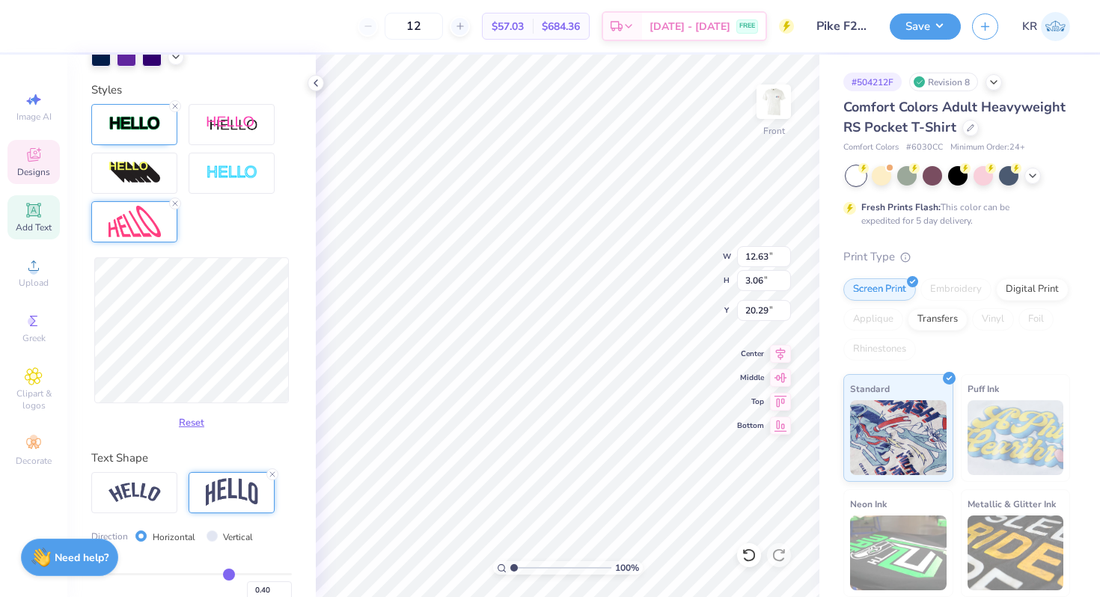
type input "11.73"
type input "2.93"
type input "20.35"
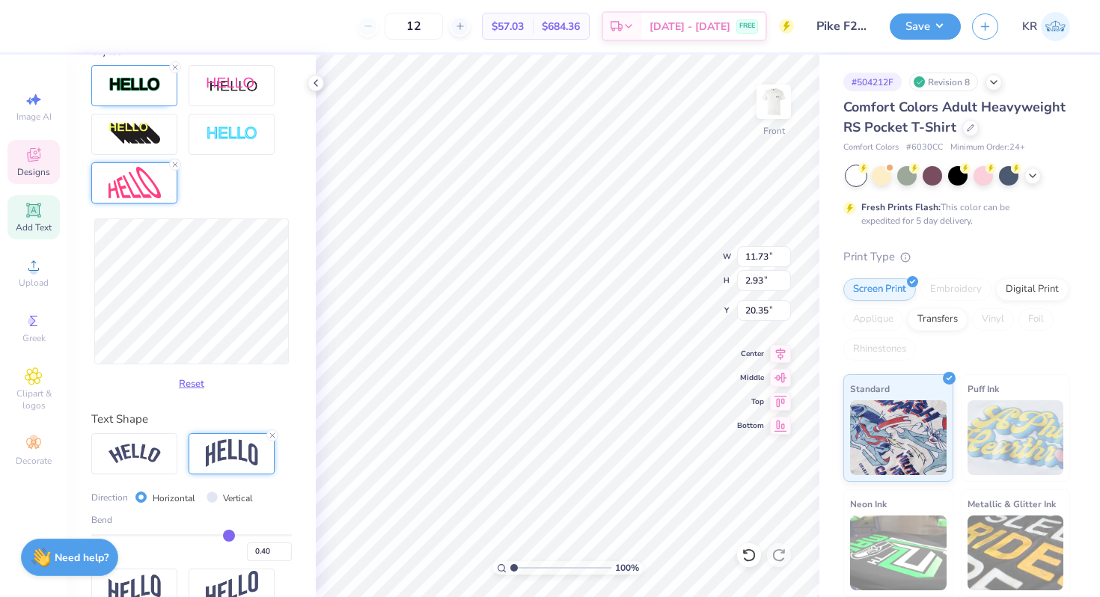
scroll to position [582, 0]
type input "14.32"
type input "20.36"
click at [191, 377] on button "Reset" at bounding box center [191, 379] width 39 height 25
type input "11.12"
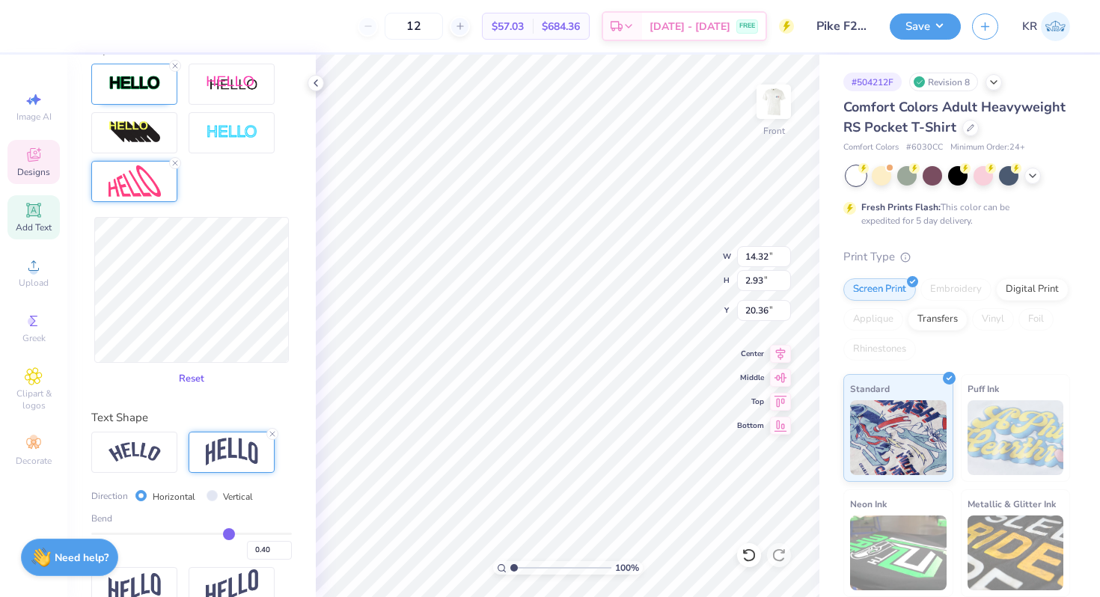
type input "2.78"
type input "20.43"
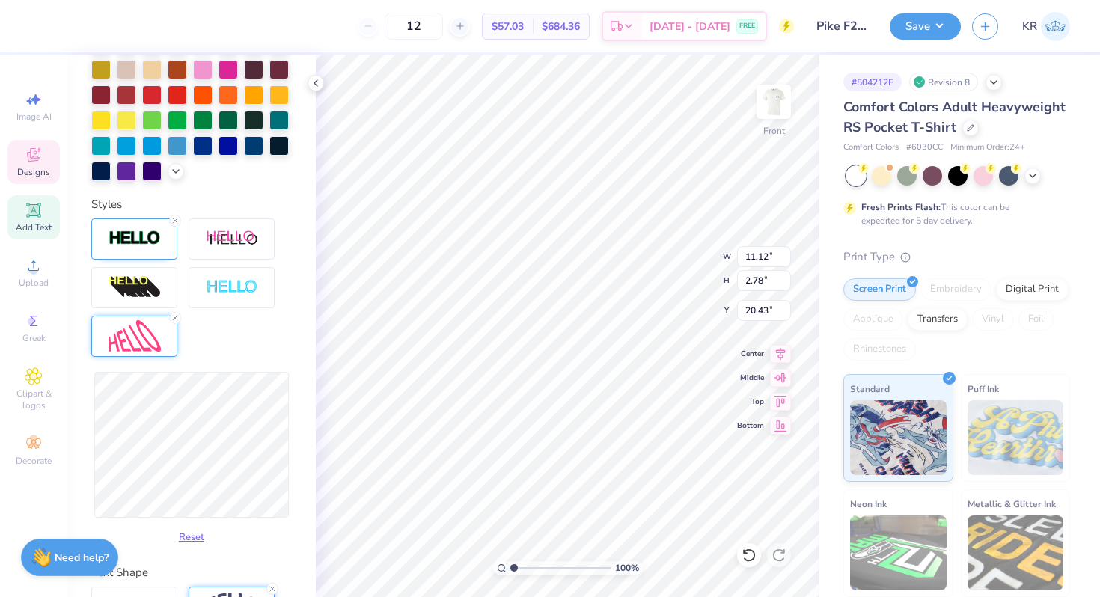
scroll to position [554, 0]
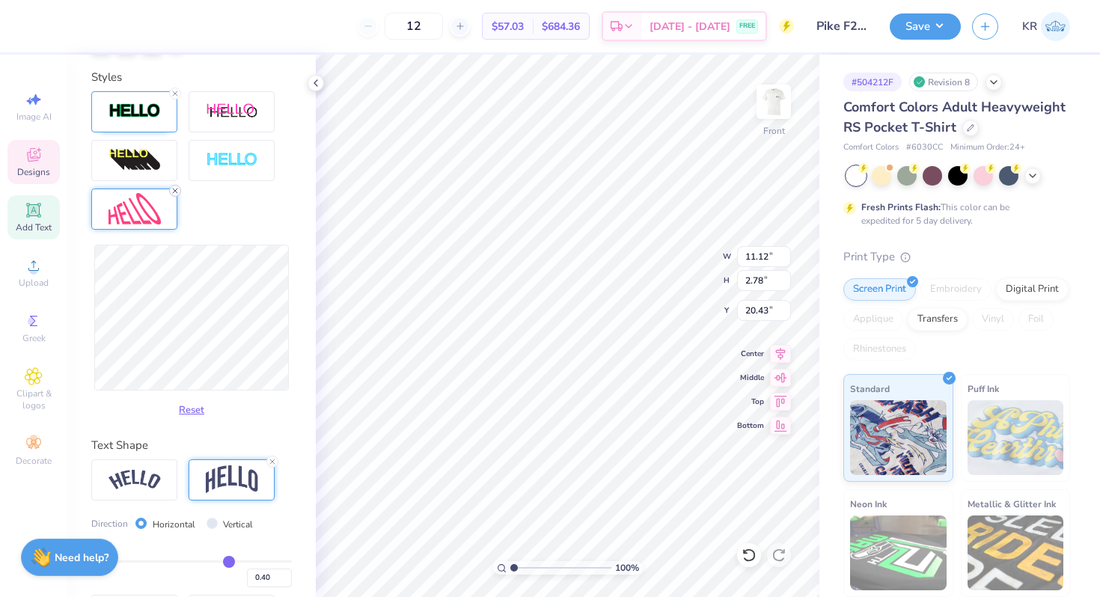
click at [176, 188] on icon at bounding box center [175, 190] width 9 height 9
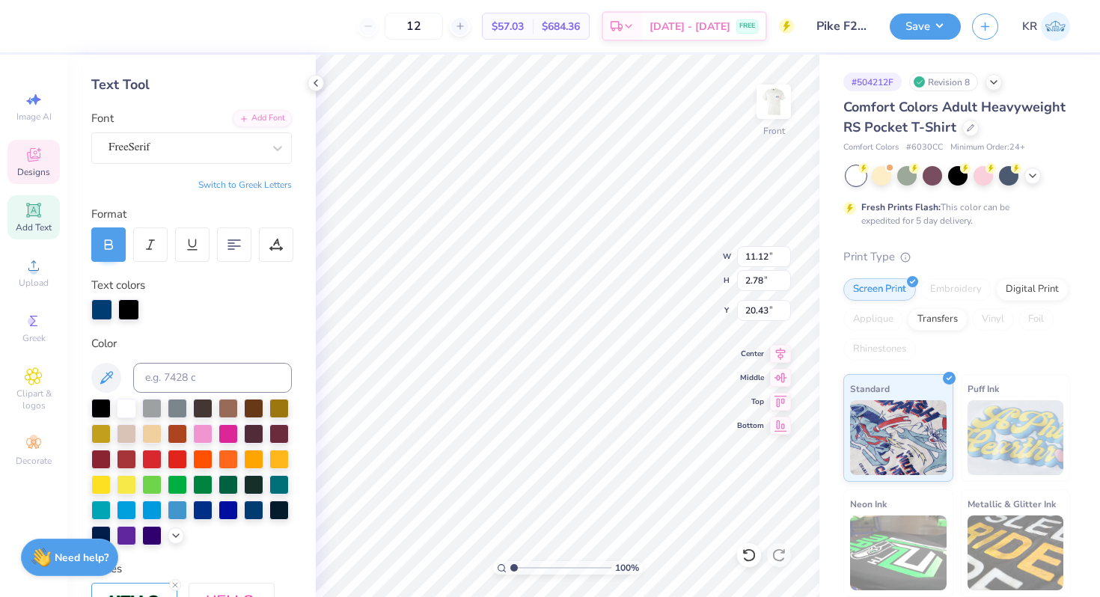
scroll to position [47, 0]
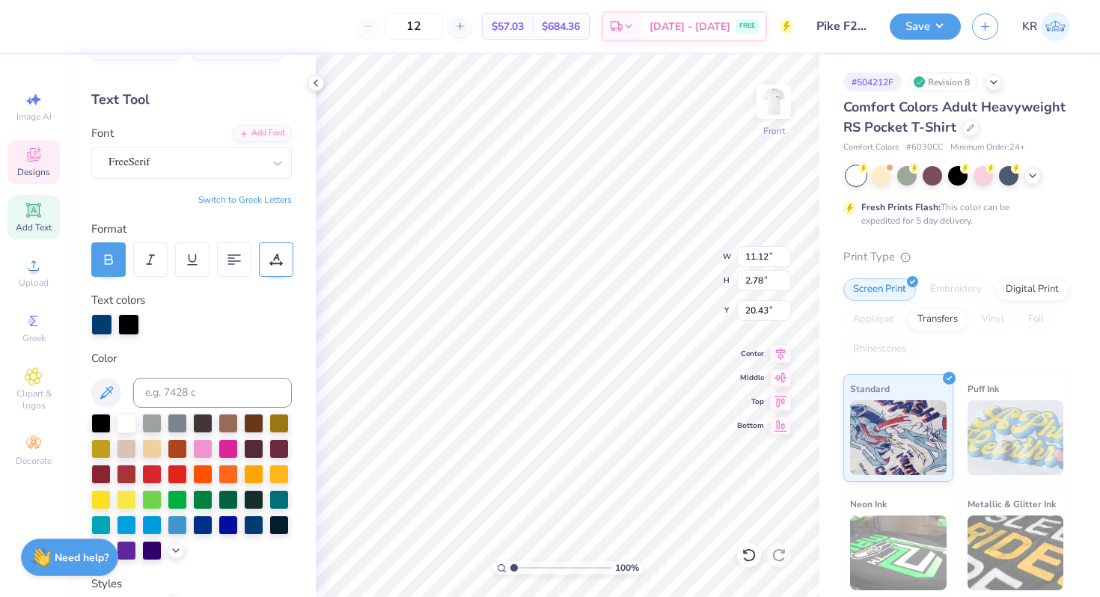
click at [277, 258] on icon at bounding box center [275, 259] width 13 height 13
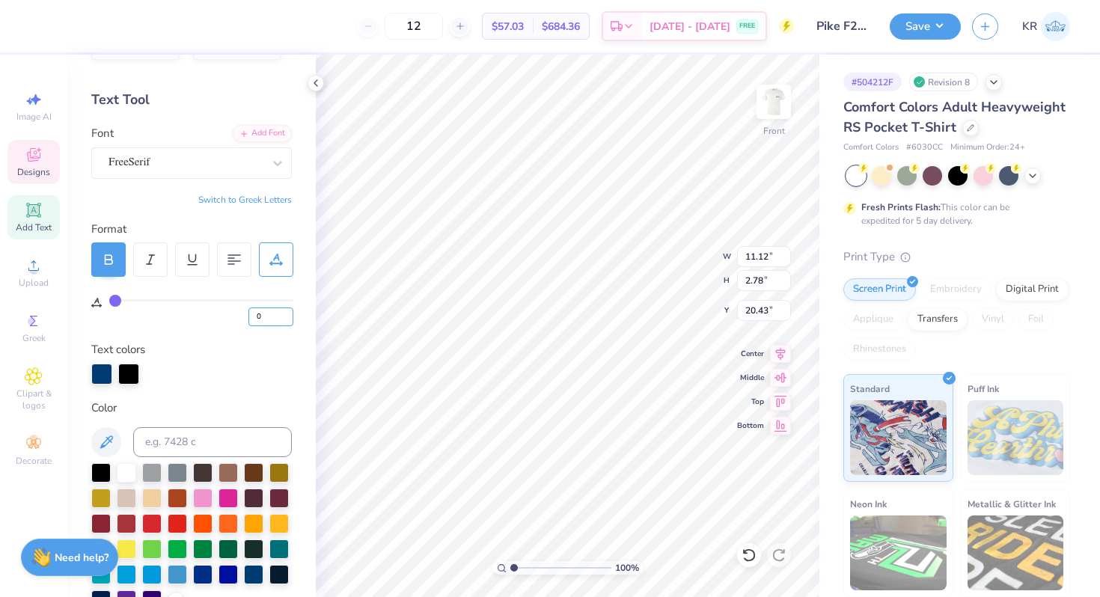
click at [271, 320] on input "0" at bounding box center [271, 317] width 45 height 19
type input "5"
type input "12.19"
type input "2.93"
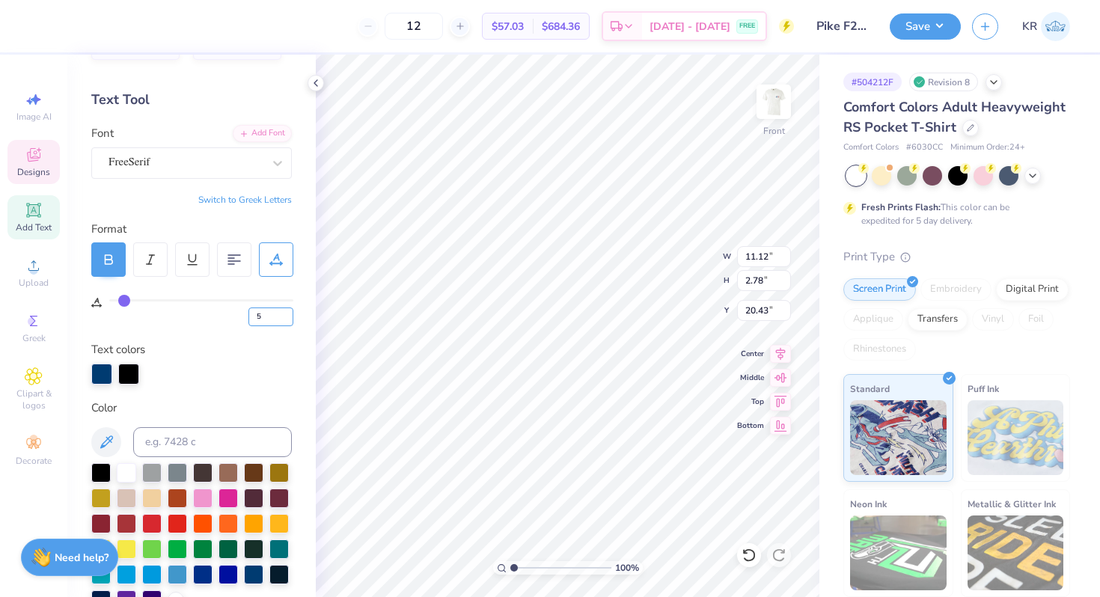
type input "20.35"
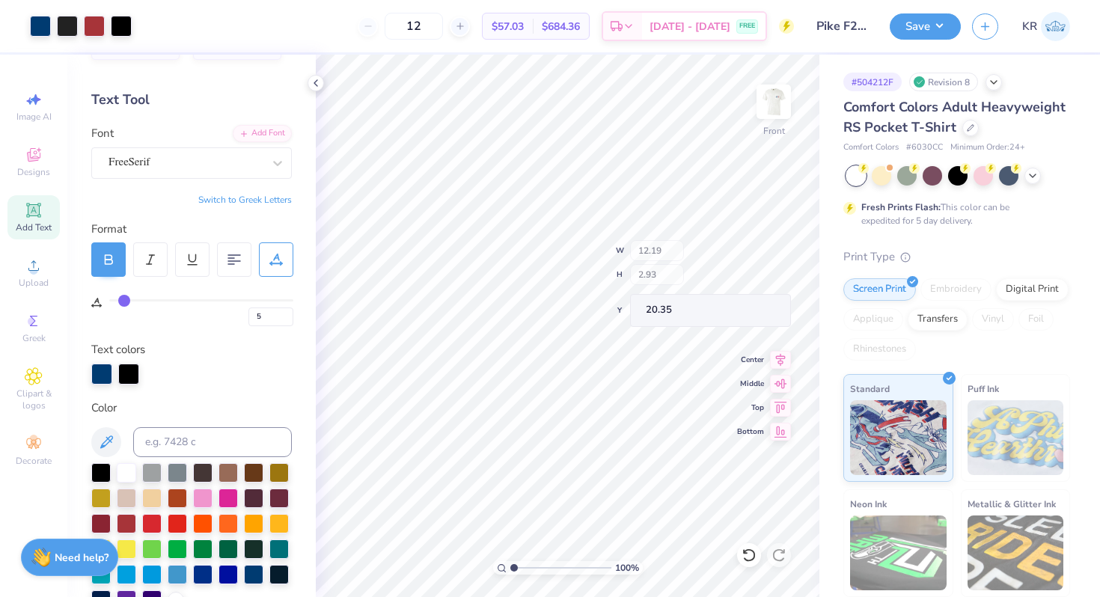
type input "11.10"
type input "2.67"
type input "13.94"
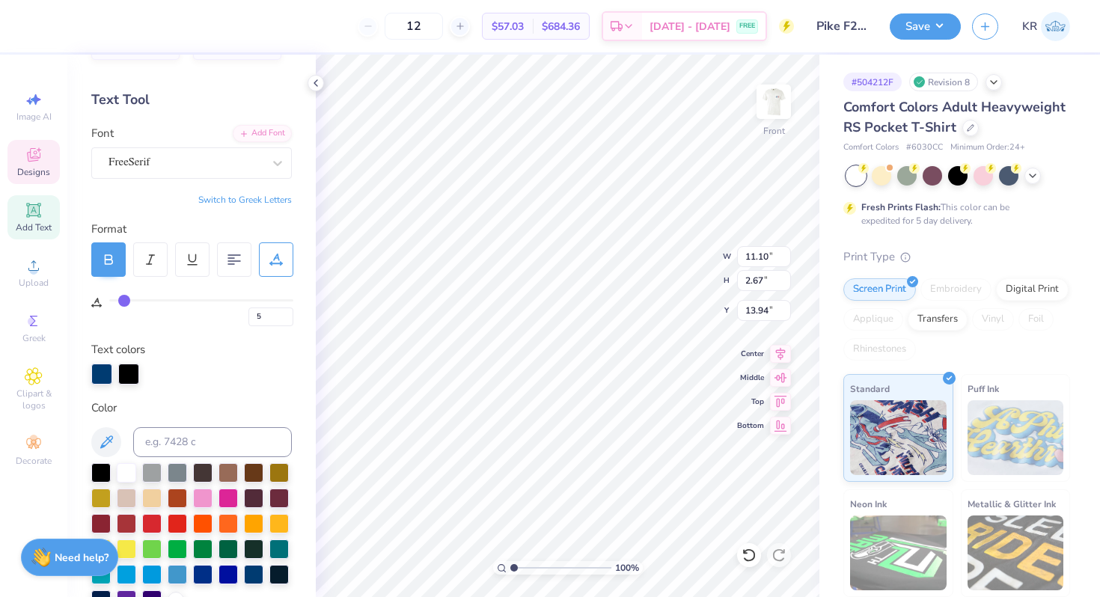
type input "19.57"
type input "11.18"
type input "3.32"
type input "3.11"
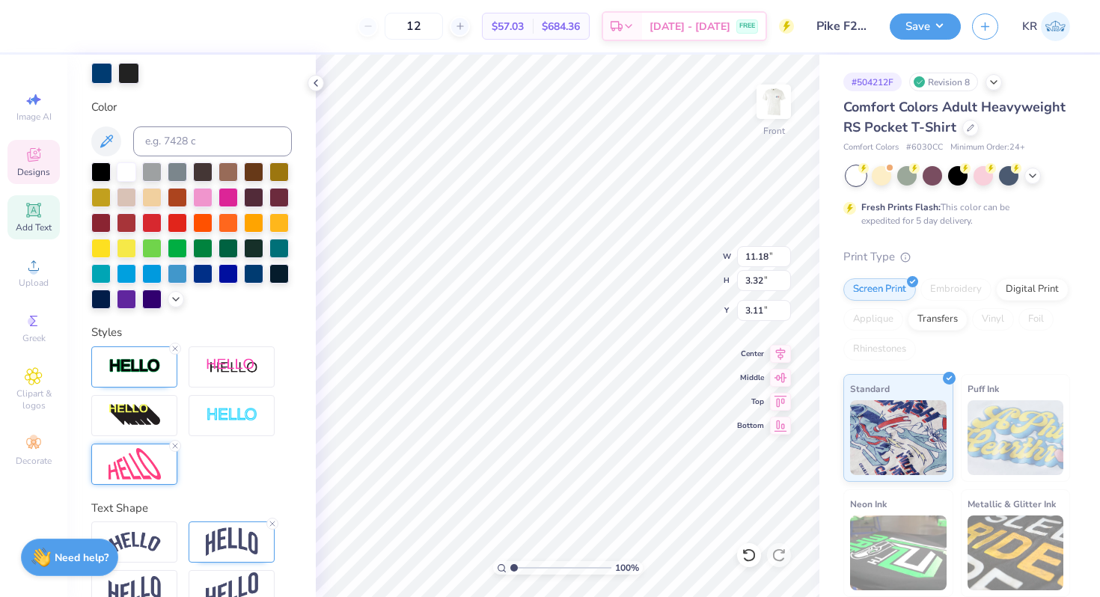
scroll to position [331, 0]
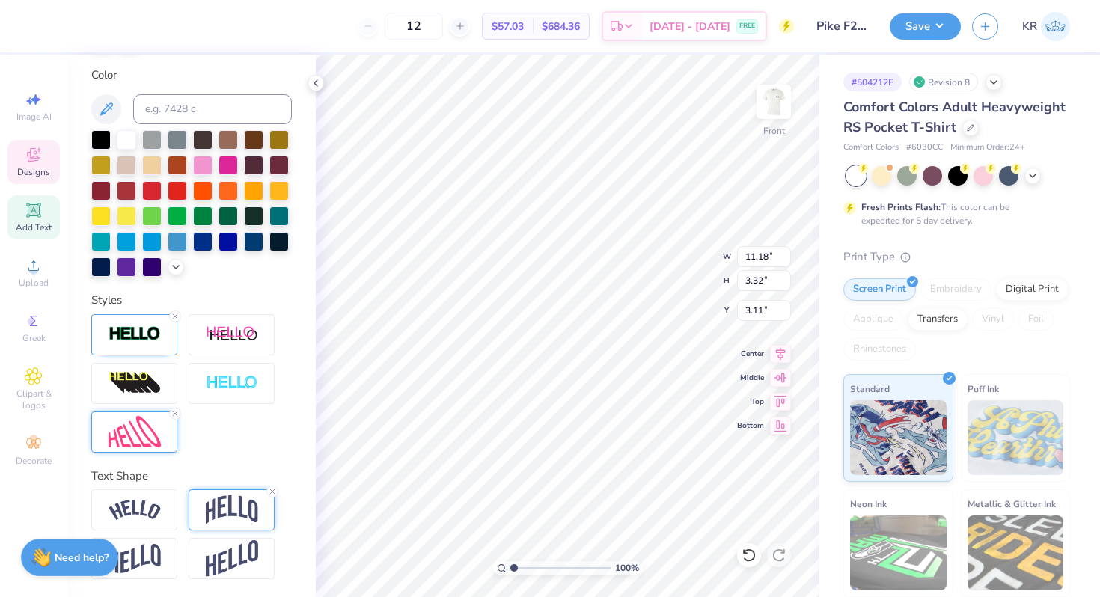
click at [248, 500] on img at bounding box center [232, 510] width 52 height 28
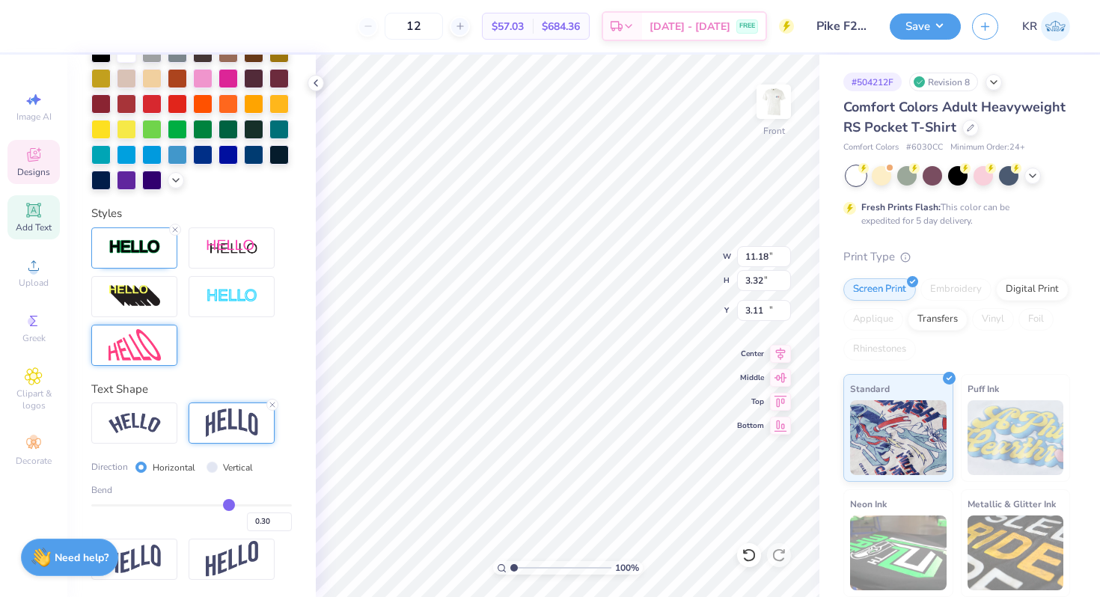
type input "11.10"
type input "2.67"
type input "19.58"
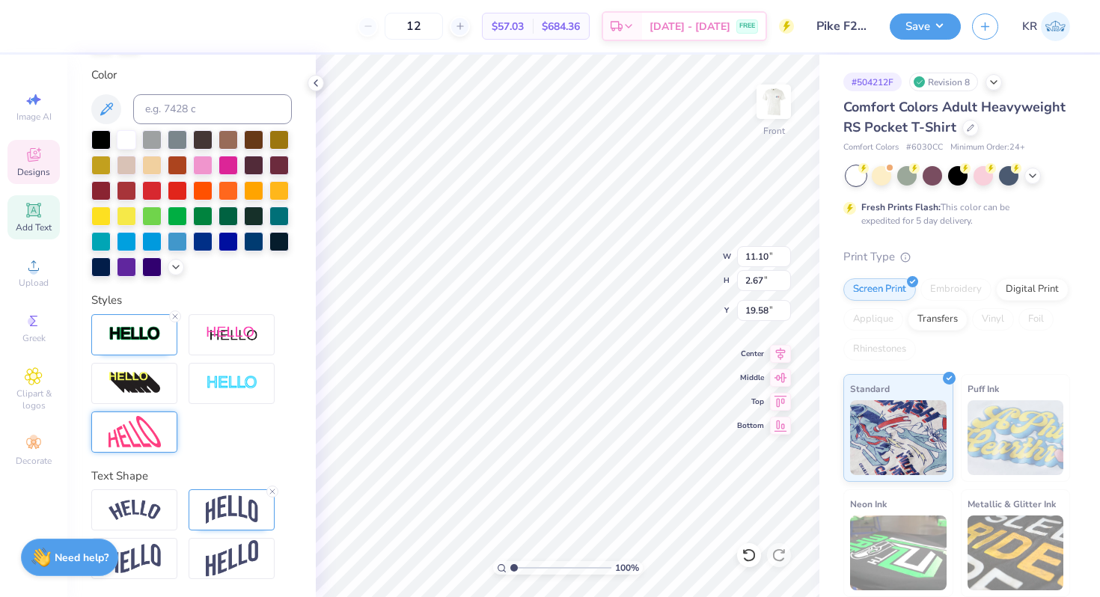
type input "10.12"
type input "2.53"
type input "3.00"
type input "11.59"
type input "2.89"
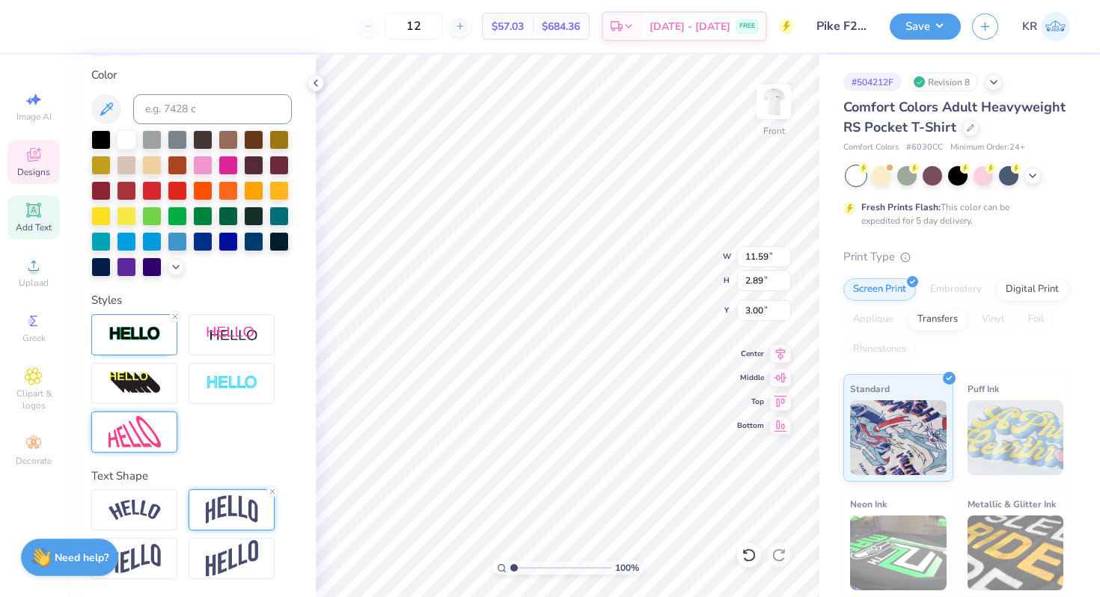
click at [234, 513] on img at bounding box center [232, 510] width 52 height 28
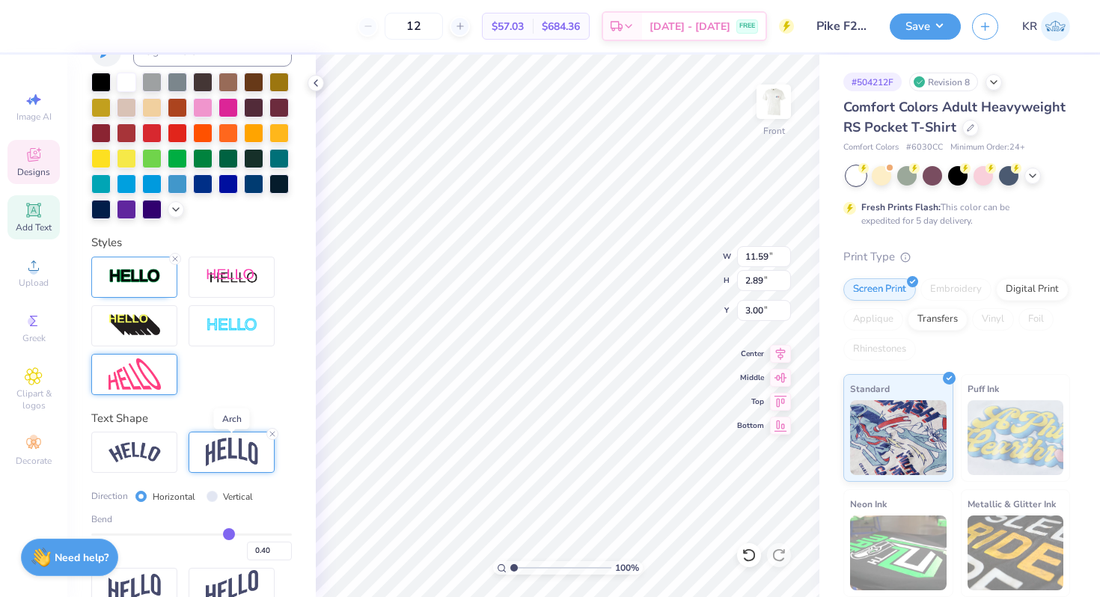
scroll to position [418, 0]
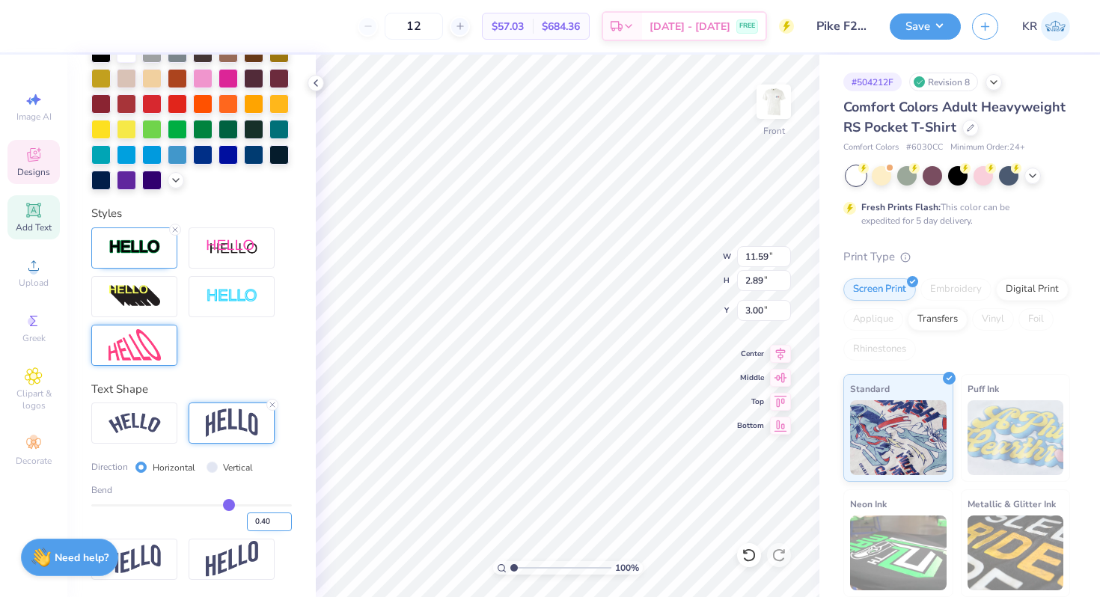
click at [274, 520] on input "0.40" at bounding box center [269, 522] width 45 height 19
type input "0.30"
type input "0.3"
type input "2.45"
type input "3.22"
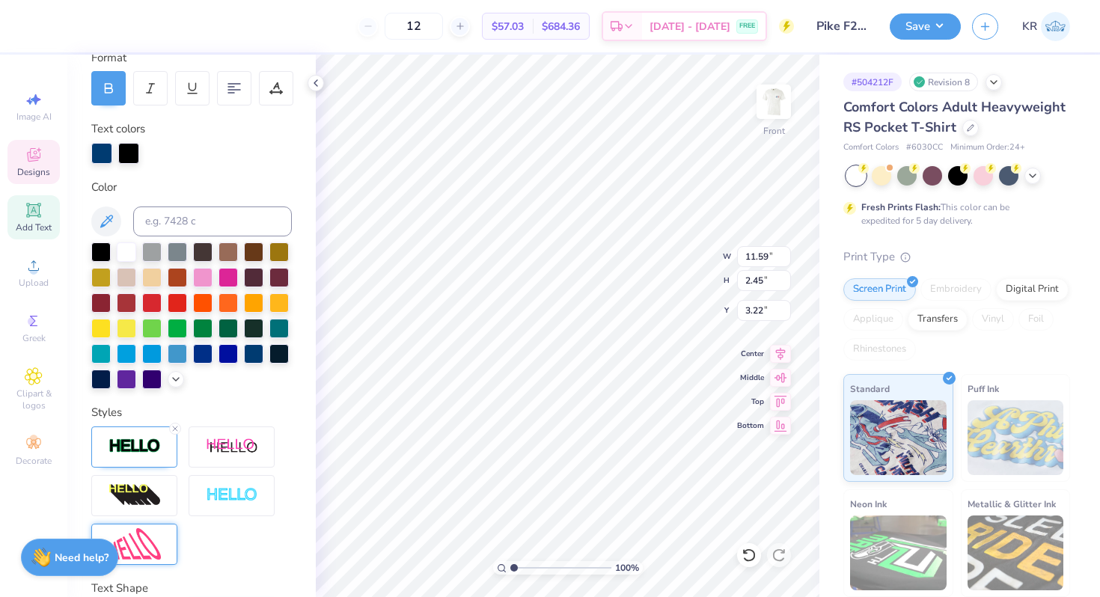
scroll to position [155, 0]
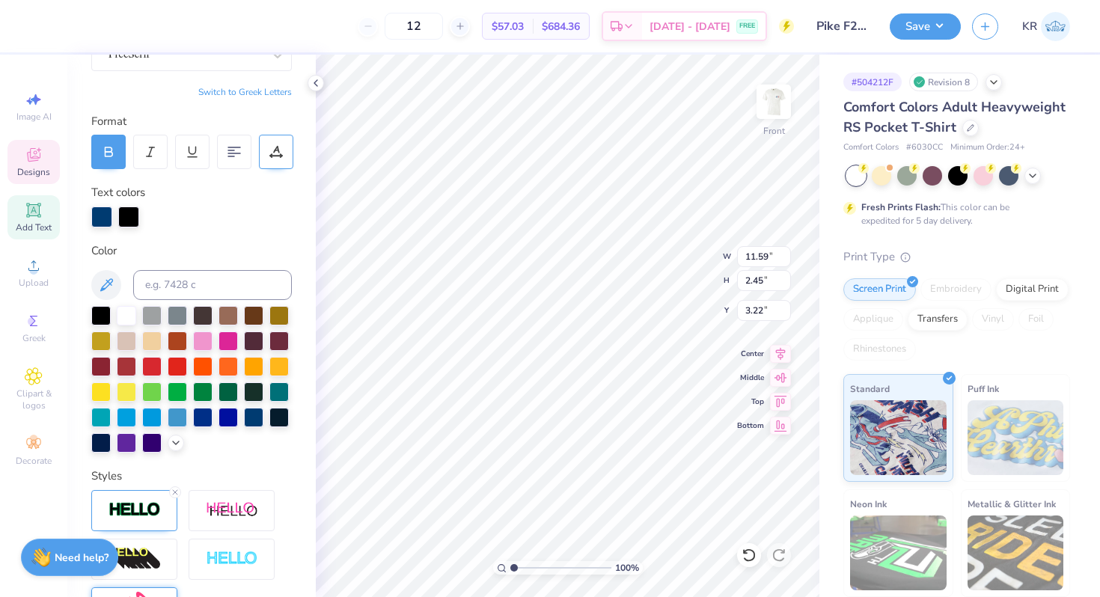
click at [276, 141] on div at bounding box center [276, 152] width 34 height 34
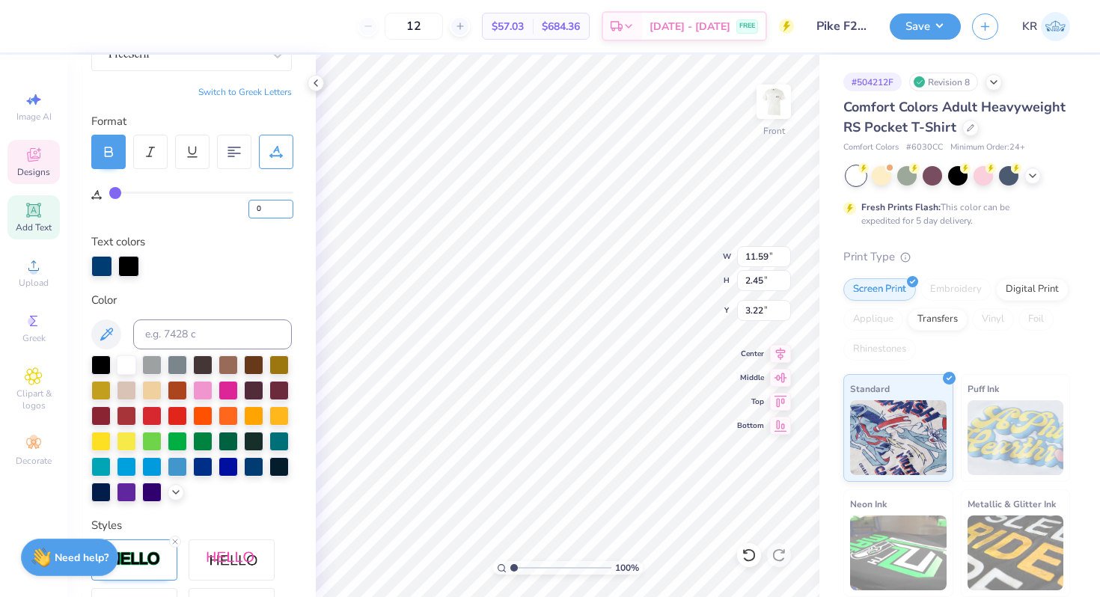
click at [276, 207] on input "0" at bounding box center [271, 209] width 45 height 19
type input "5"
type input "12.71"
type input "2.57"
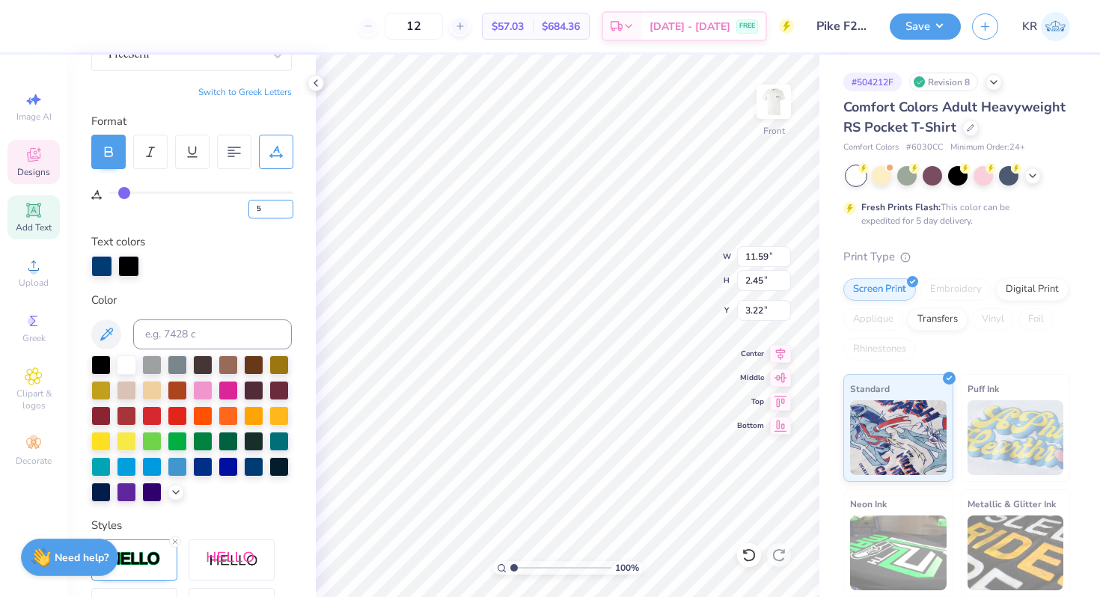
type input "3.16"
type input "3"
type input "12.26"
type input "2.52"
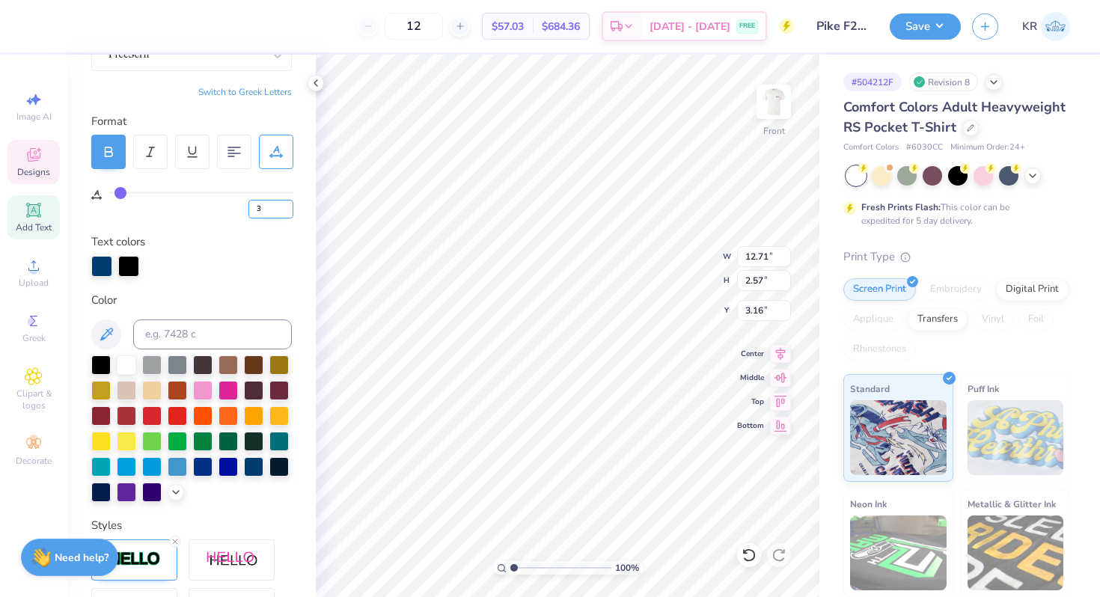
type input "3.19"
type input "4"
type input "12.48"
type input "2.54"
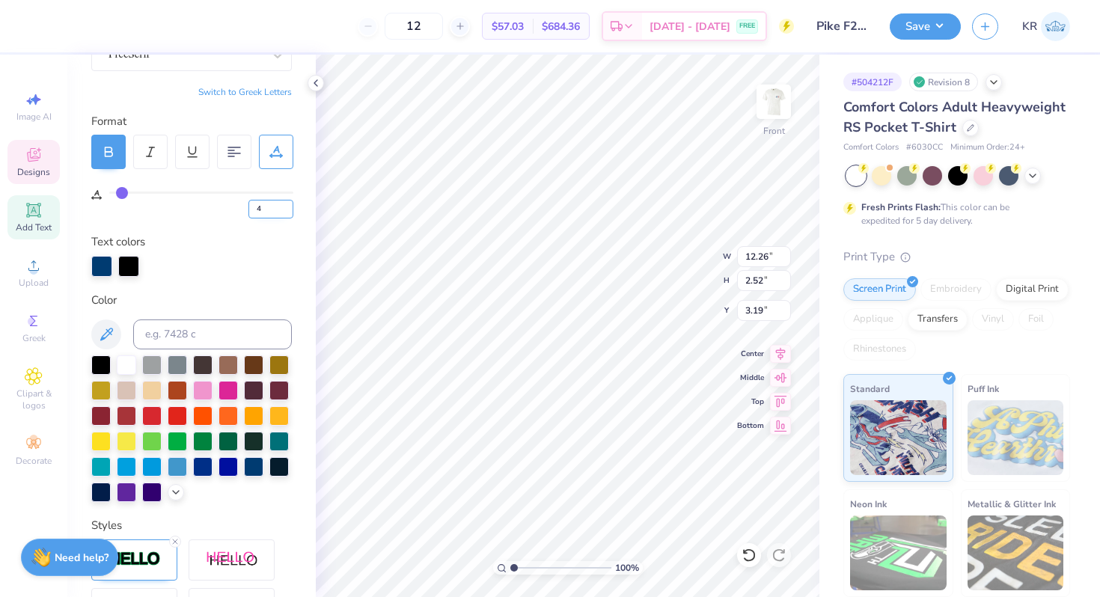
type input "3.18"
type input "3.00"
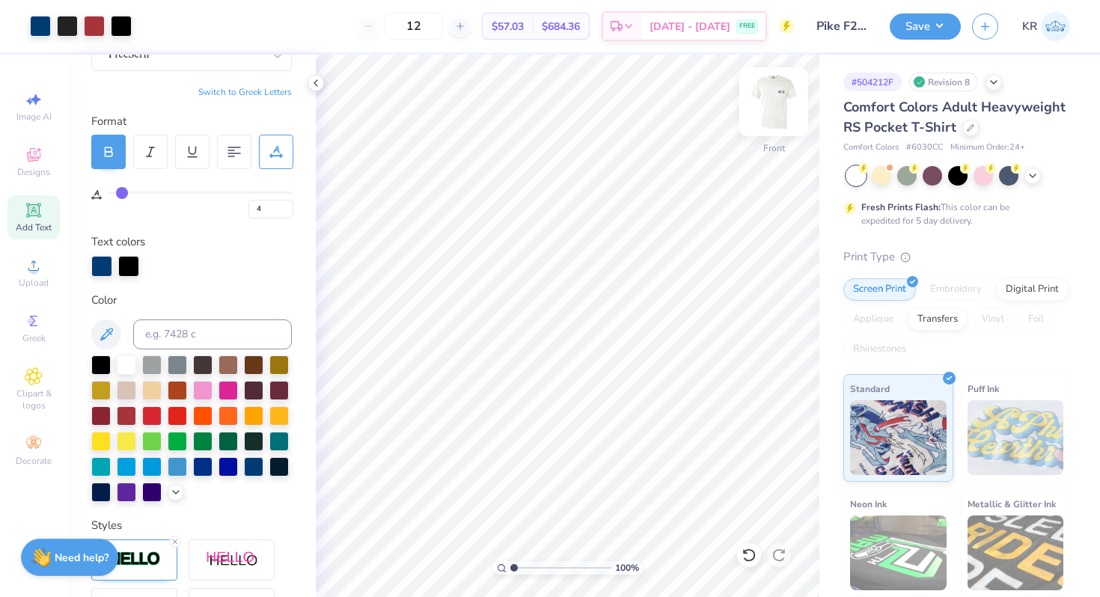
click at [775, 109] on img at bounding box center [774, 102] width 60 height 60
click at [775, 109] on img at bounding box center [774, 102] width 30 height 30
click at [782, 123] on img at bounding box center [774, 102] width 60 height 60
click at [781, 121] on img at bounding box center [774, 102] width 60 height 60
click at [121, 33] on div at bounding box center [121, 24] width 21 height 21
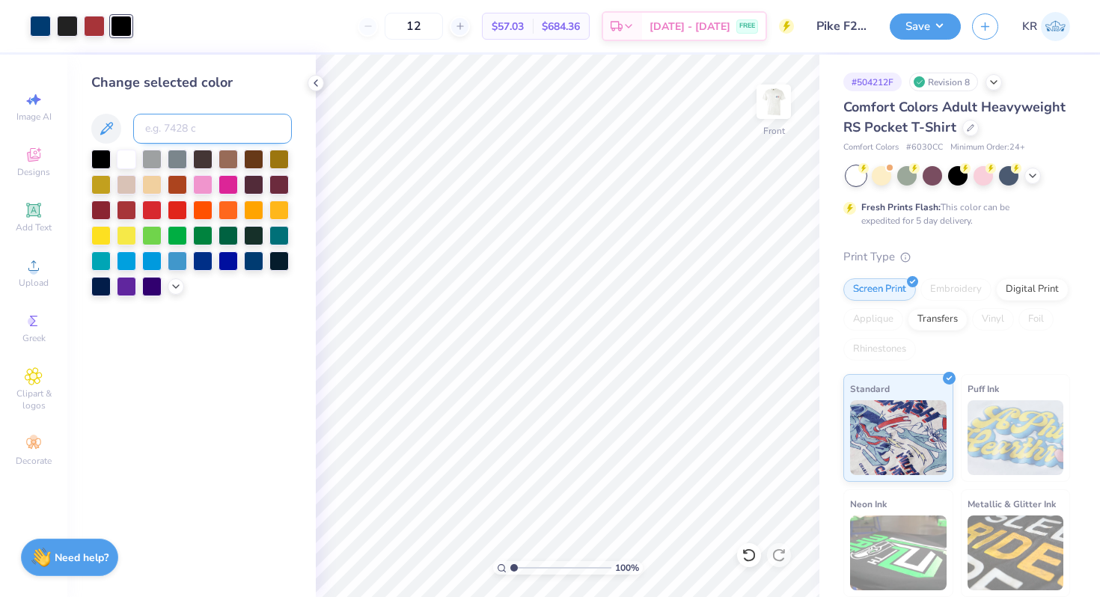
click at [168, 132] on input at bounding box center [212, 129] width 159 height 30
type input "neutral black"
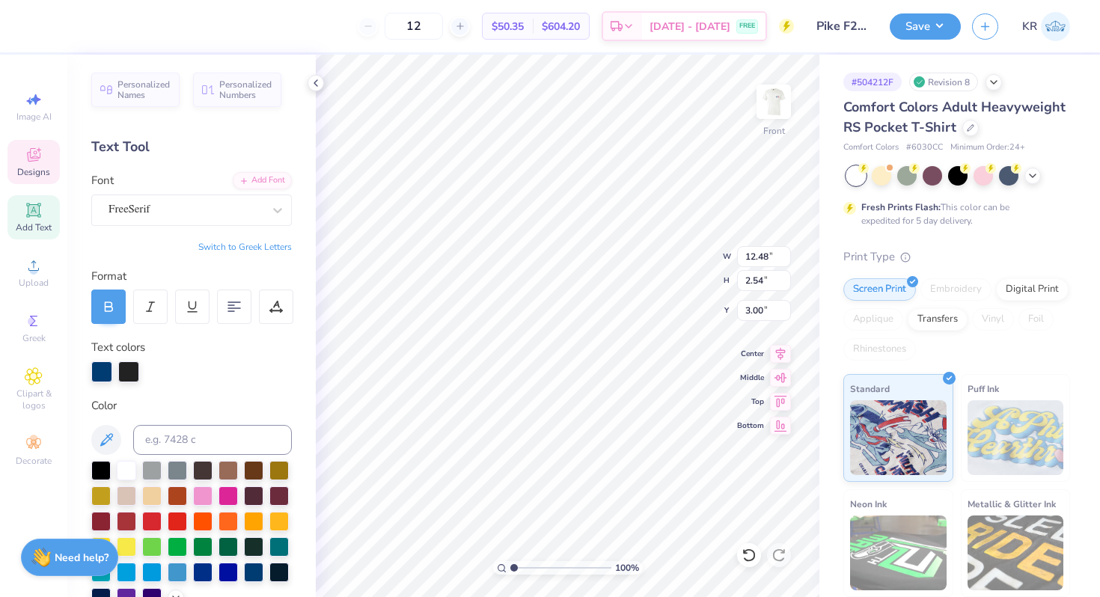
type input "11.56"
type input "2.36"
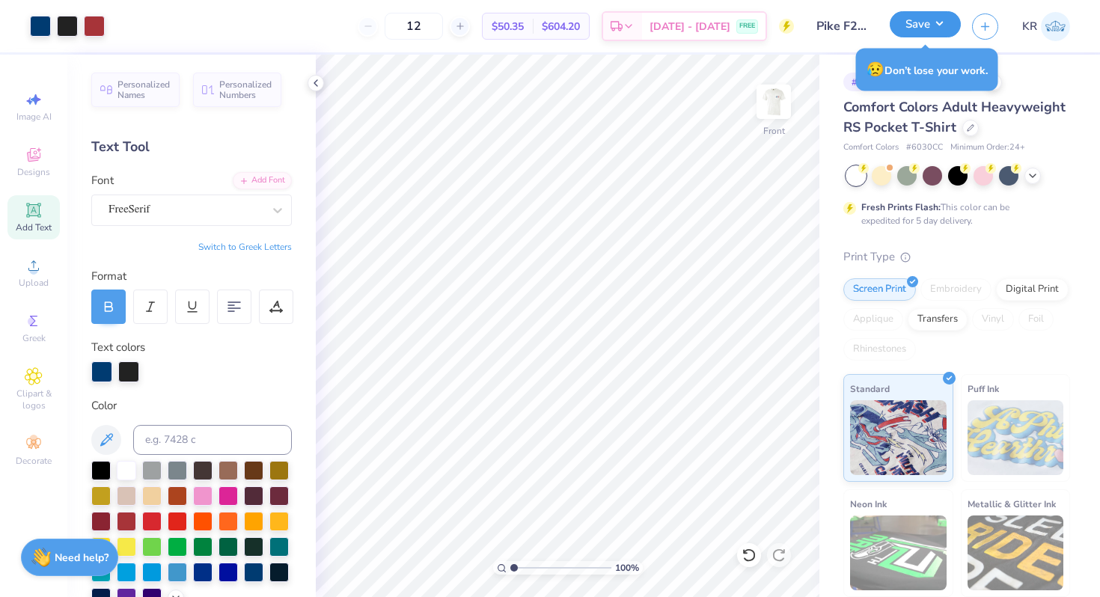
click at [933, 28] on button "Save" at bounding box center [925, 24] width 71 height 26
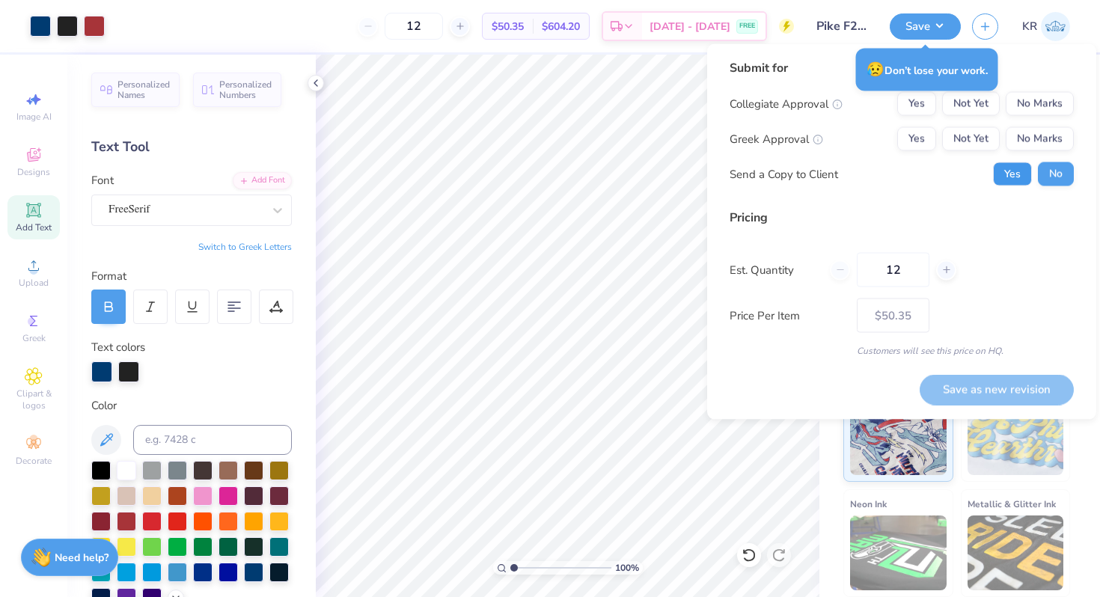
click at [1011, 176] on button "Yes" at bounding box center [1012, 174] width 39 height 24
click at [924, 138] on button "Yes" at bounding box center [917, 139] width 39 height 24
click at [1045, 100] on button "No Marks" at bounding box center [1040, 104] width 68 height 24
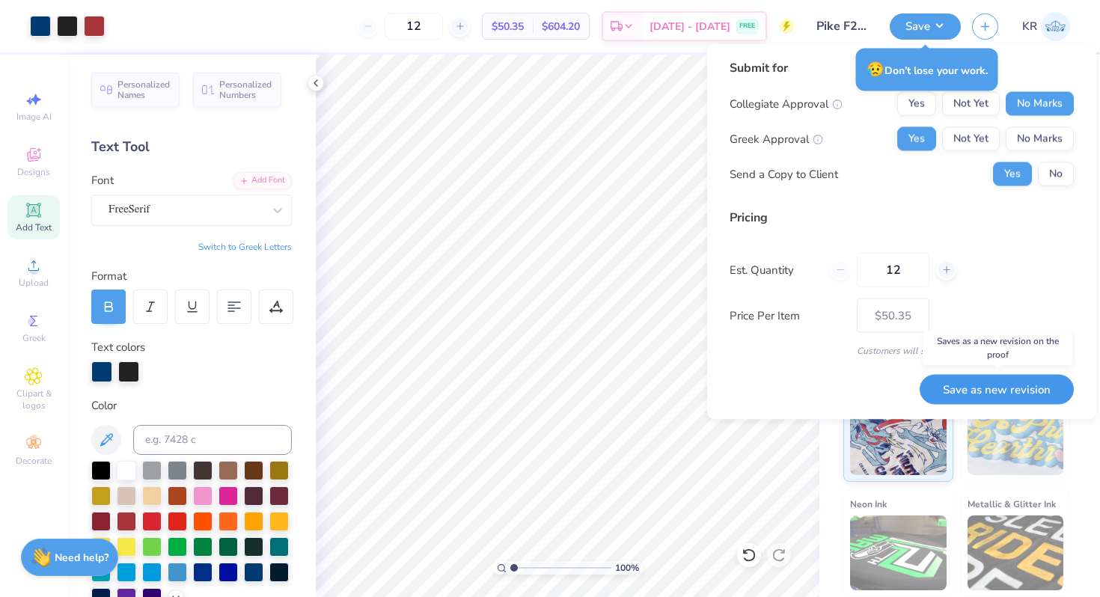
click at [987, 386] on button "Save as new revision" at bounding box center [997, 389] width 154 height 31
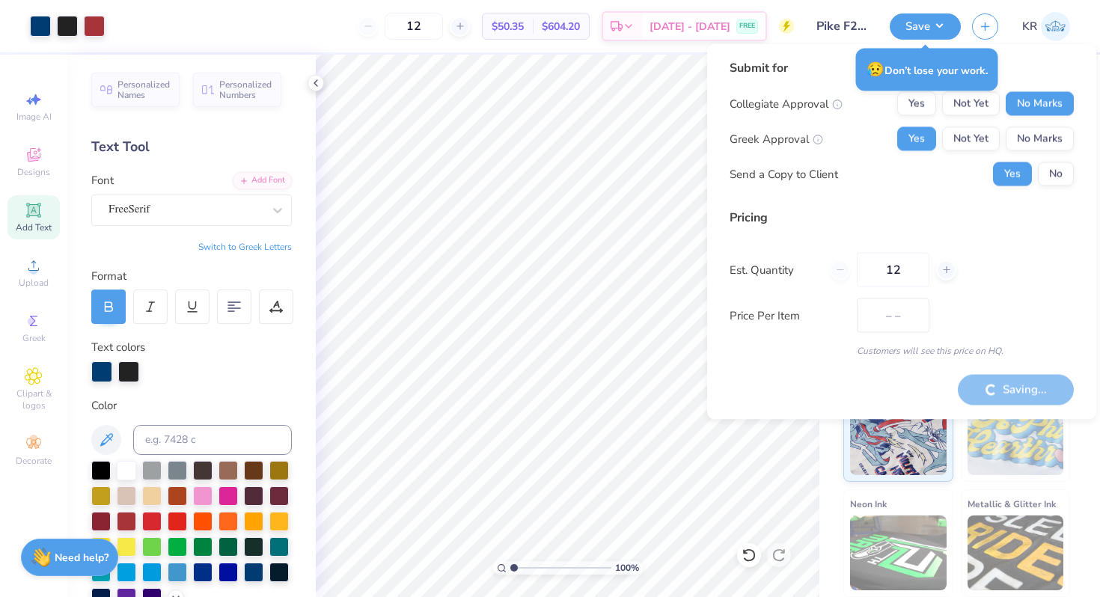
type input "$50.35"
